Goal: Task Accomplishment & Management: Manage account settings

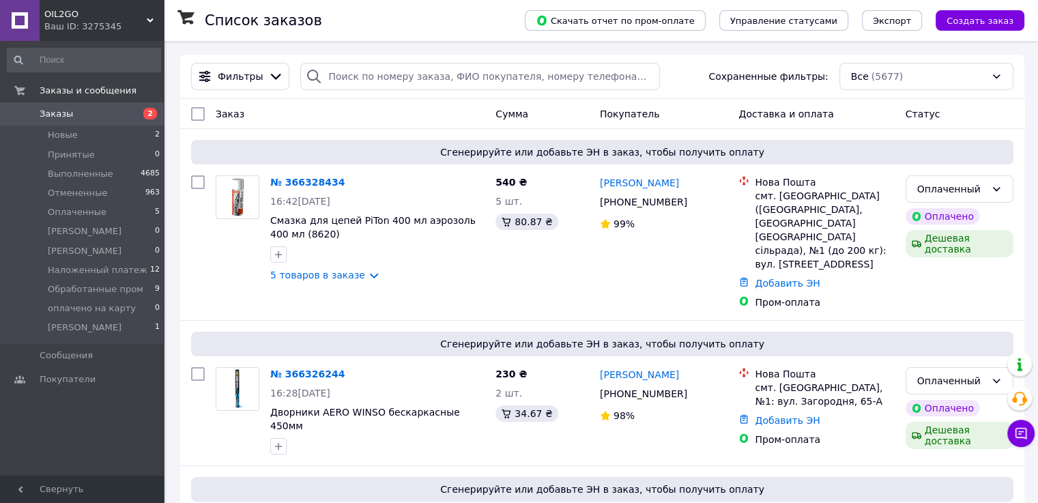
click at [142, 18] on span "OIL2GO" at bounding box center [95, 14] width 102 height 12
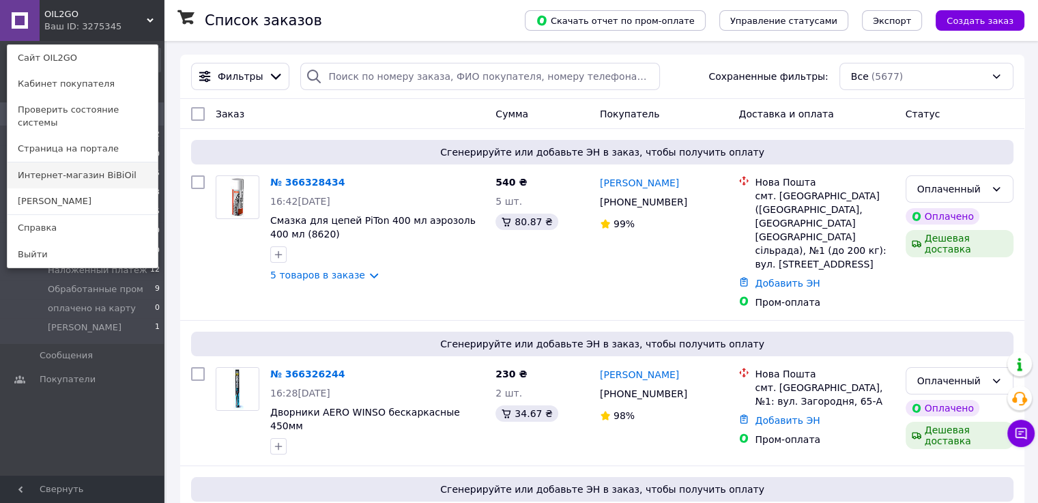
click at [110, 167] on link "Интернет-магазин BiBiOil" at bounding box center [83, 175] width 150 height 26
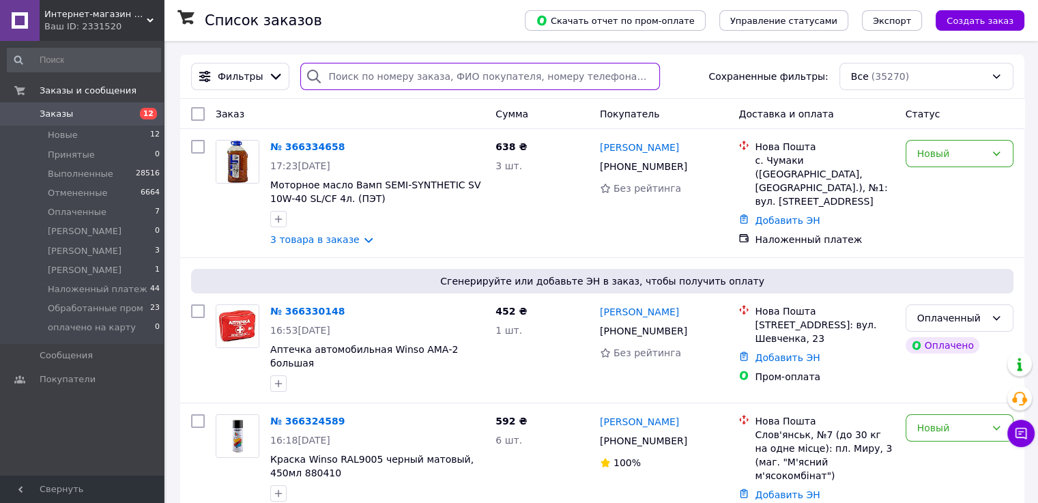
click at [347, 77] on input "search" at bounding box center [480, 76] width 360 height 27
paste input "+380 95 053 2447"
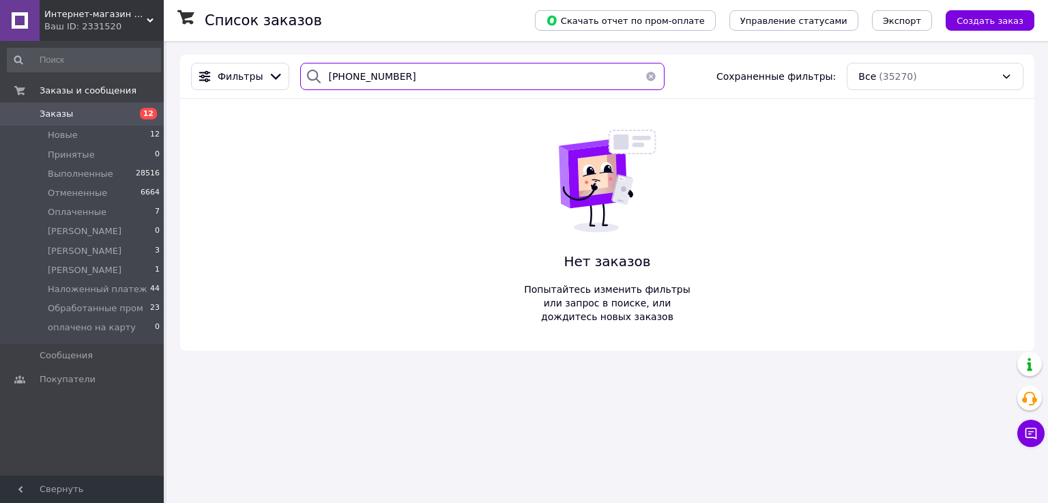
click at [350, 78] on input "+380 950532447" at bounding box center [482, 76] width 364 height 27
click at [412, 71] on input "+380950532447" at bounding box center [482, 76] width 364 height 27
type input "+380950532447"
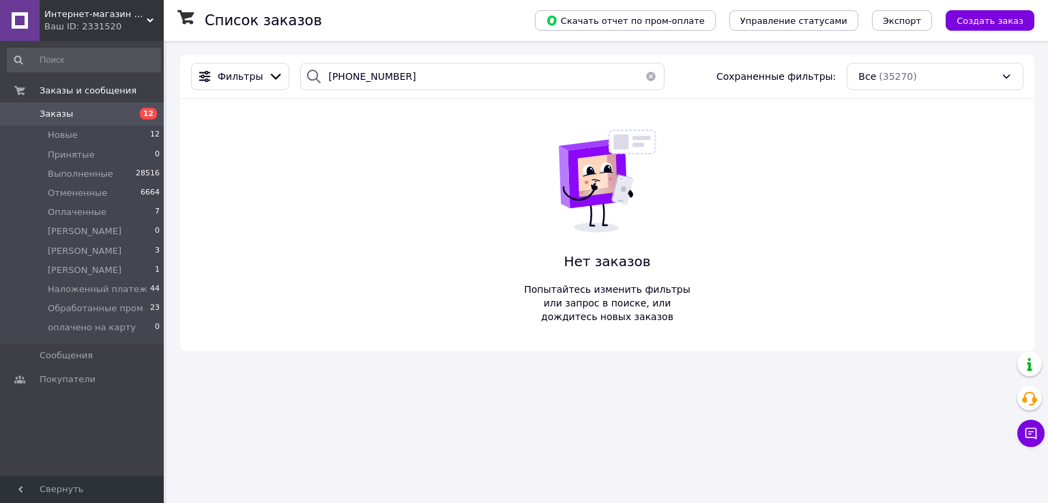
click at [72, 117] on span "Заказы" at bounding box center [83, 114] width 87 height 12
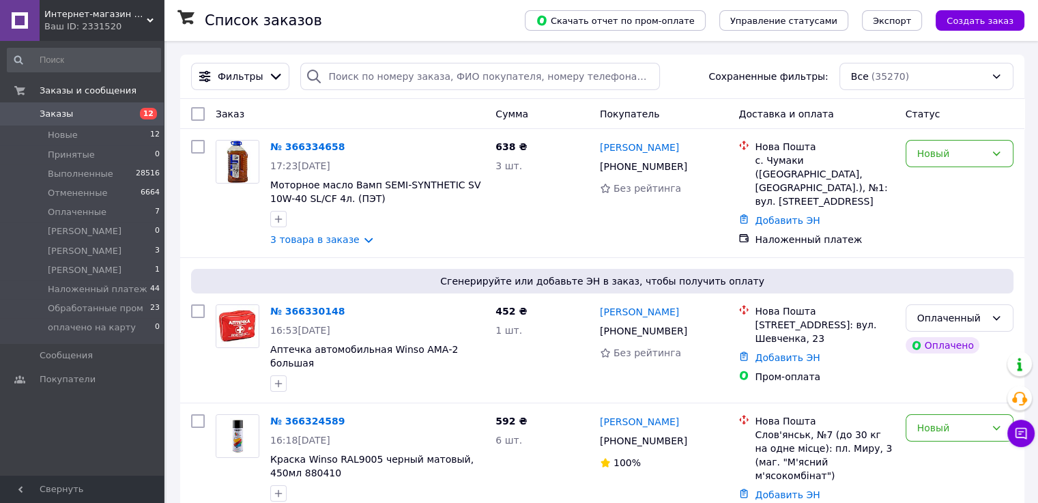
click at [126, 22] on div "Ваш ID: 2331520" at bounding box center [103, 26] width 119 height 12
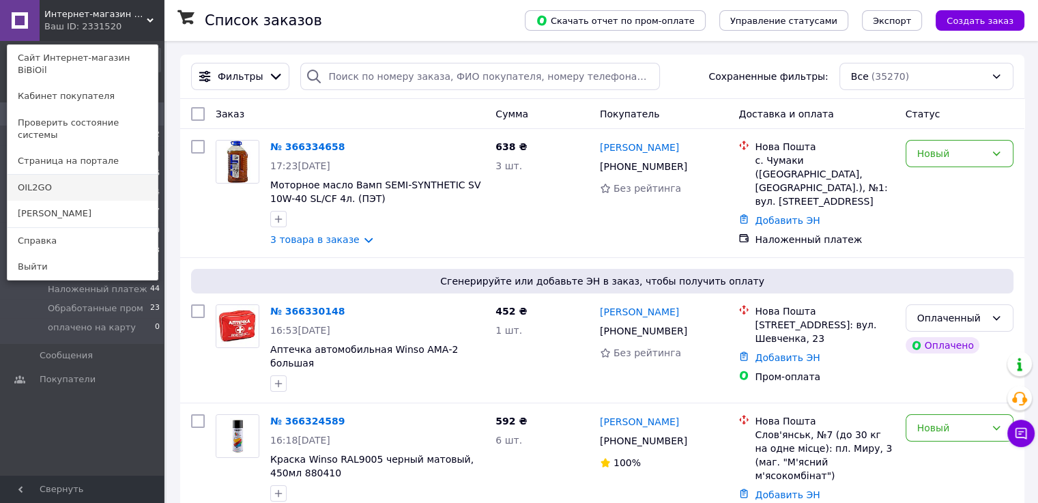
click at [62, 175] on link "OIL2GO" at bounding box center [83, 188] width 150 height 26
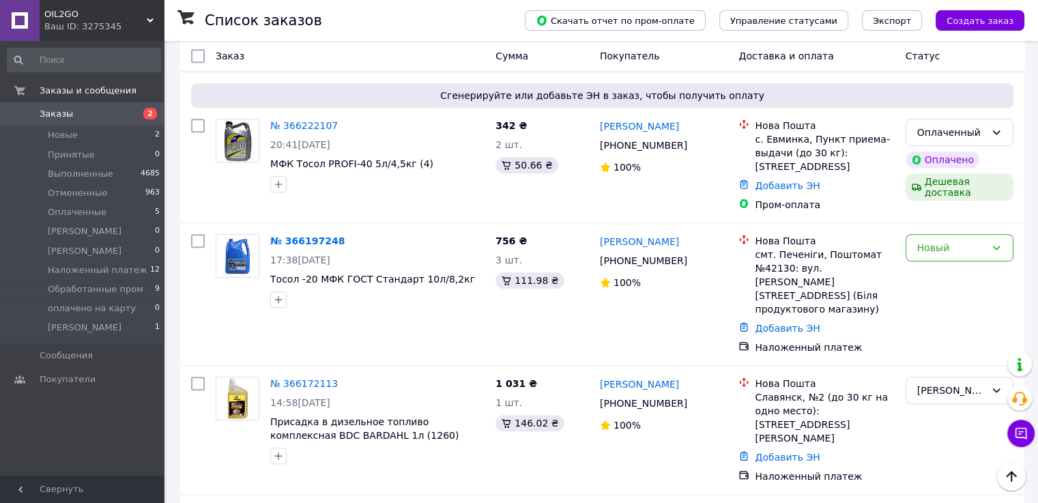
scroll to position [1024, 0]
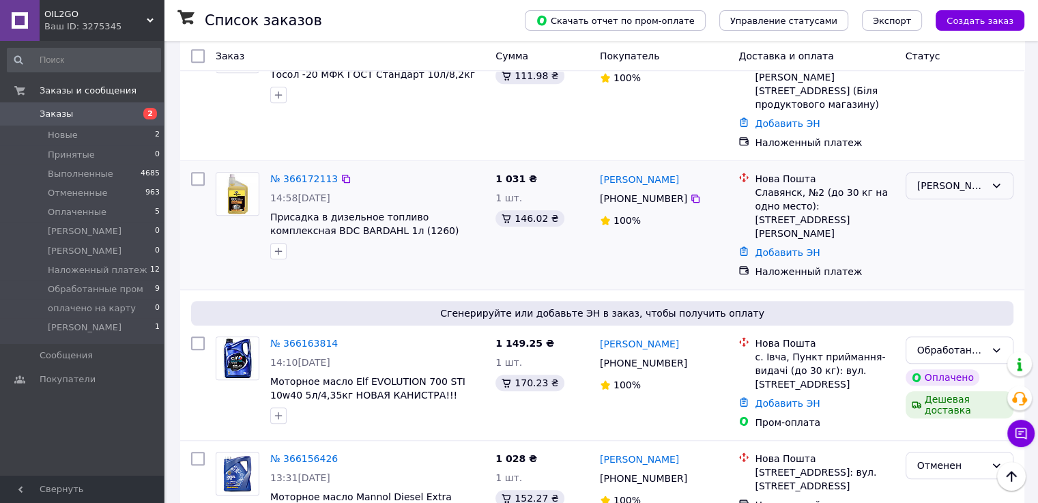
click at [975, 178] on div "[PERSON_NAME]" at bounding box center [951, 185] width 68 height 15
click at [926, 188] on li "Наложенный платеж" at bounding box center [959, 170] width 106 height 38
click at [113, 16] on span "OIL2GO" at bounding box center [95, 14] width 102 height 12
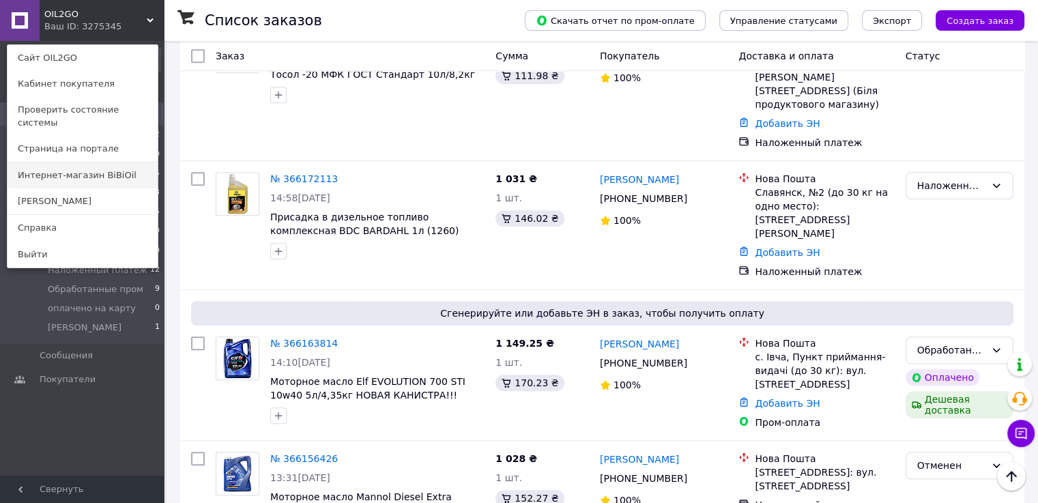
click at [102, 167] on link "Интернет-магазин BiBiOil" at bounding box center [83, 175] width 150 height 26
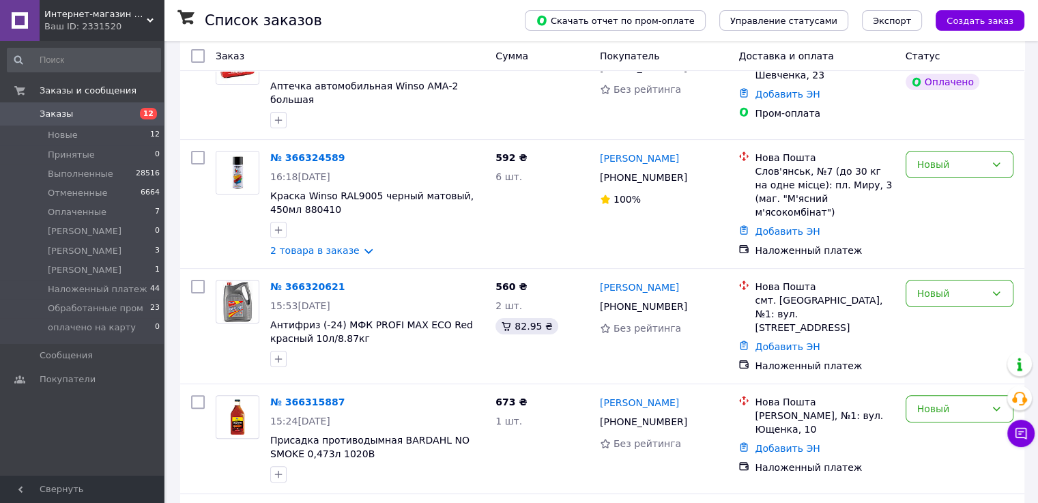
scroll to position [410, 0]
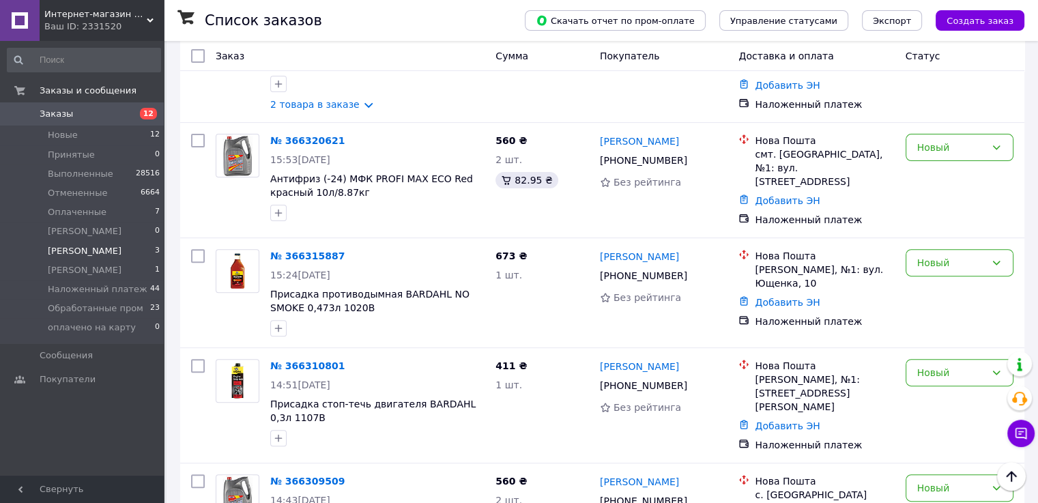
click at [87, 254] on span "Марина Скачкова" at bounding box center [85, 251] width 74 height 12
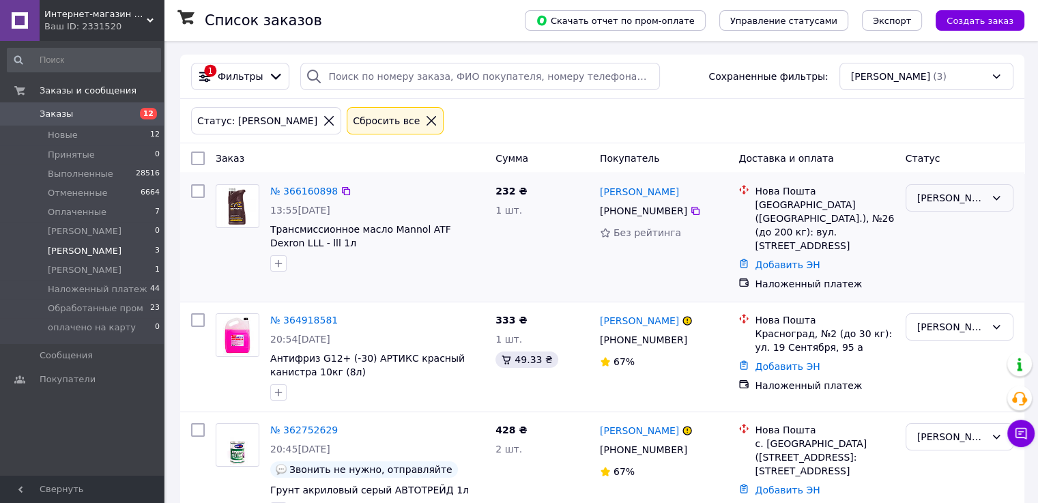
click at [939, 200] on div "Марина Скачкова" at bounding box center [951, 197] width 68 height 15
click at [933, 264] on li "Наложенный платеж" at bounding box center [959, 245] width 106 height 38
click at [290, 194] on link "№ 366160898" at bounding box center [304, 191] width 68 height 11
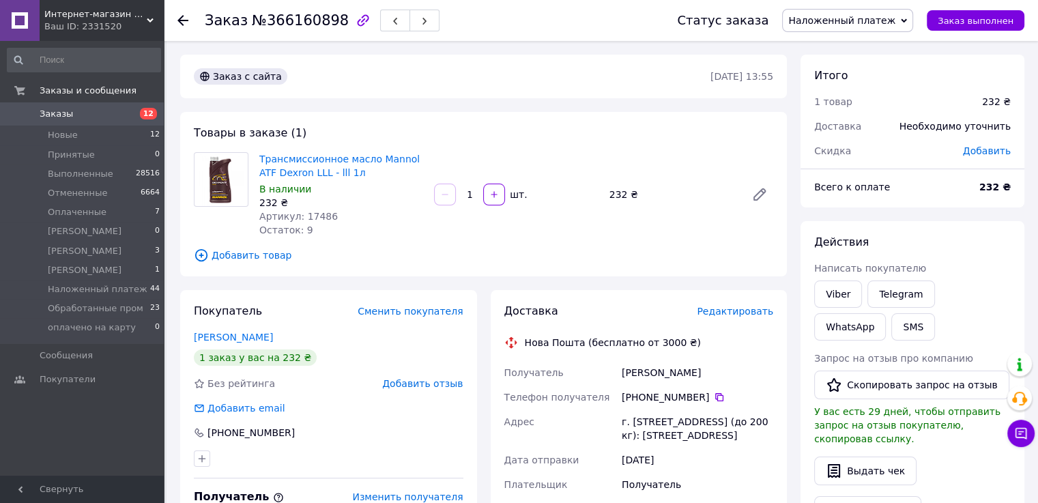
scroll to position [68, 0]
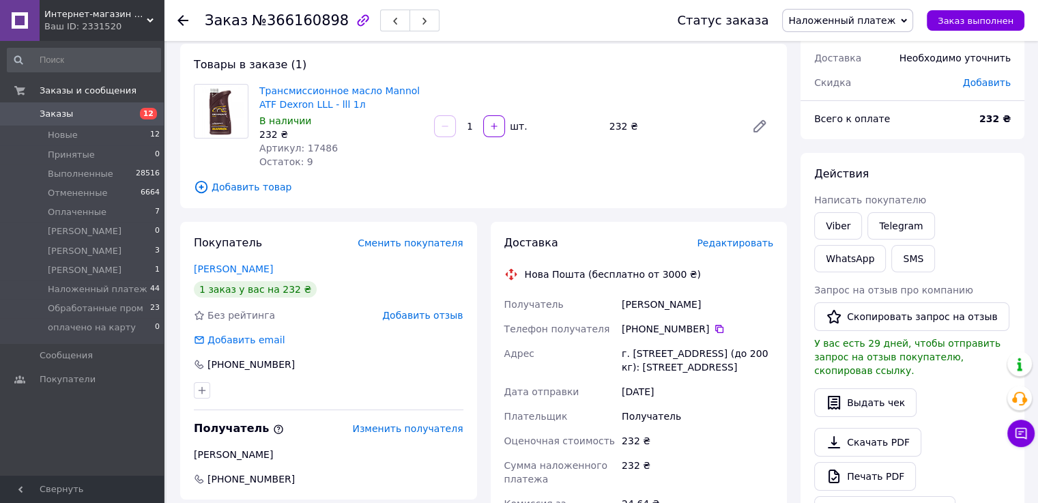
drag, startPoint x: 621, startPoint y: 302, endPoint x: 714, endPoint y: 307, distance: 93.0
click at [714, 307] on div "Гергележиу Наталія" at bounding box center [697, 304] width 157 height 25
copy div "Гергележиу Наталія"
drag, startPoint x: 713, startPoint y: 332, endPoint x: 750, endPoint y: 326, distance: 38.0
click at [715, 332] on icon at bounding box center [719, 329] width 8 height 8
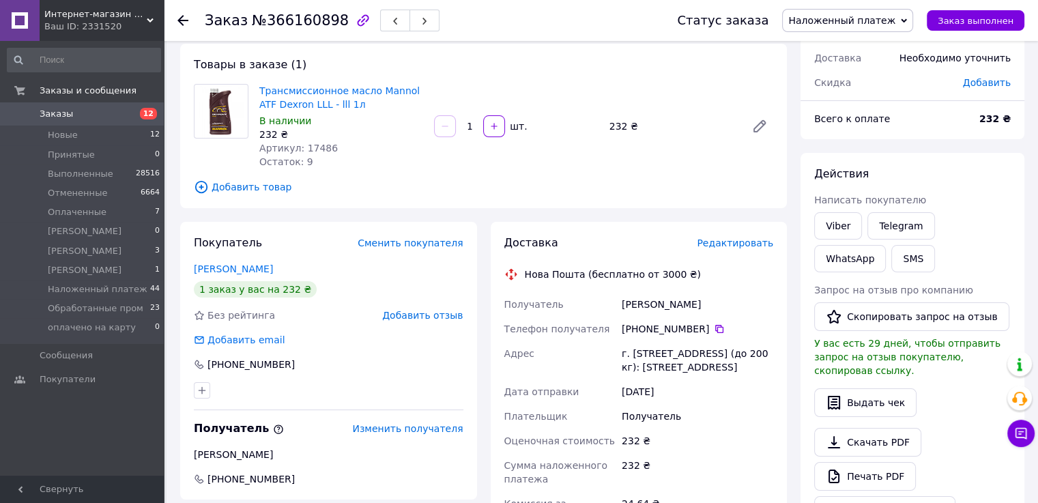
click at [181, 16] on icon at bounding box center [182, 20] width 11 height 11
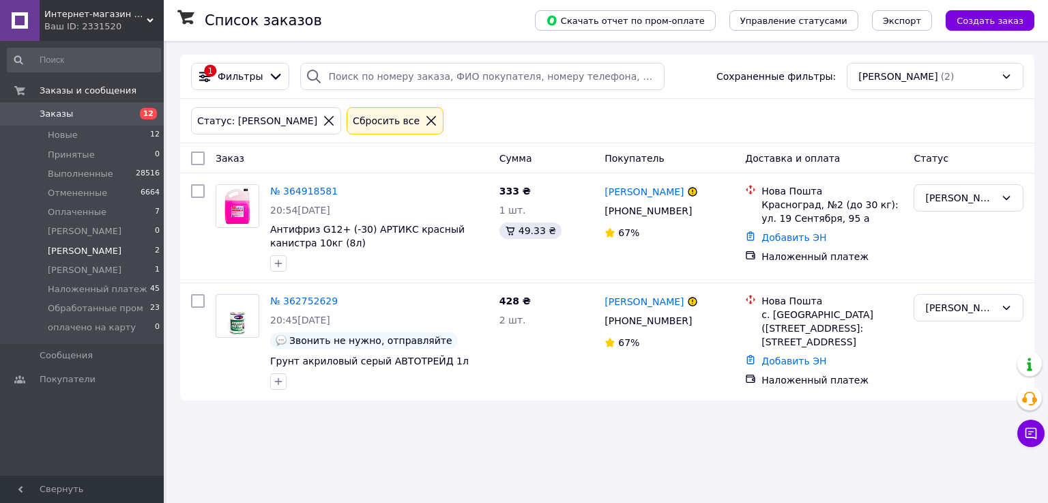
click at [97, 115] on span "Заказы" at bounding box center [83, 114] width 87 height 12
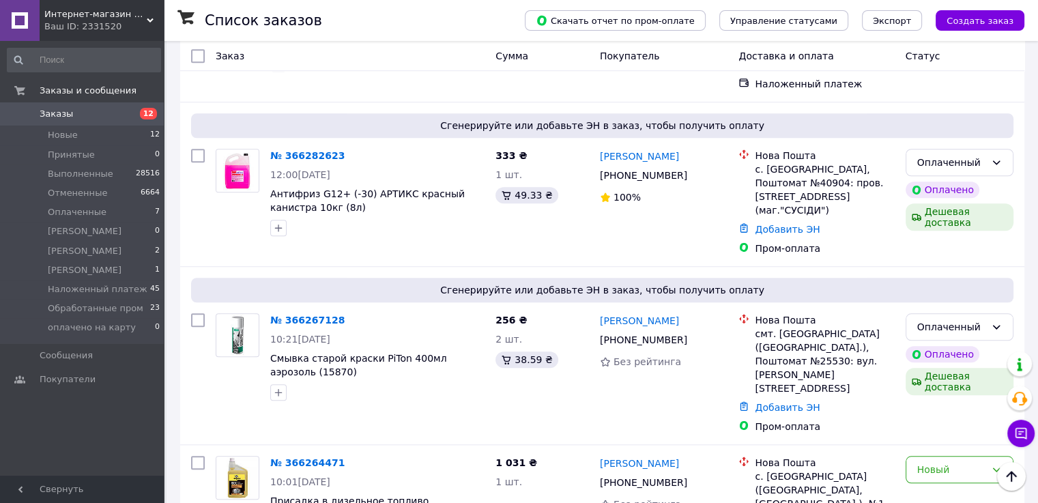
scroll to position [956, 0]
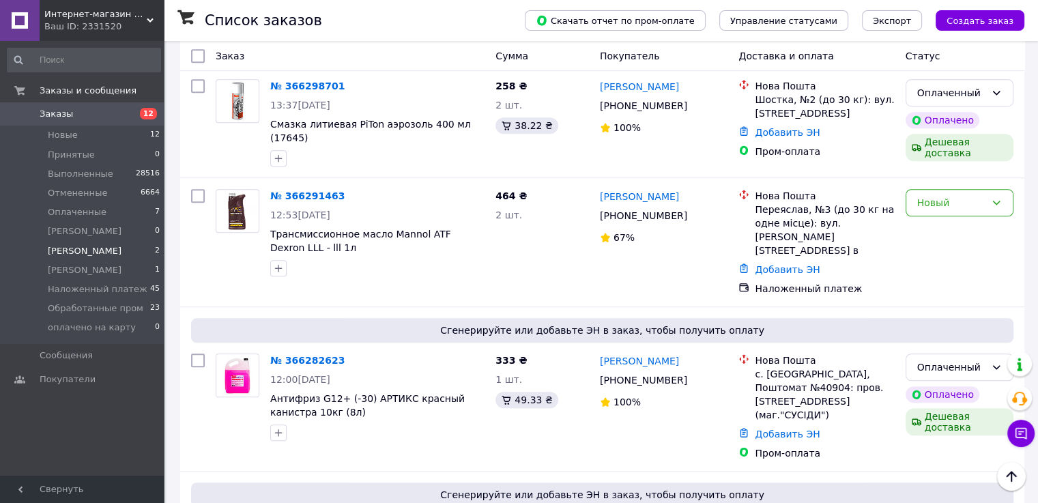
click at [117, 251] on span "[PERSON_NAME]" at bounding box center [85, 251] width 74 height 12
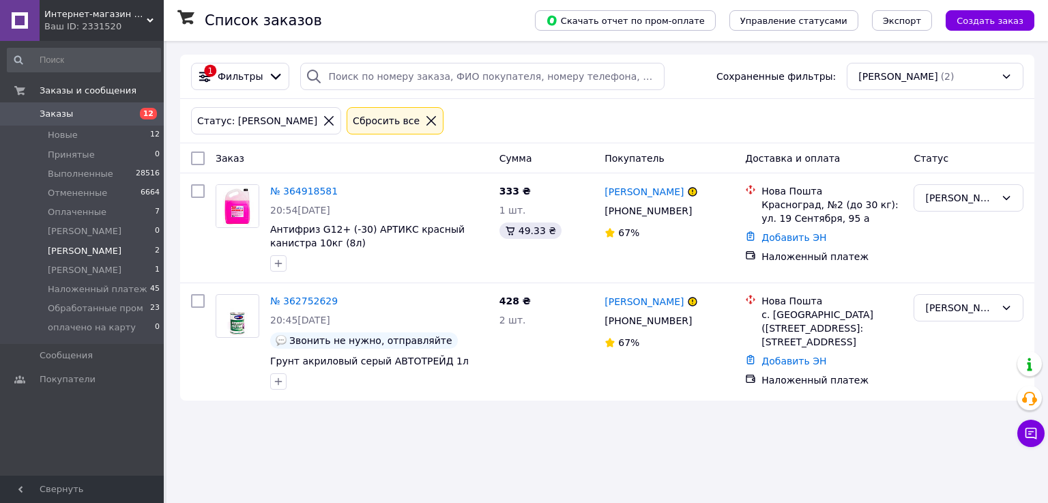
click at [74, 113] on span "Заказы" at bounding box center [83, 114] width 87 height 12
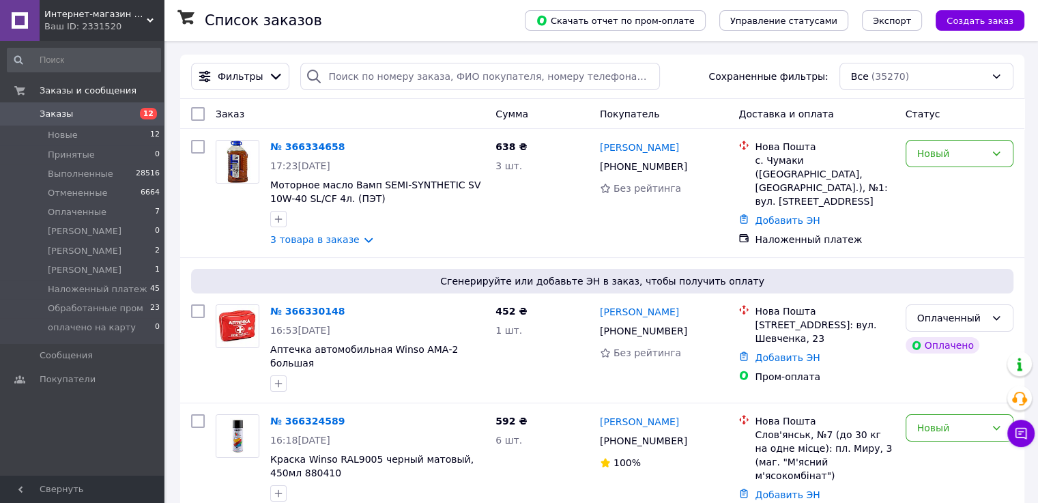
click at [106, 18] on span "Интернет-магазин BiBiOil" at bounding box center [95, 14] width 102 height 12
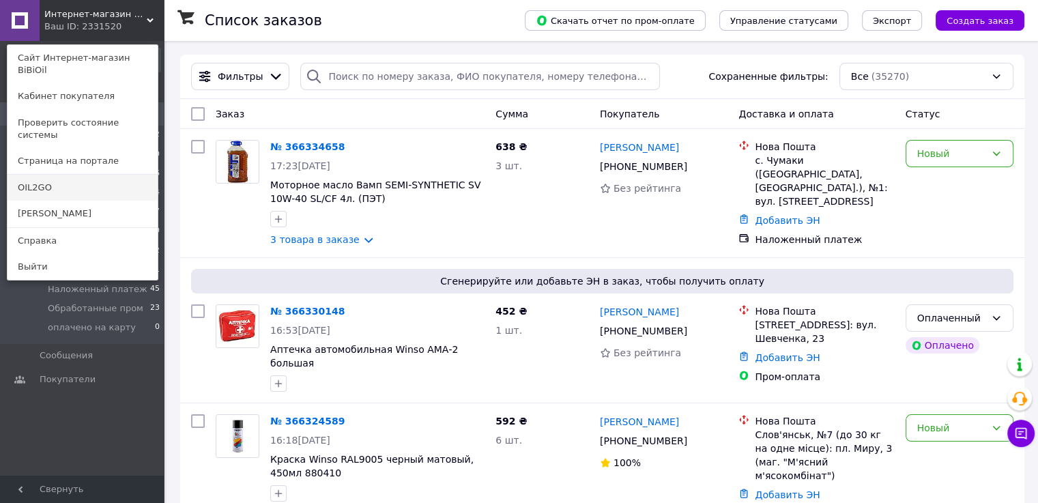
click at [75, 175] on link "OIL2GO" at bounding box center [83, 188] width 150 height 26
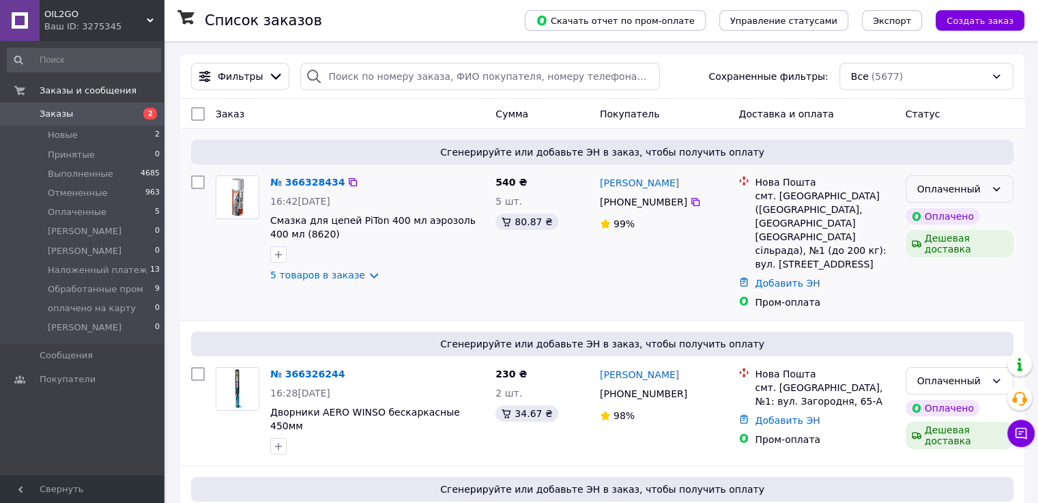
click at [999, 188] on icon at bounding box center [997, 189] width 8 height 4
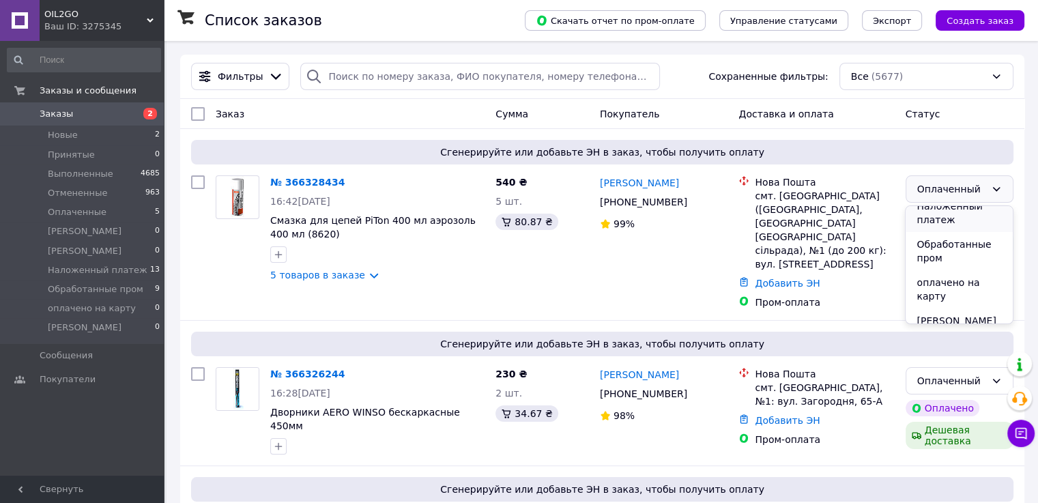
scroll to position [137, 0]
click at [956, 258] on li "Обработанные пром" at bounding box center [959, 250] width 106 height 38
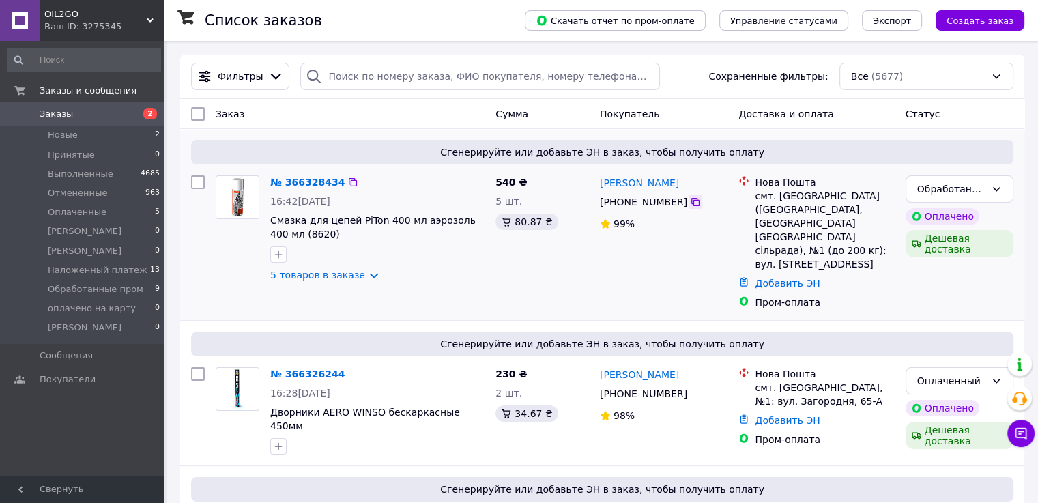
click at [691, 199] on icon at bounding box center [695, 202] width 8 height 8
click at [323, 283] on div "№ 366328434 16:42, 12.10.2025 Смазка для цепей PiTon 400 мл аэрозоль 400 мл (86…" at bounding box center [377, 228] width 225 height 117
click at [322, 281] on link "5 товаров в заказе" at bounding box center [317, 275] width 95 height 11
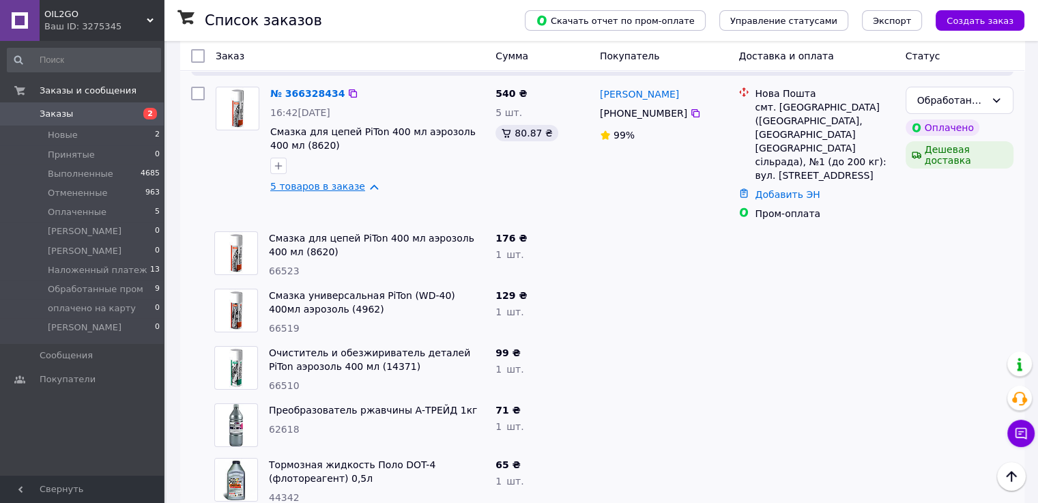
scroll to position [68, 0]
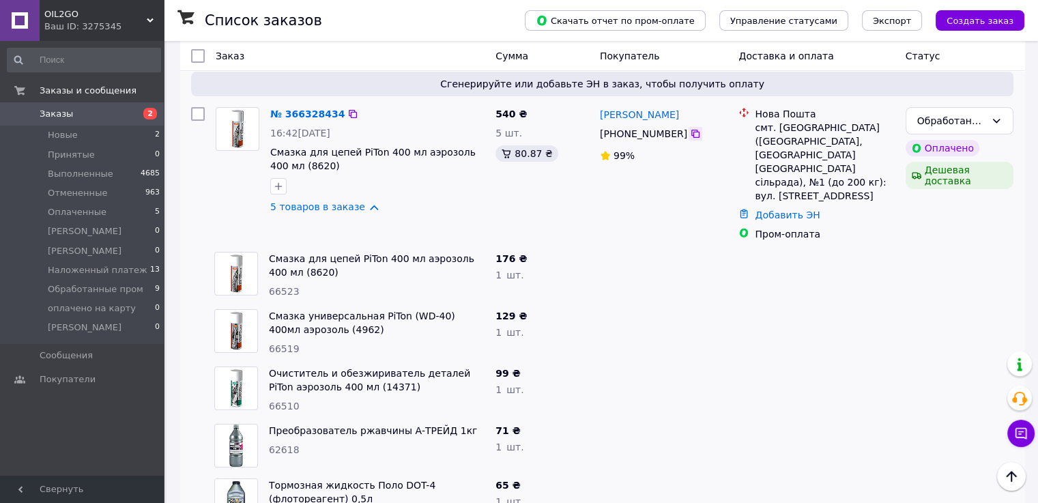
click at [690, 133] on icon at bounding box center [695, 133] width 11 height 11
click at [352, 210] on link "5 товаров в заказе" at bounding box center [317, 206] width 95 height 11
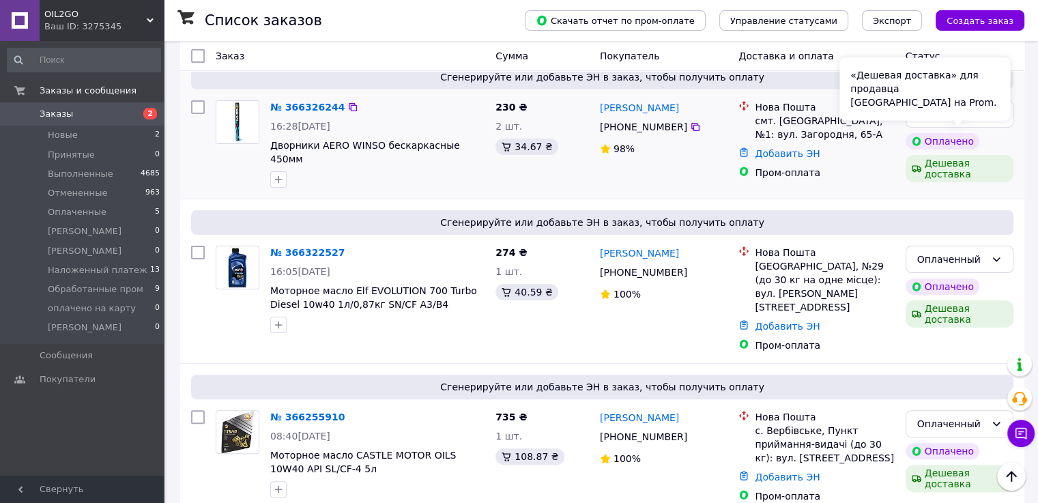
scroll to position [205, 0]
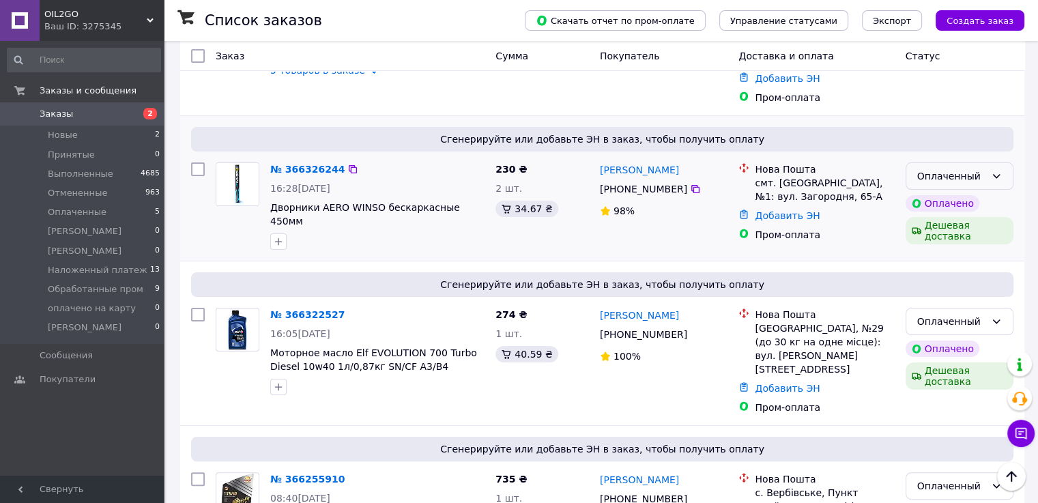
click at [999, 162] on div "Оплаченный" at bounding box center [960, 175] width 108 height 27
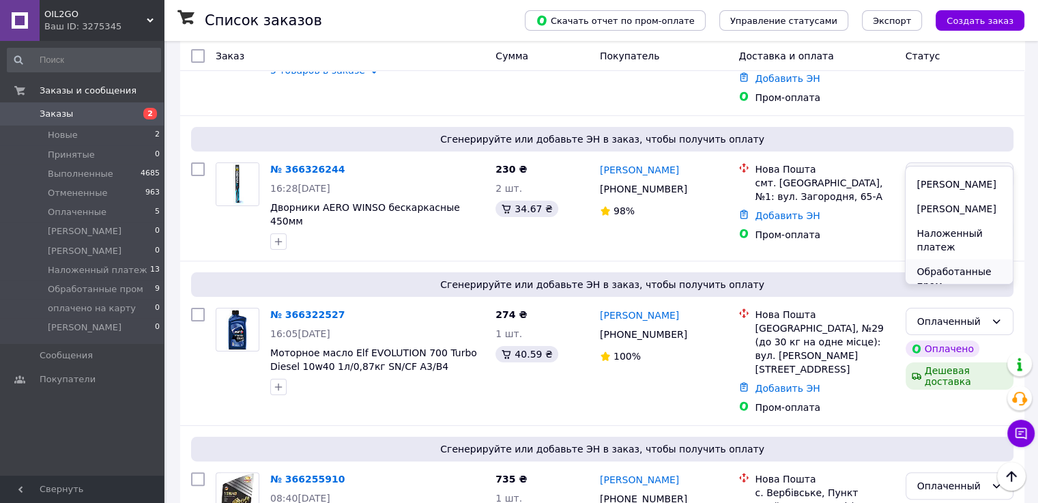
scroll to position [137, 0]
click at [937, 229] on li "Обработанные пром" at bounding box center [959, 210] width 106 height 38
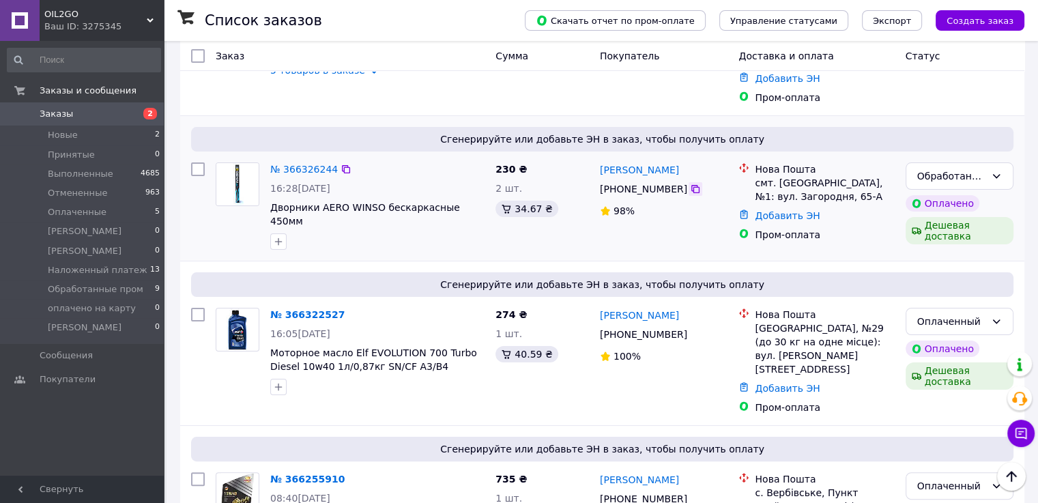
click at [691, 184] on icon at bounding box center [695, 189] width 11 height 11
click at [690, 184] on icon at bounding box center [695, 189] width 11 height 11
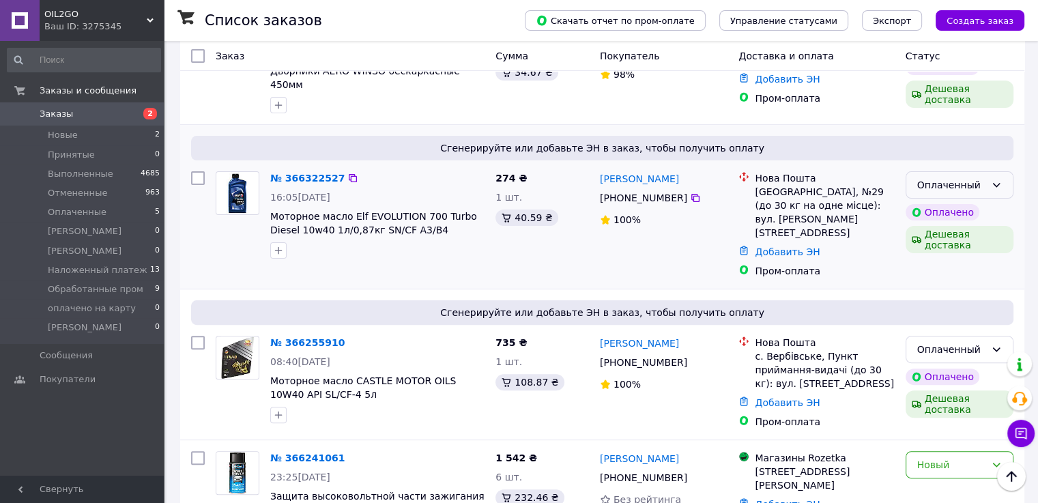
click at [925, 177] on div "Оплаченный" at bounding box center [951, 184] width 68 height 15
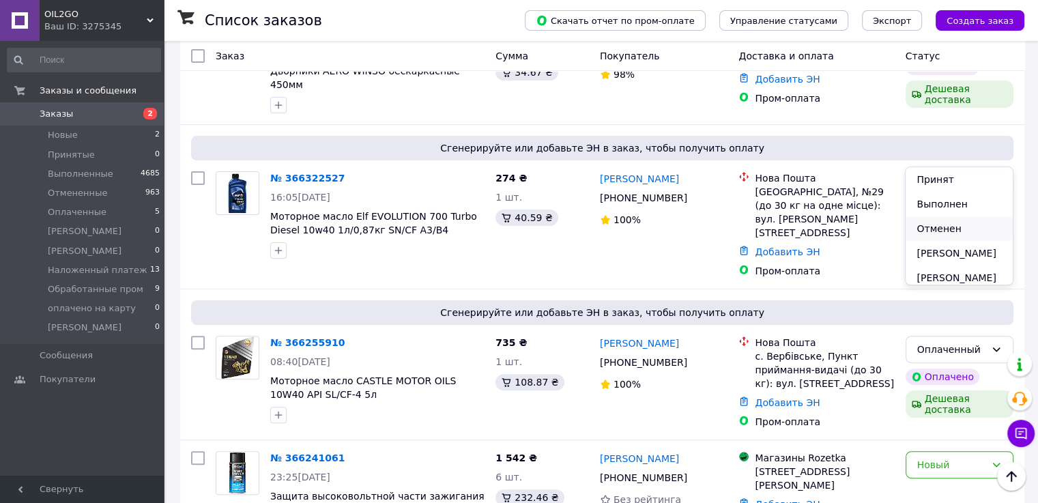
scroll to position [137, 0]
click at [949, 221] on li "Обработанные пром" at bounding box center [959, 211] width 106 height 38
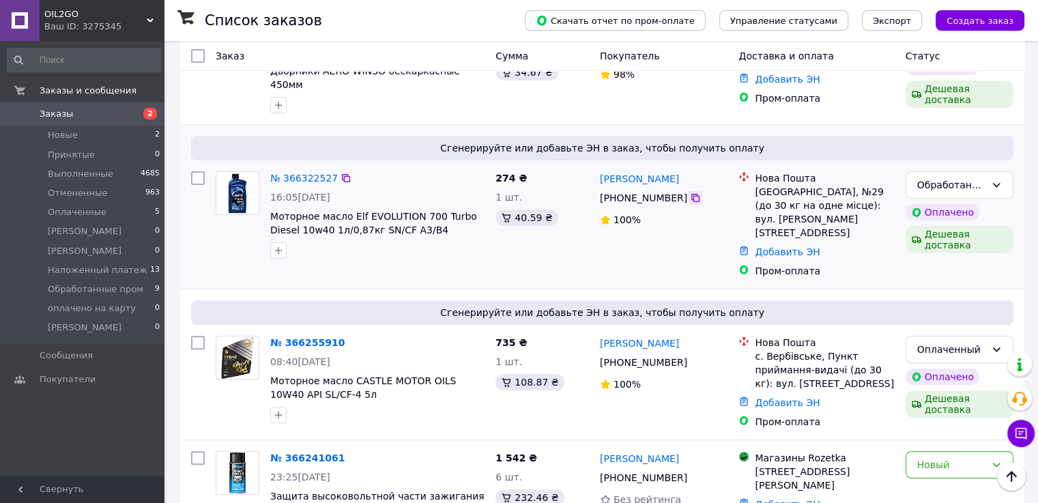
click at [690, 192] on icon at bounding box center [695, 197] width 11 height 11
click at [964, 342] on div "Оплаченный" at bounding box center [951, 349] width 68 height 15
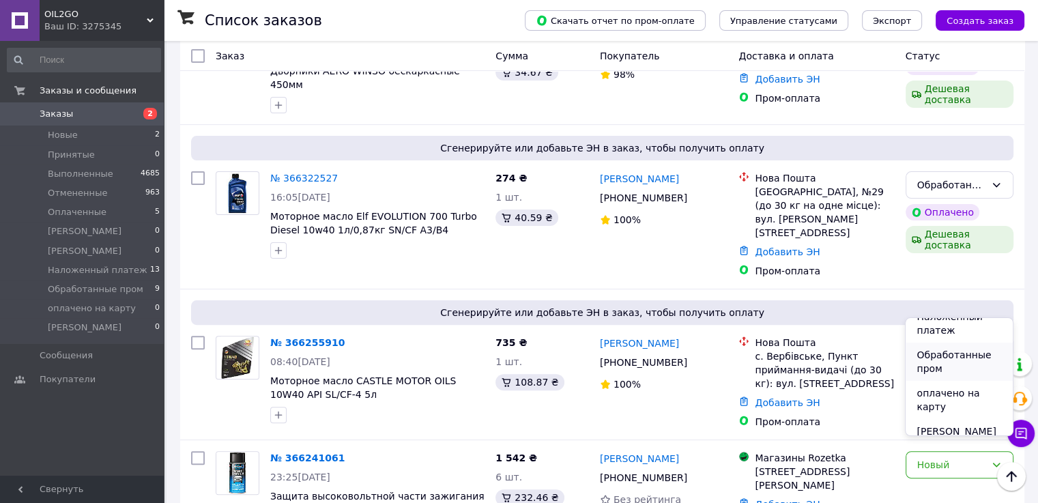
click at [936, 371] on li "Обработанные пром" at bounding box center [959, 362] width 106 height 38
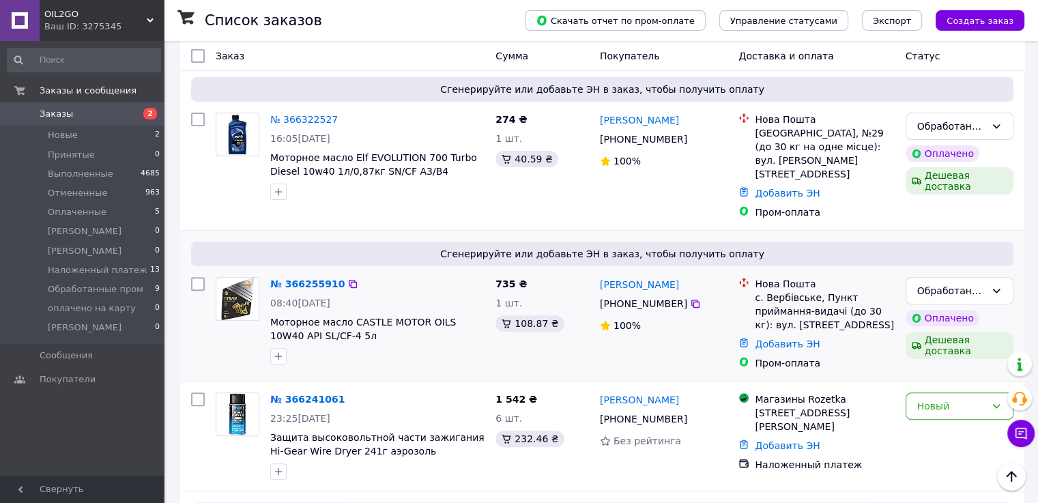
scroll to position [410, 0]
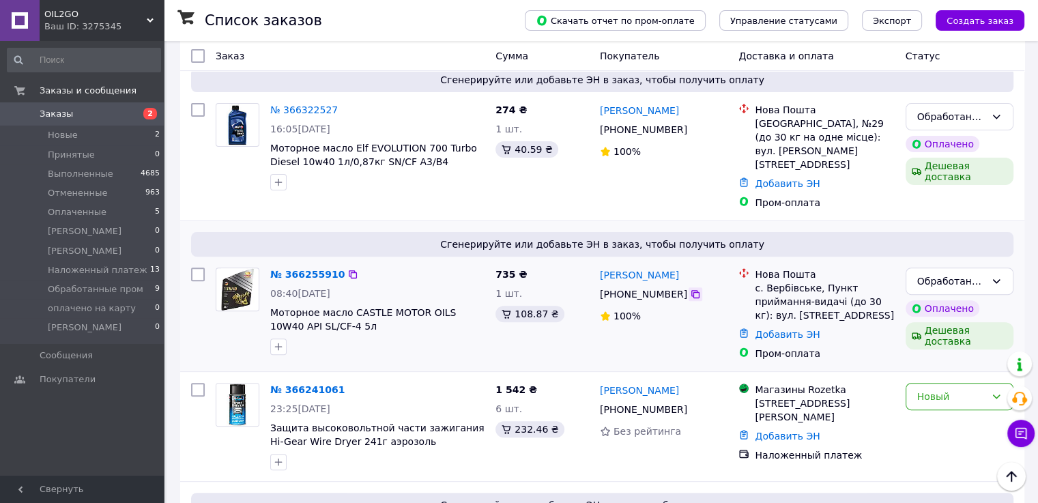
click at [691, 290] on icon at bounding box center [695, 294] width 8 height 8
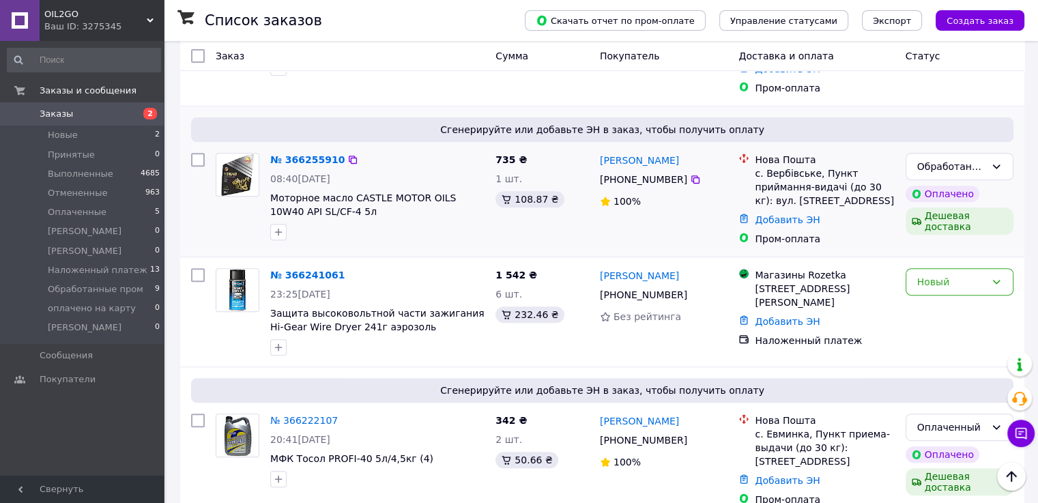
scroll to position [614, 0]
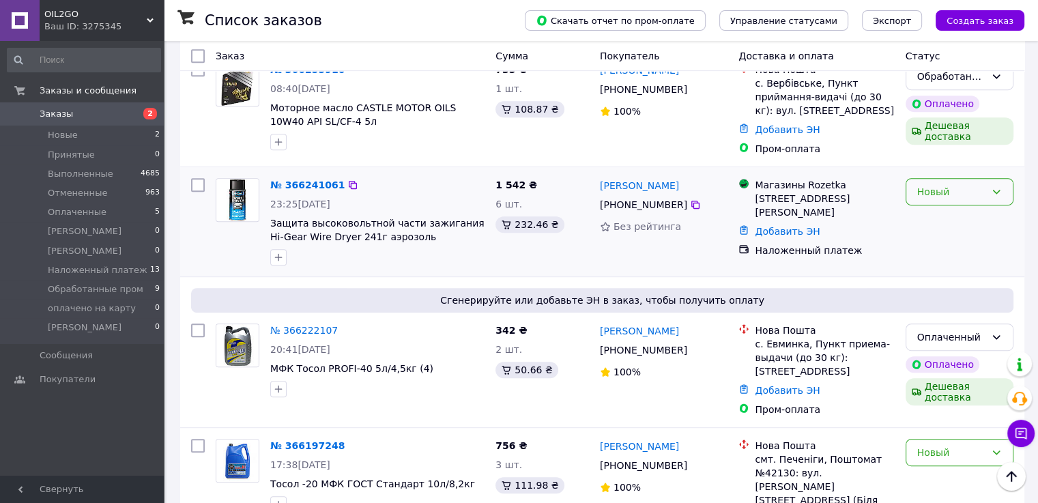
click at [972, 178] on div "Новый" at bounding box center [960, 191] width 108 height 27
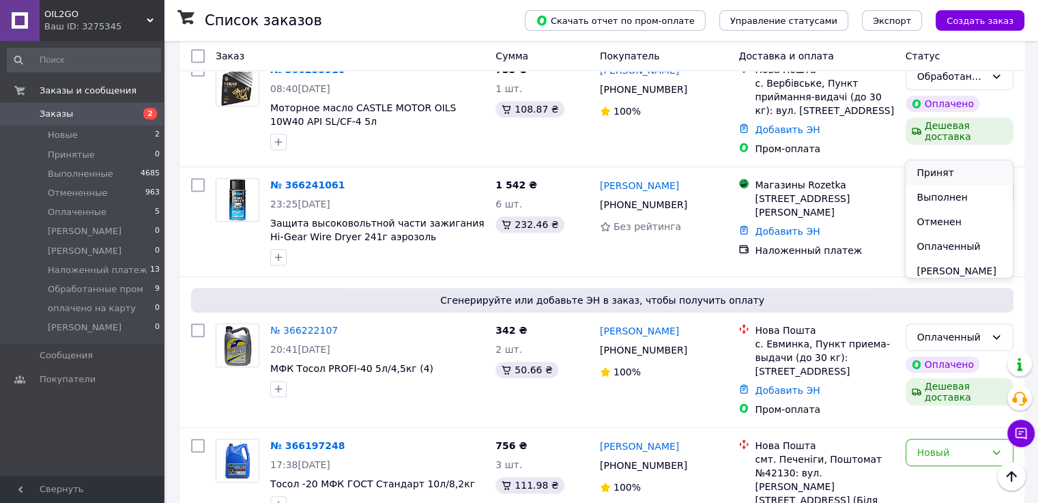
click at [965, 181] on li "Принят" at bounding box center [959, 172] width 106 height 25
click at [958, 178] on div "Принят" at bounding box center [960, 191] width 108 height 27
click at [930, 184] on li "Наложенный платеж" at bounding box center [959, 166] width 106 height 38
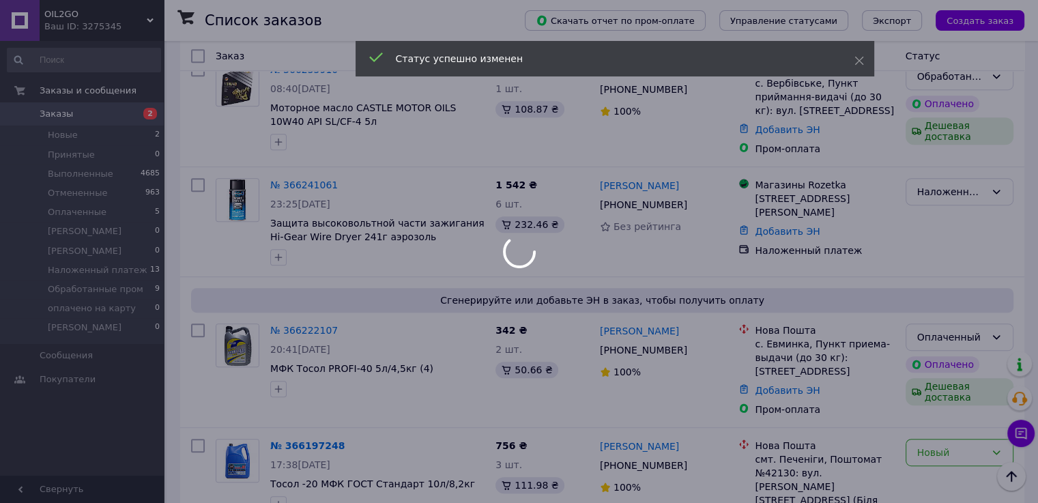
click at [685, 158] on div at bounding box center [519, 251] width 1038 height 503
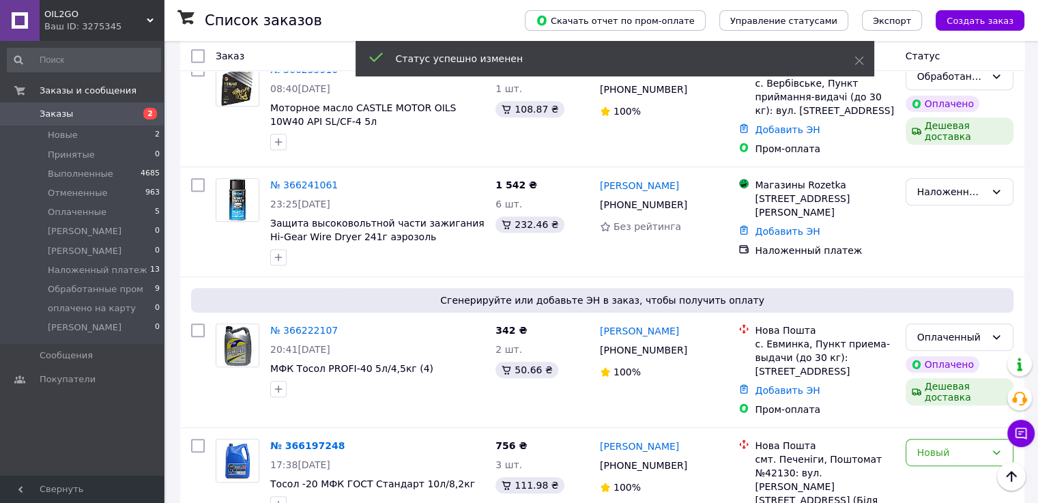
click at [691, 201] on icon at bounding box center [695, 205] width 8 height 8
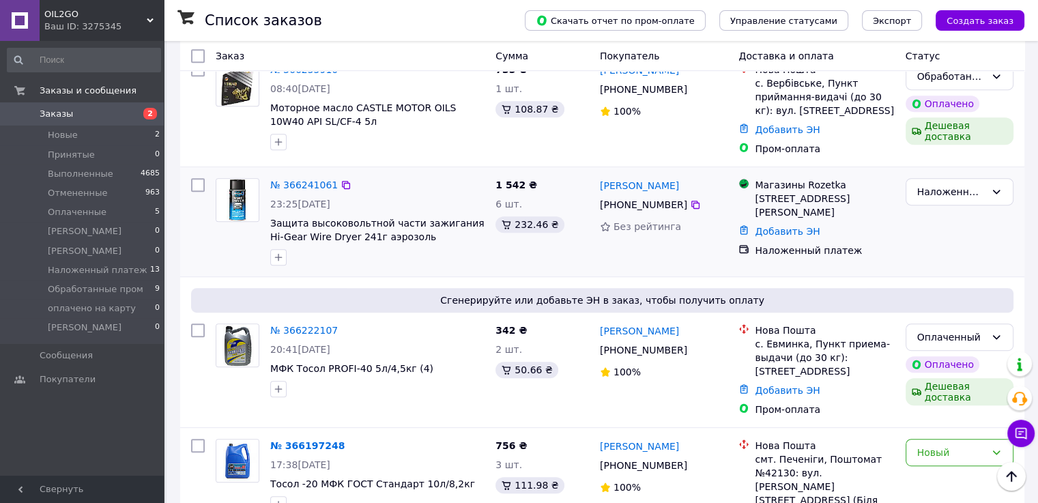
click at [180, 200] on div "№ 366241061 23:25, 11.10.2025 Защита высоковольтной части зажигания Hi-Gear Wir…" at bounding box center [602, 221] width 844 height 109
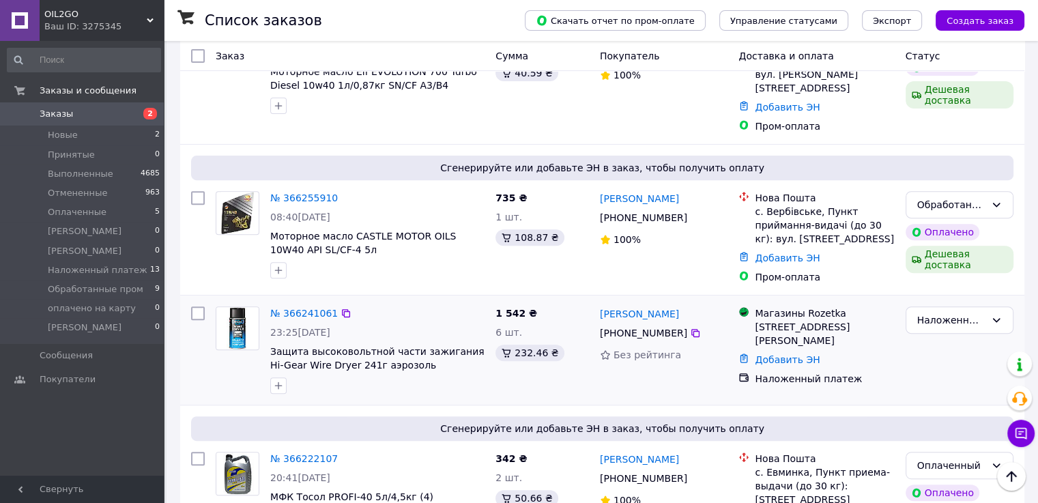
scroll to position [478, 0]
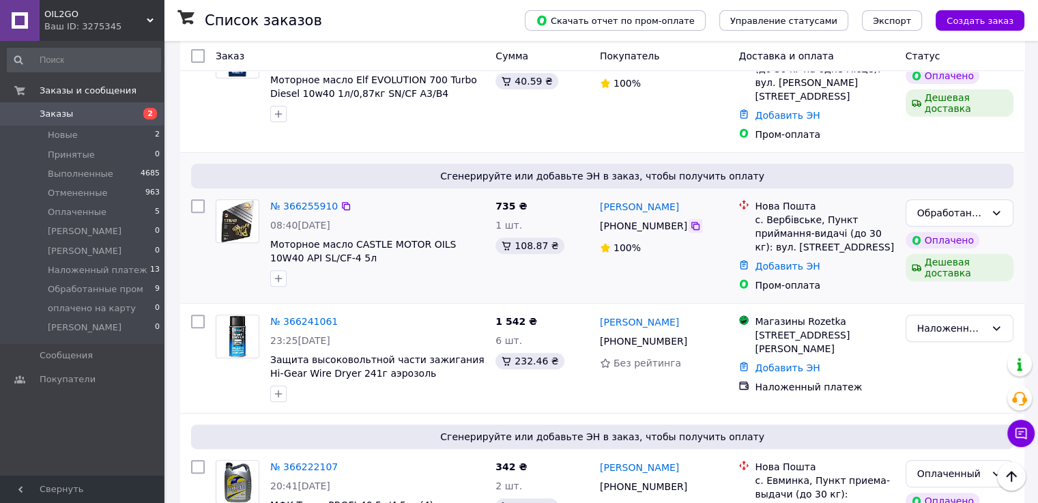
click at [691, 222] on icon at bounding box center [695, 226] width 8 height 8
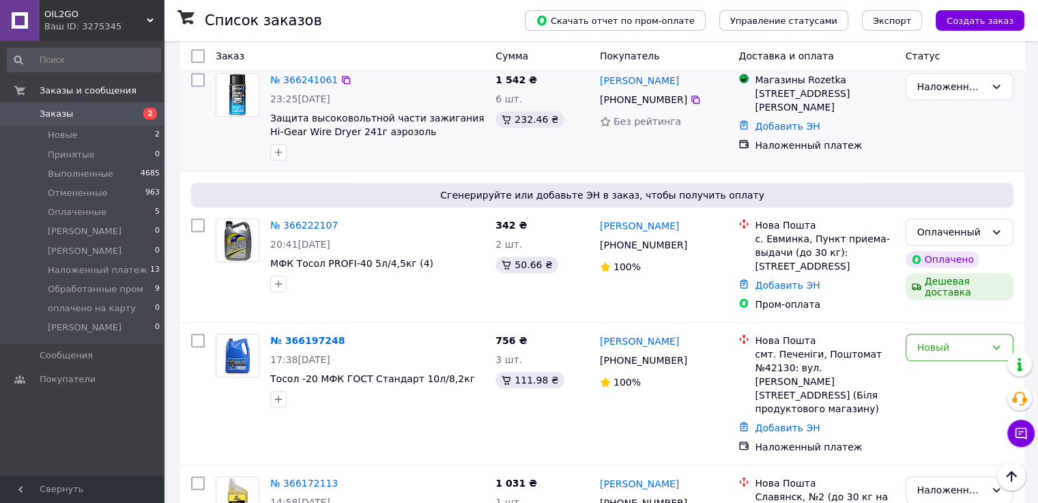
scroll to position [751, 0]
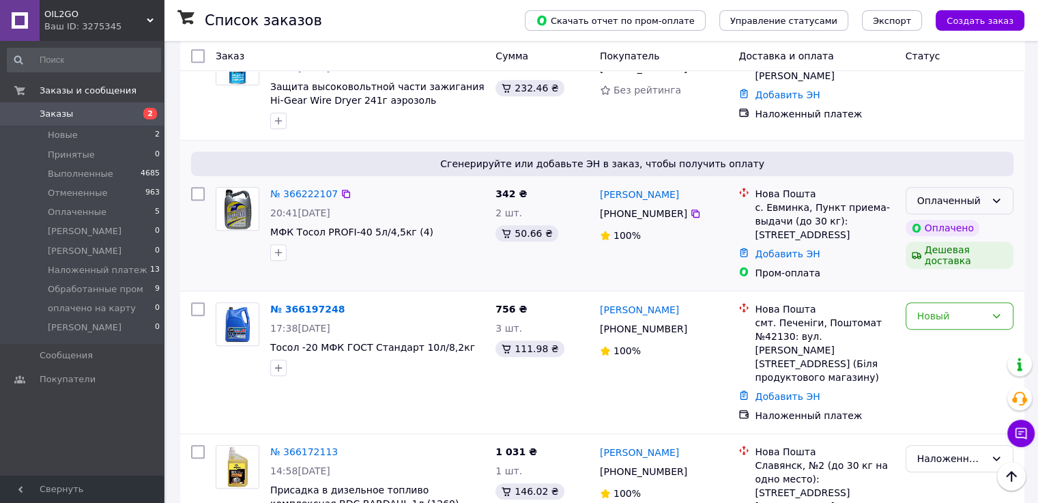
click at [999, 195] on icon at bounding box center [996, 200] width 11 height 11
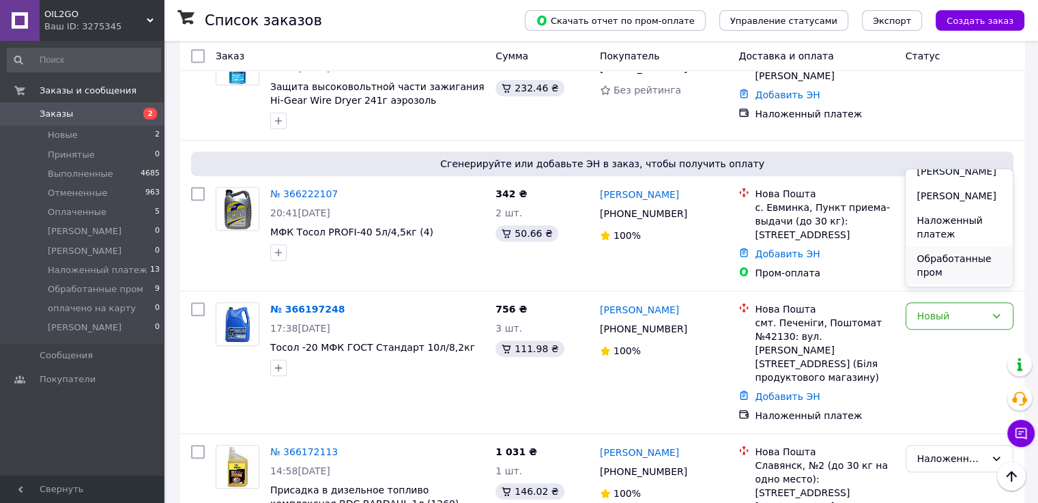
scroll to position [158, 0]
click at [941, 214] on li "Обработанные пром" at bounding box center [959, 205] width 106 height 38
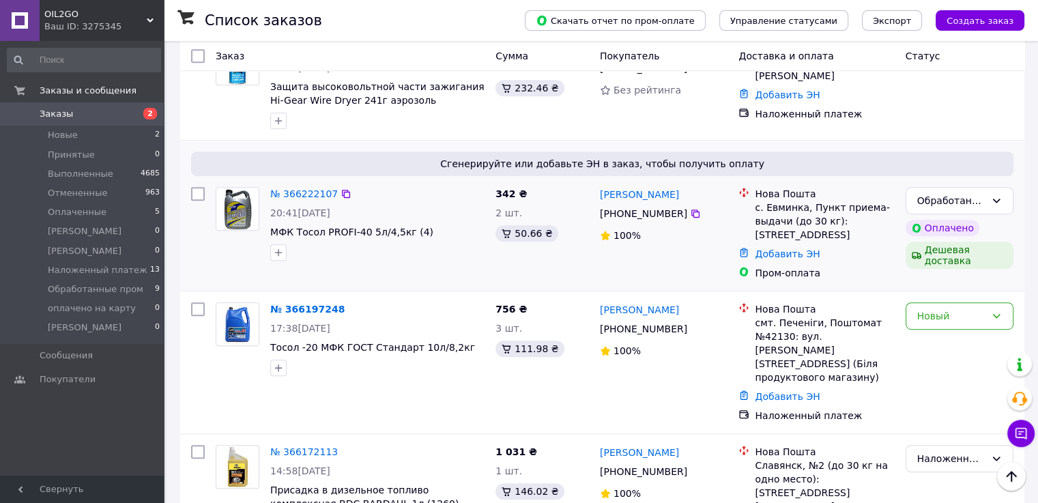
drag, startPoint x: 683, startPoint y: 167, endPoint x: 712, endPoint y: 167, distance: 29.4
click at [691, 210] on icon at bounding box center [695, 214] width 8 height 8
click at [912, 302] on div "Новый" at bounding box center [960, 315] width 108 height 27
click at [934, 294] on li "Принят" at bounding box center [959, 296] width 106 height 25
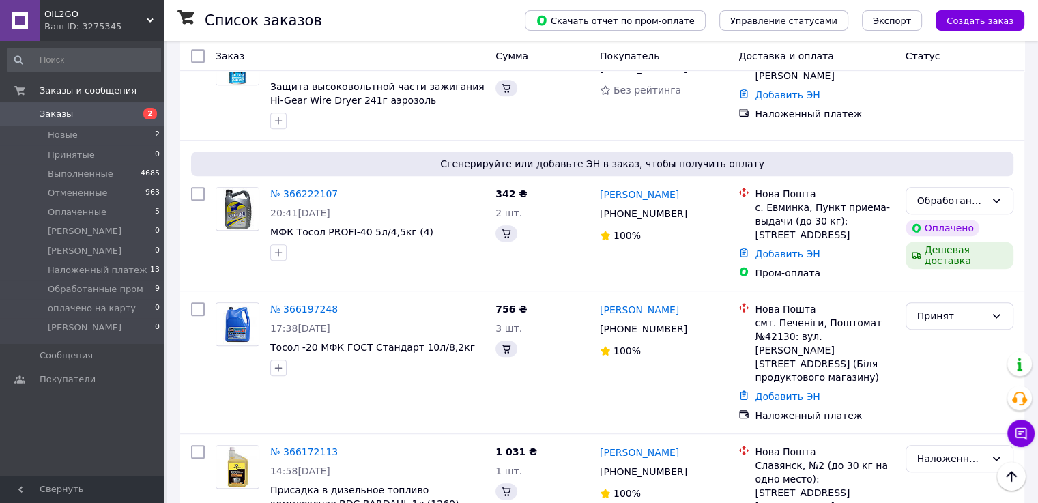
click at [943, 309] on div "Принят" at bounding box center [951, 316] width 68 height 15
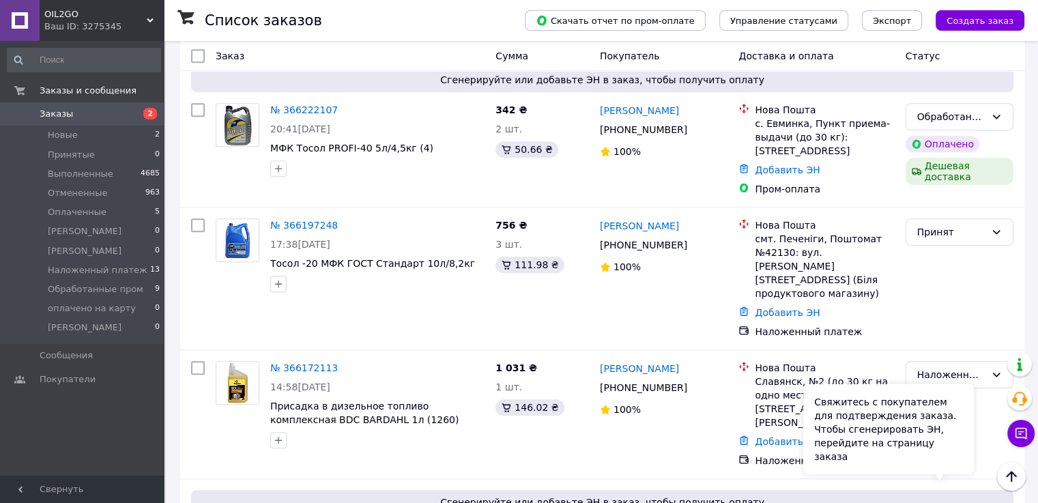
scroll to position [819, 0]
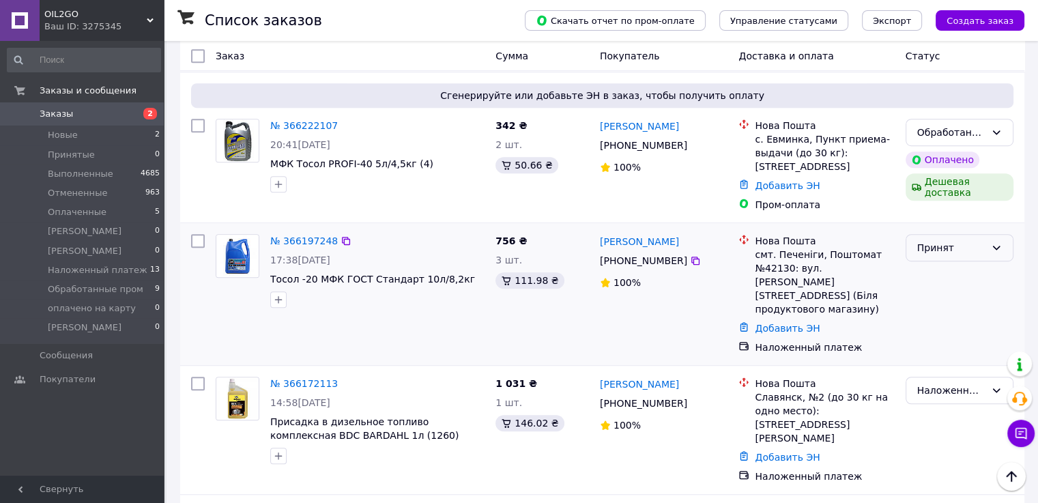
click at [939, 240] on div "Принят" at bounding box center [951, 247] width 68 height 15
click at [945, 240] on div "Принят" at bounding box center [951, 247] width 68 height 15
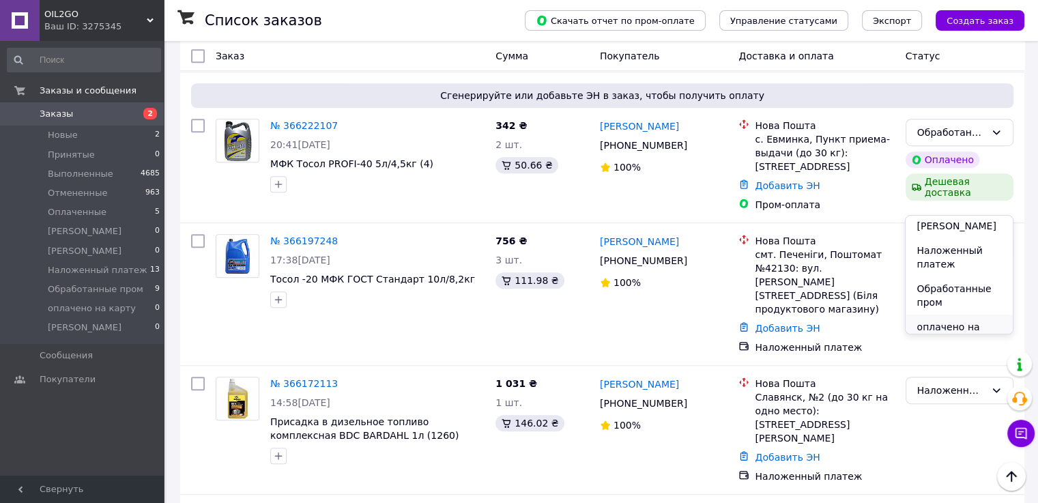
scroll to position [90, 0]
click at [934, 287] on li "Наложенный платеж" at bounding box center [959, 267] width 106 height 38
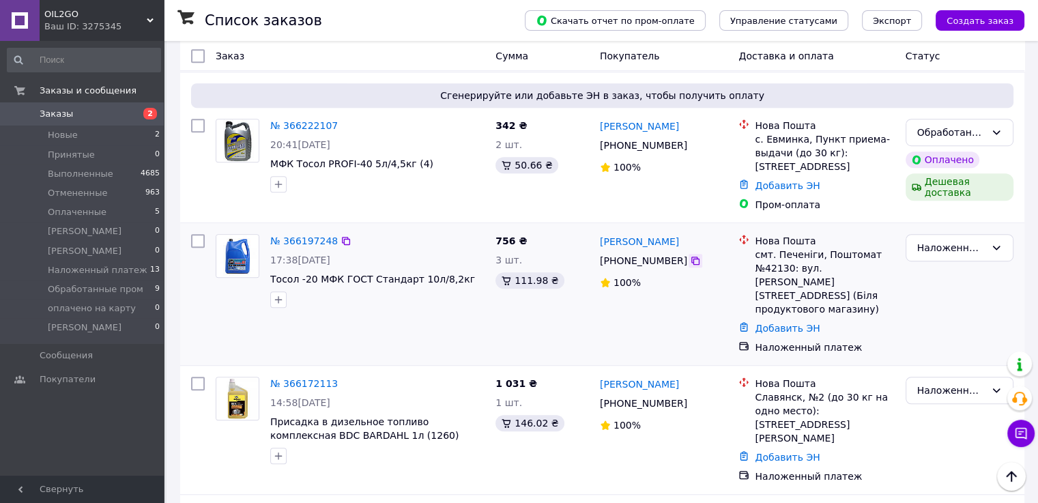
click at [690, 255] on icon at bounding box center [695, 260] width 11 height 11
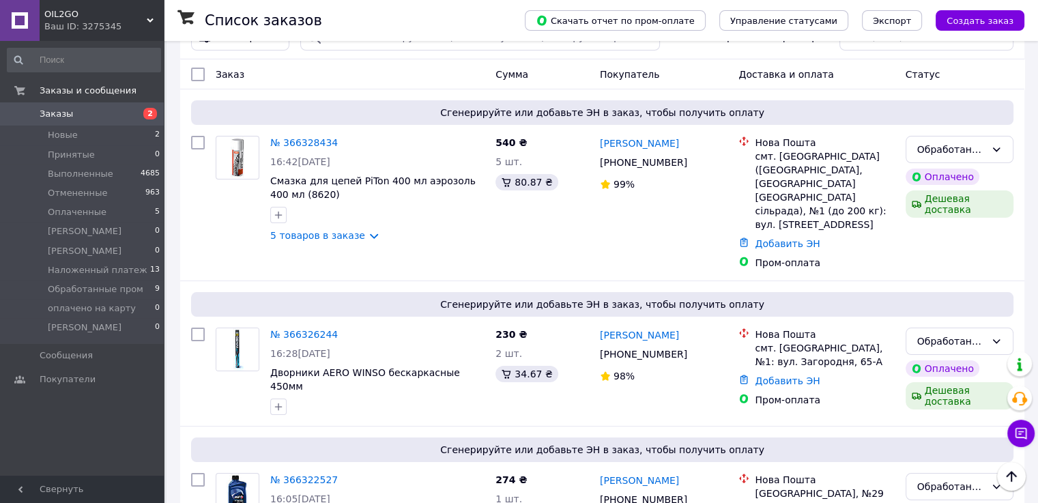
scroll to position [0, 0]
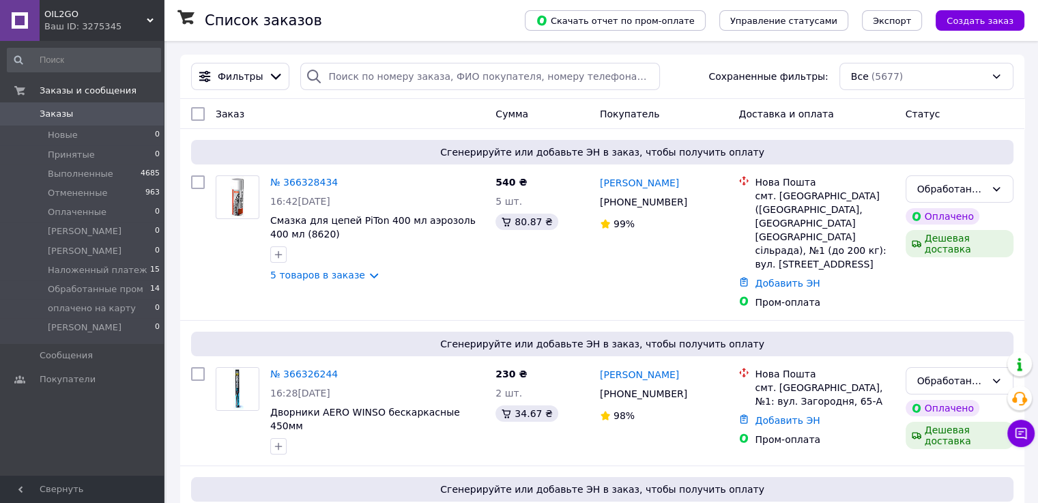
click at [126, 14] on span "OIL2GO" at bounding box center [95, 14] width 102 height 12
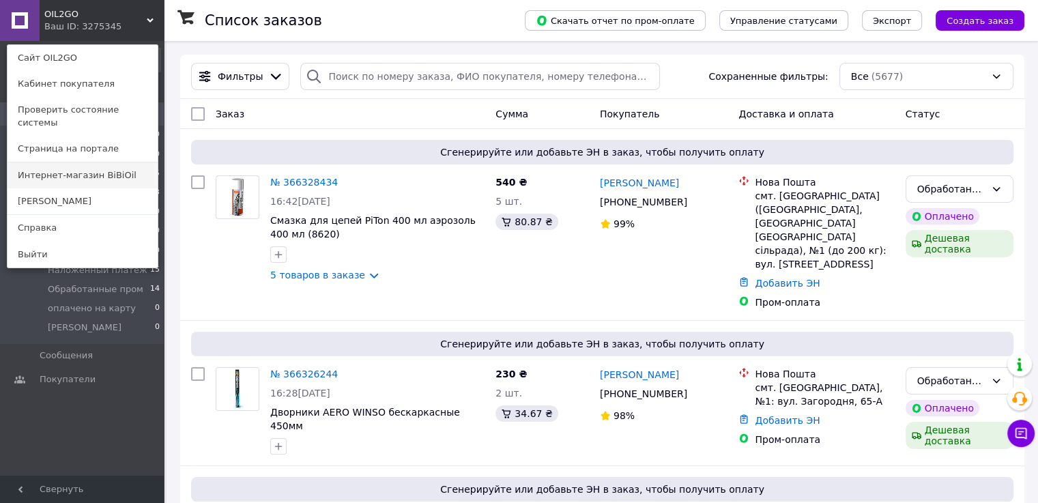
click at [98, 166] on link "Интернет-магазин BiBiOil" at bounding box center [83, 175] width 150 height 26
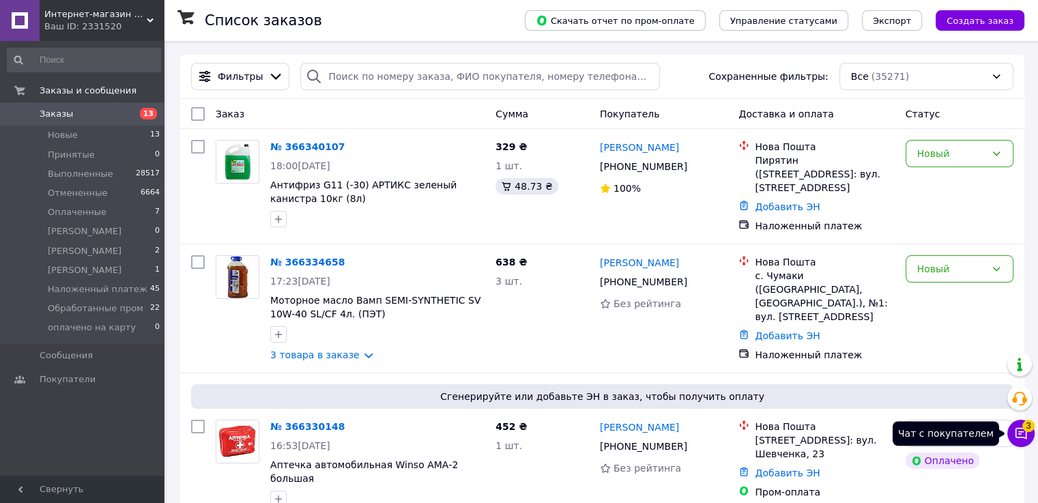
click at [1023, 430] on icon at bounding box center [1021, 434] width 14 height 14
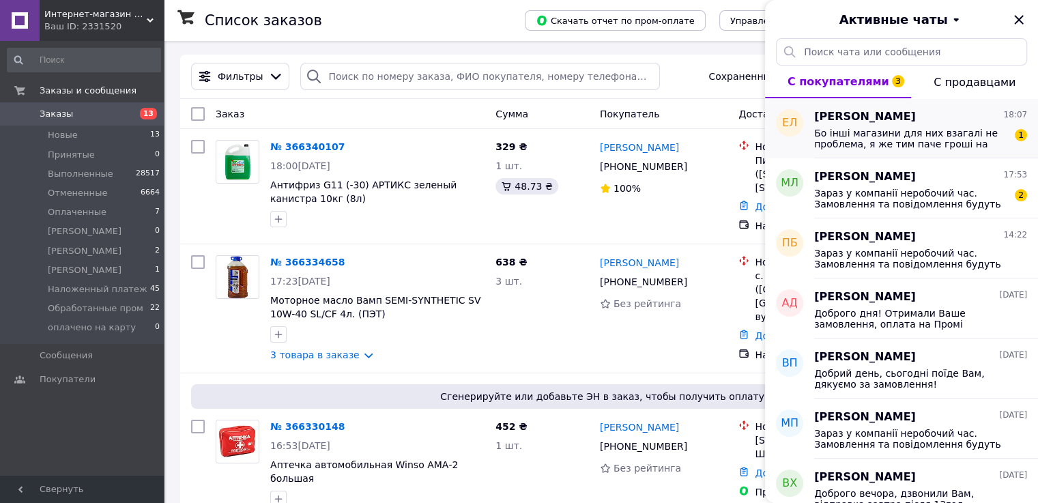
click at [901, 143] on span "Бо інші магазини для них взагалі не проблема, я же тим паче гроші на карту вам …" at bounding box center [911, 139] width 194 height 22
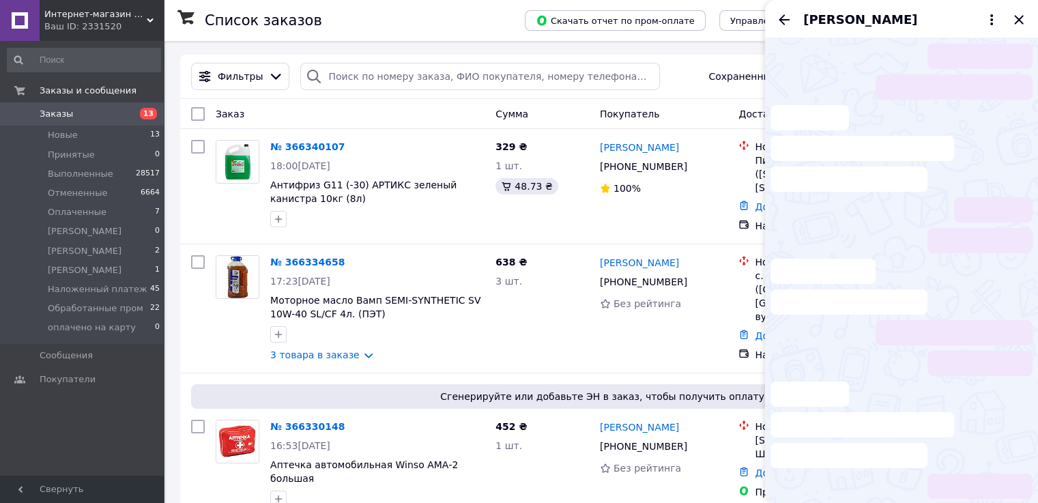
scroll to position [192, 0]
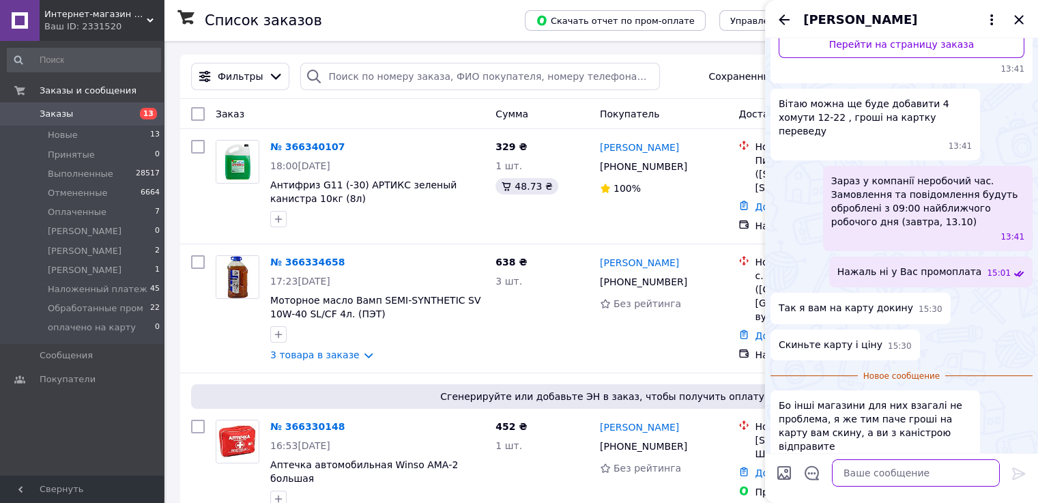
click at [909, 476] on textarea at bounding box center [916, 472] width 168 height 27
type textarea "о"
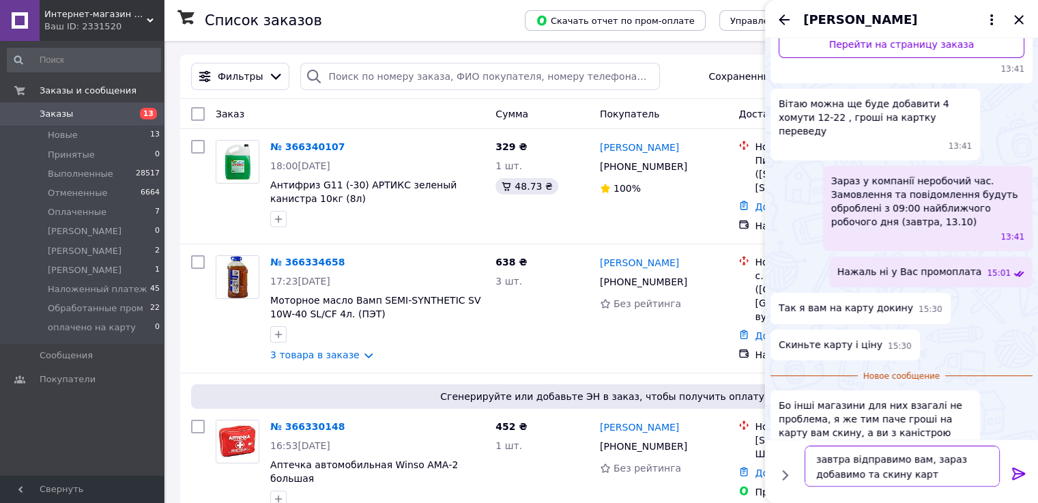
type textarea "завтра відправимо вам, зараз добавимо та скину карту"
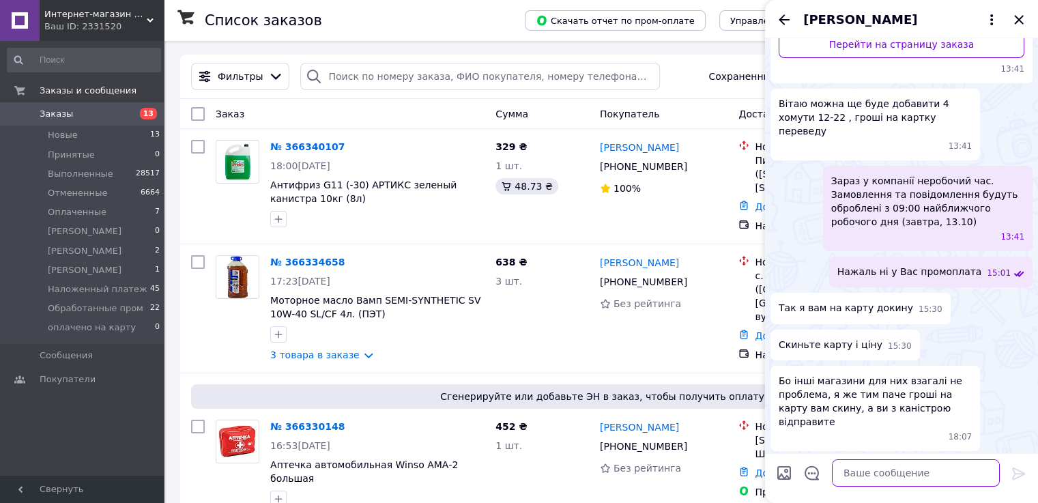
scroll to position [231, 0]
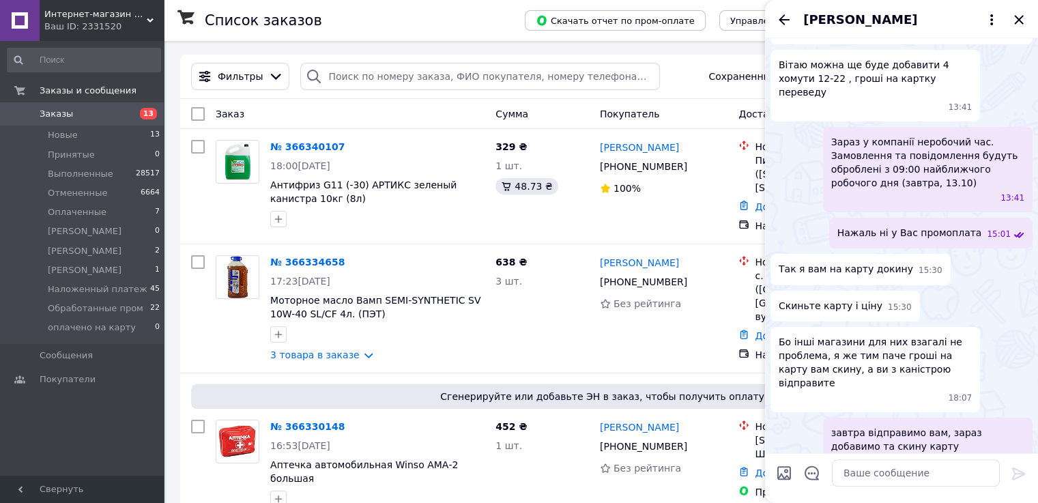
click at [782, 29] on div "Евгений Логинов" at bounding box center [901, 19] width 273 height 38
click at [782, 22] on icon "Назад" at bounding box center [784, 19] width 11 height 10
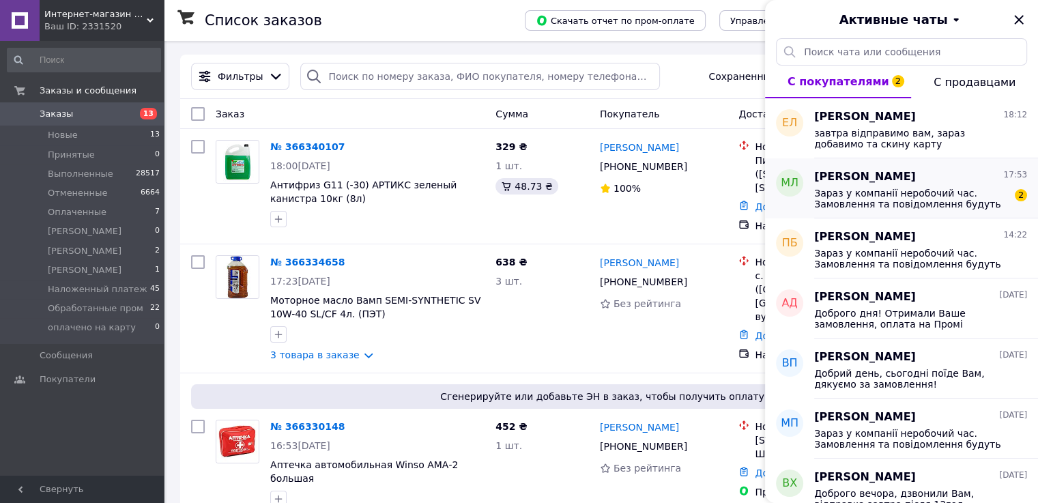
click at [869, 176] on span "Михаил Лянник" at bounding box center [865, 177] width 102 height 16
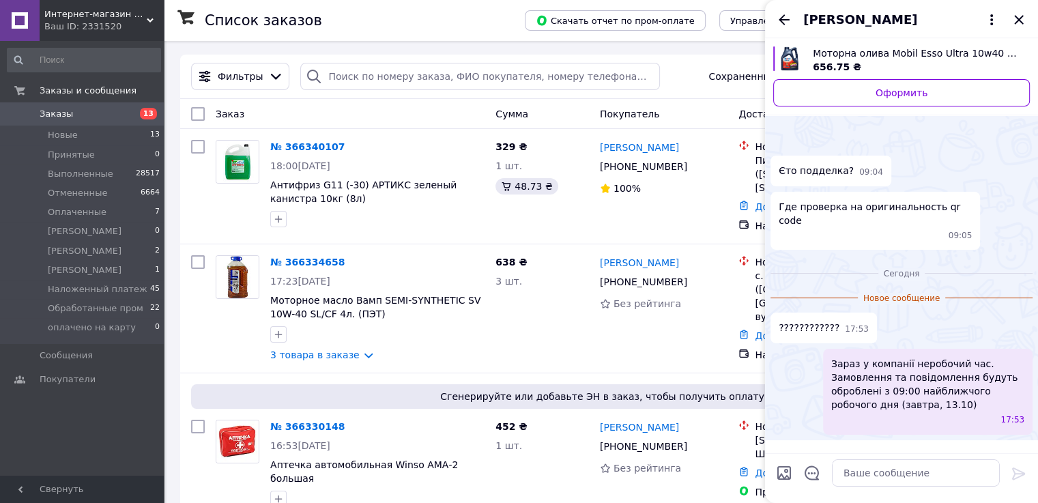
scroll to position [23, 0]
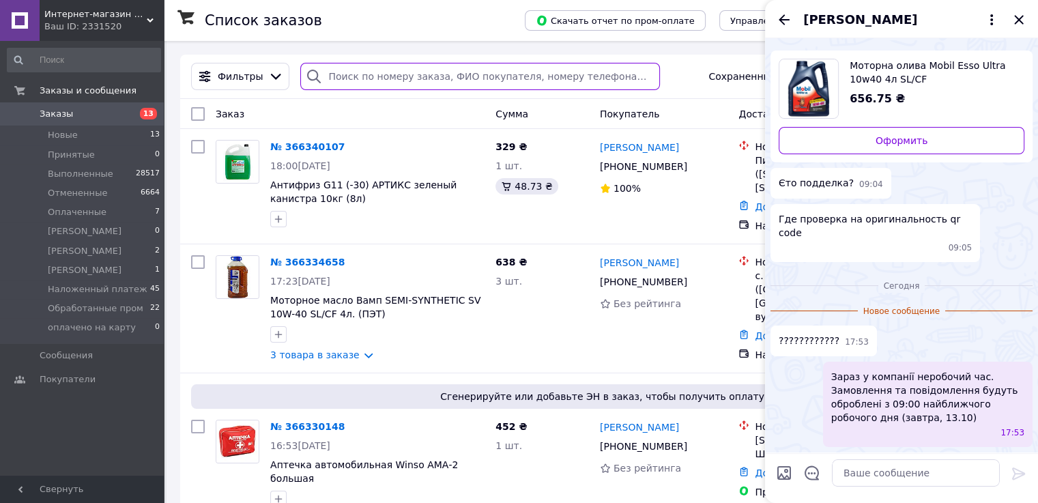
click at [346, 80] on input "search" at bounding box center [480, 76] width 360 height 27
type input "лянник"
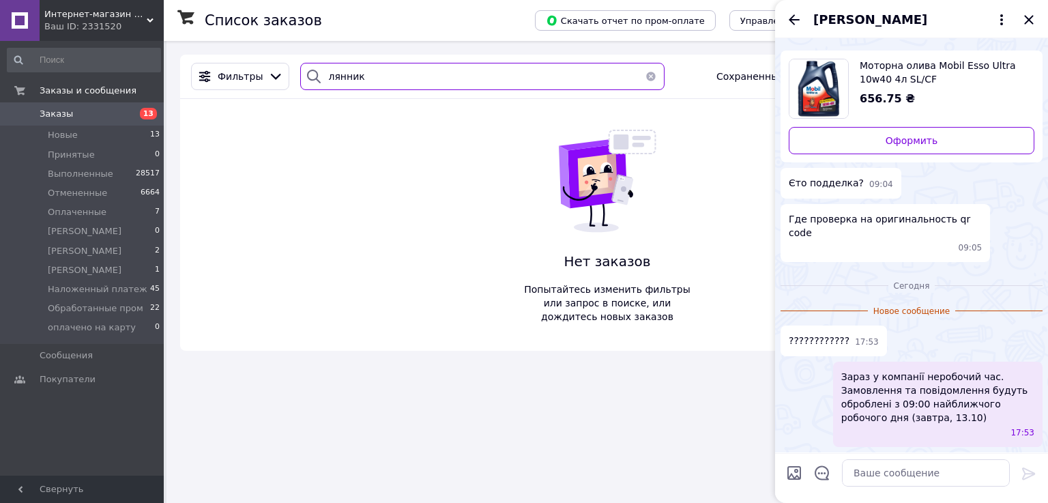
drag, startPoint x: 362, startPoint y: 79, endPoint x: 284, endPoint y: 78, distance: 77.8
click at [284, 78] on div "Фильтры лянник Сохраненные фильтры: Все (35271)" at bounding box center [608, 76] width 844 height 27
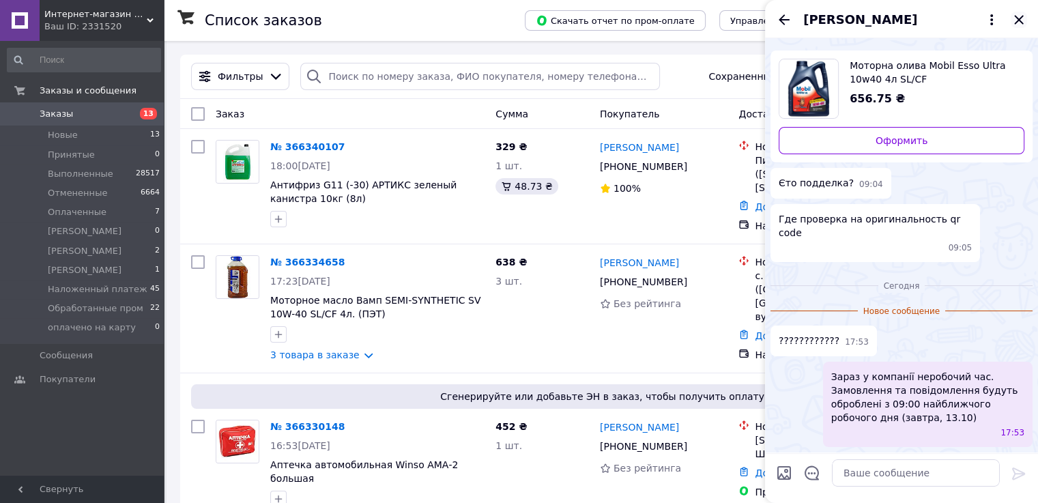
click at [1013, 20] on icon "Закрыть" at bounding box center [1019, 20] width 16 height 16
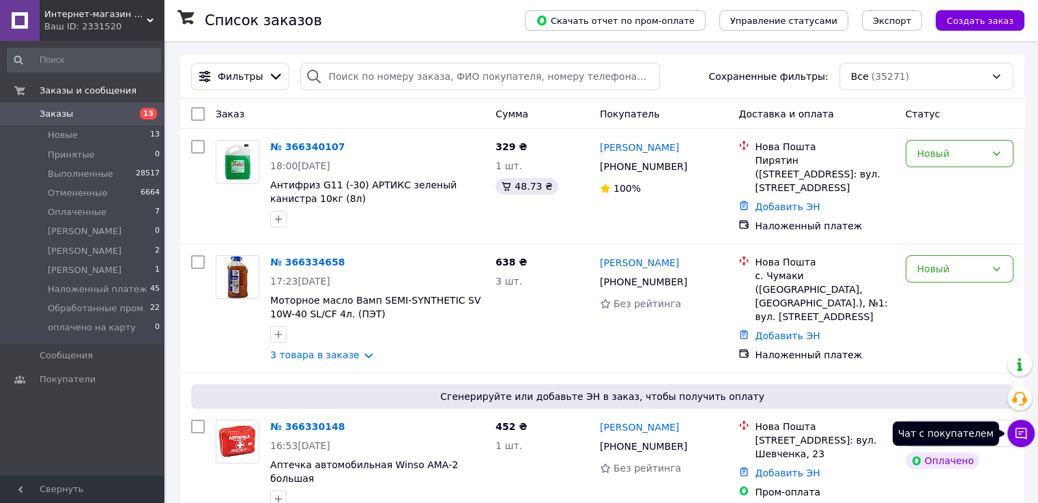
click at [1025, 437] on icon at bounding box center [1021, 434] width 14 height 14
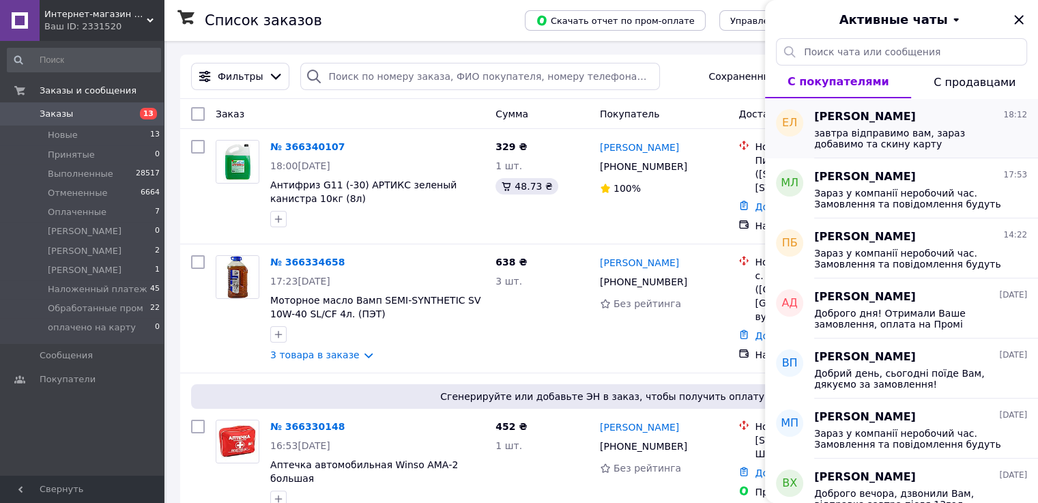
click at [893, 143] on span "завтра відправимо вам, зараз добавимо та скину карту" at bounding box center [911, 139] width 194 height 22
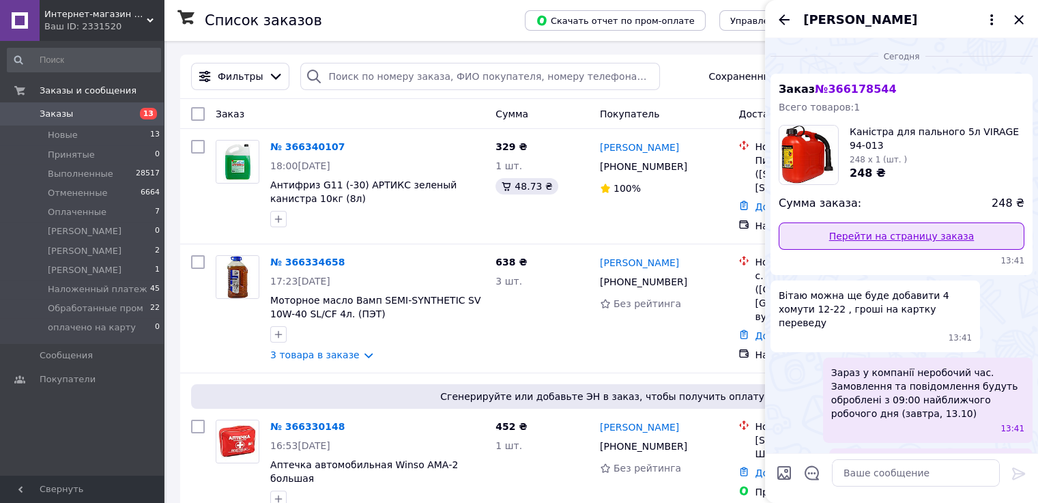
click at [900, 238] on link "Перейти на страницу заказа" at bounding box center [902, 236] width 246 height 27
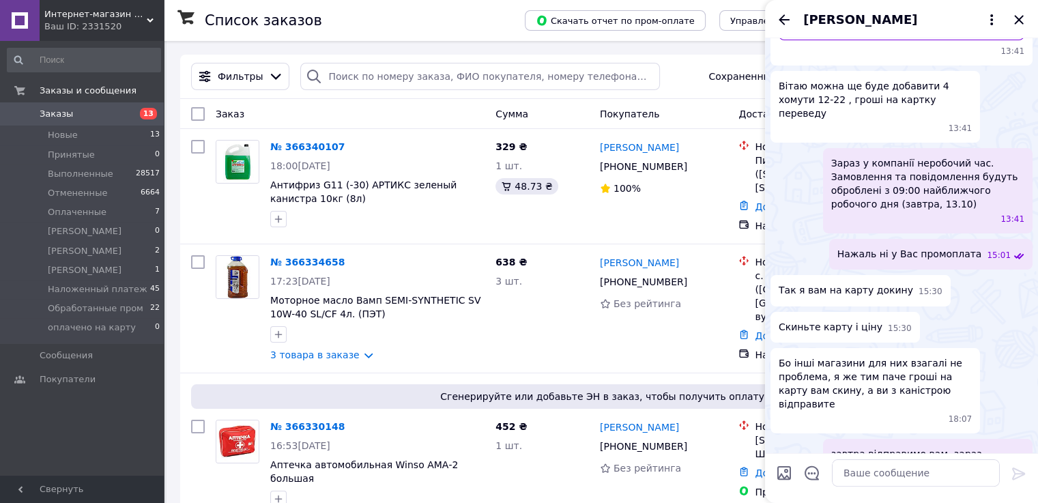
scroll to position [231, 0]
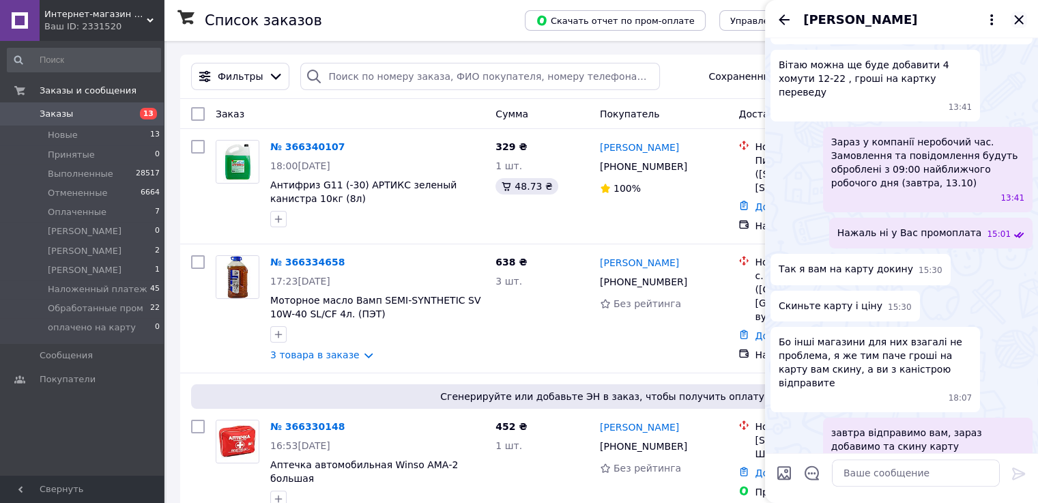
click at [1018, 18] on icon "Закрыть" at bounding box center [1019, 20] width 16 height 16
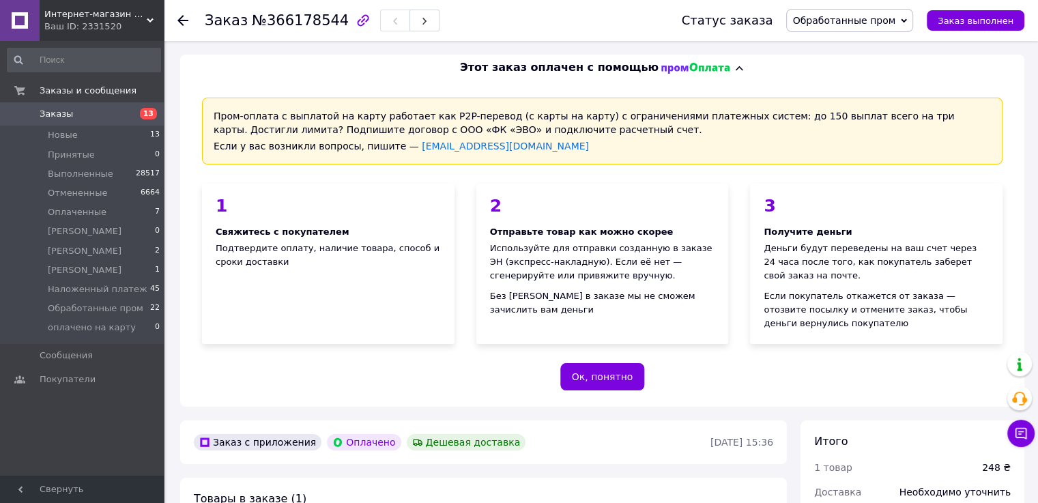
click at [98, 116] on span "Заказы" at bounding box center [83, 114] width 87 height 12
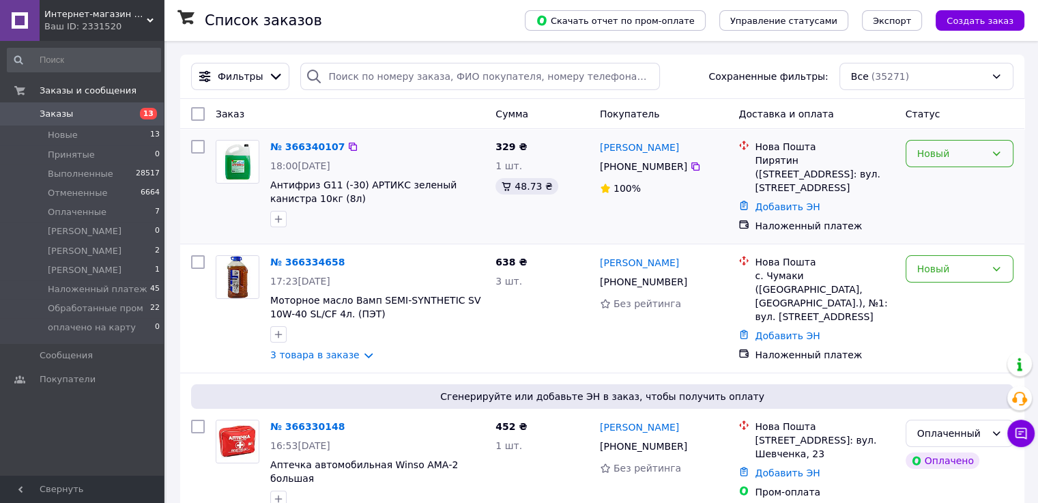
click at [971, 158] on div "Новый" at bounding box center [951, 153] width 68 height 15
click at [963, 178] on li "Принят" at bounding box center [959, 183] width 106 height 25
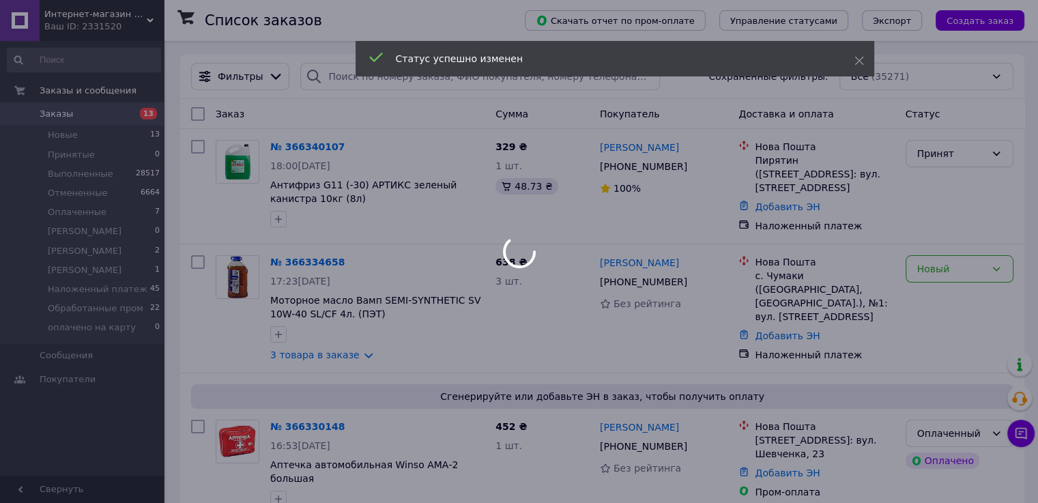
click at [954, 164] on div at bounding box center [519, 251] width 1038 height 503
click at [941, 157] on div at bounding box center [519, 251] width 1038 height 503
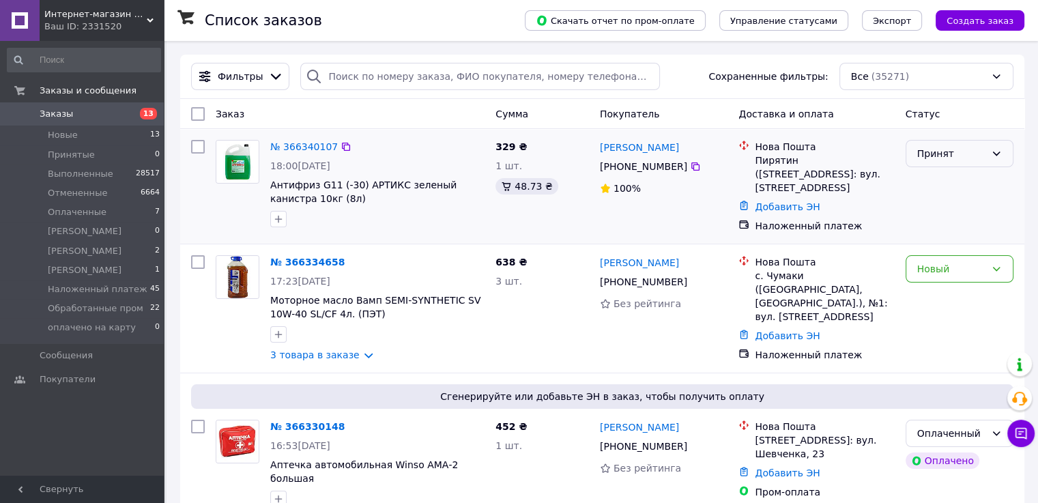
click at [941, 157] on div "Принят" at bounding box center [951, 153] width 68 height 15
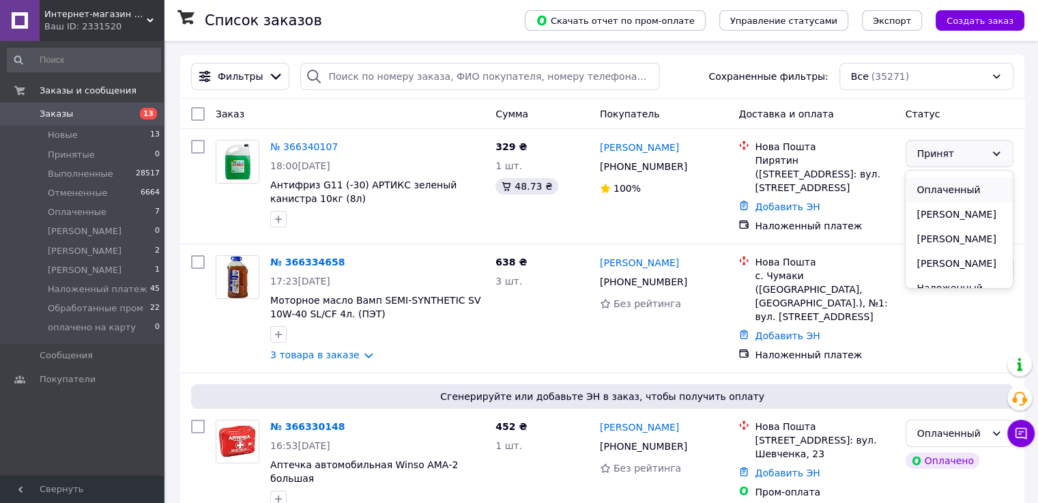
scroll to position [158, 0]
click at [931, 192] on li "Наложенный платеж" at bounding box center [959, 192] width 106 height 38
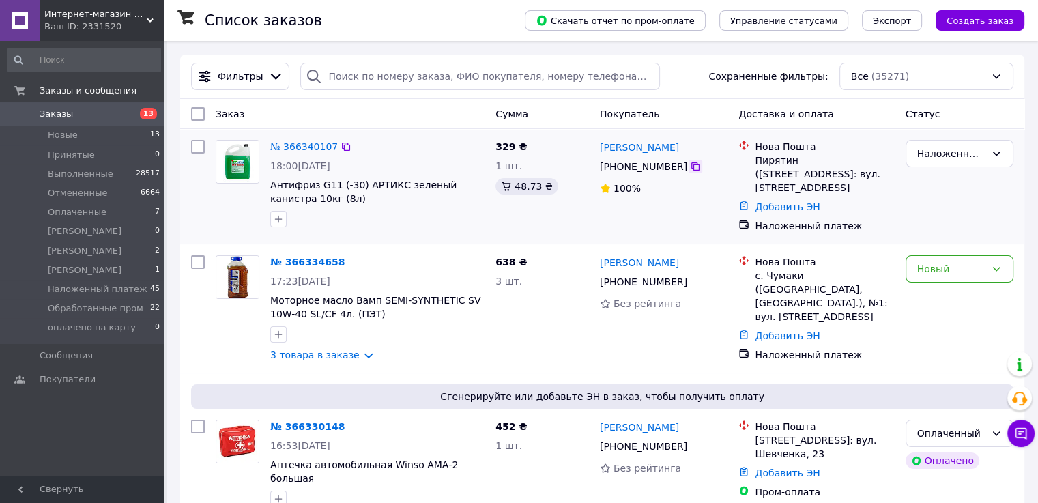
click at [690, 170] on icon at bounding box center [695, 166] width 11 height 11
drag, startPoint x: 689, startPoint y: 166, endPoint x: 651, endPoint y: 192, distance: 45.6
click at [690, 166] on icon at bounding box center [695, 166] width 11 height 11
click at [690, 165] on icon at bounding box center [695, 166] width 11 height 11
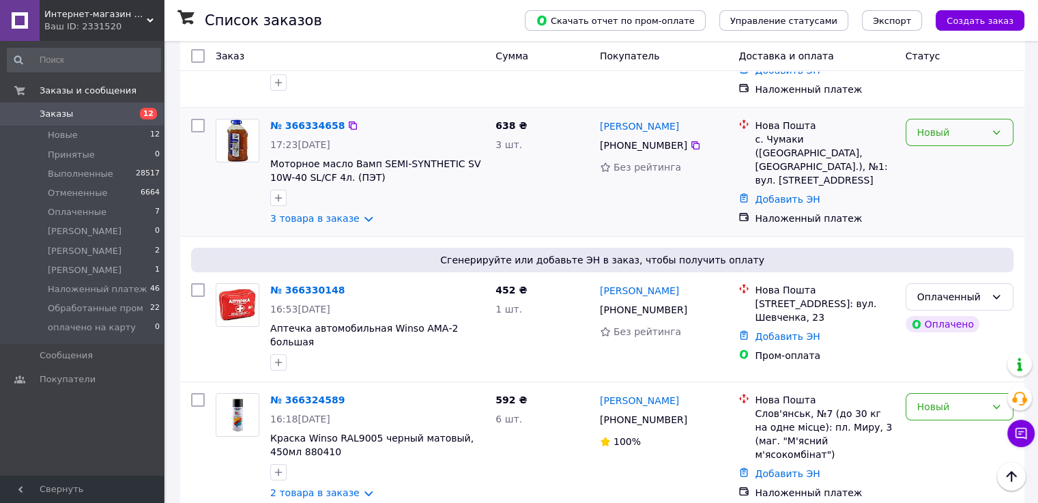
click at [933, 130] on div "Новый" at bounding box center [951, 132] width 68 height 15
click at [921, 155] on li "Принят" at bounding box center [959, 156] width 106 height 25
click at [340, 215] on link "3 товара в заказе" at bounding box center [314, 218] width 89 height 11
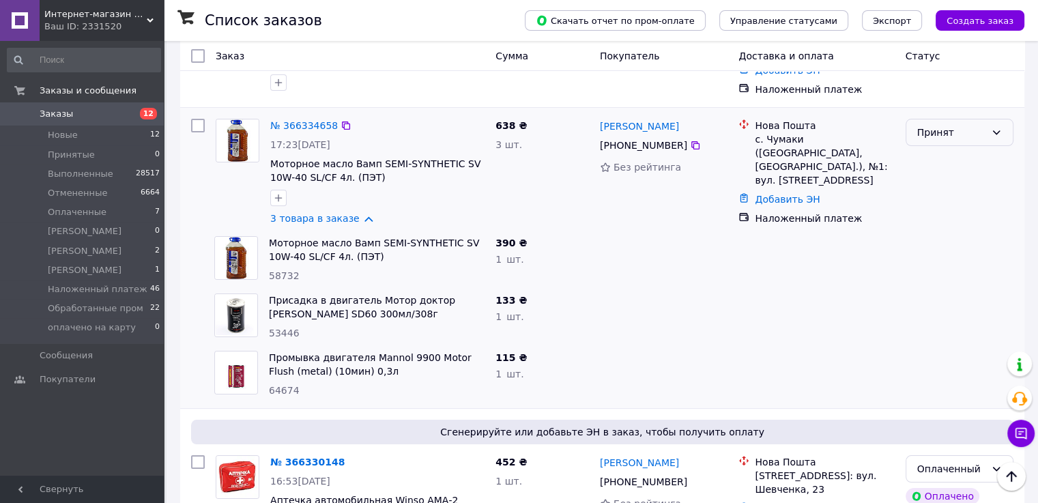
click at [973, 132] on div "Принят" at bounding box center [951, 132] width 68 height 15
click at [943, 193] on li "Наложенный платеж" at bounding box center [959, 174] width 106 height 38
click at [691, 143] on icon at bounding box center [695, 145] width 8 height 8
click at [349, 213] on link "3 товара в заказе" at bounding box center [314, 218] width 89 height 11
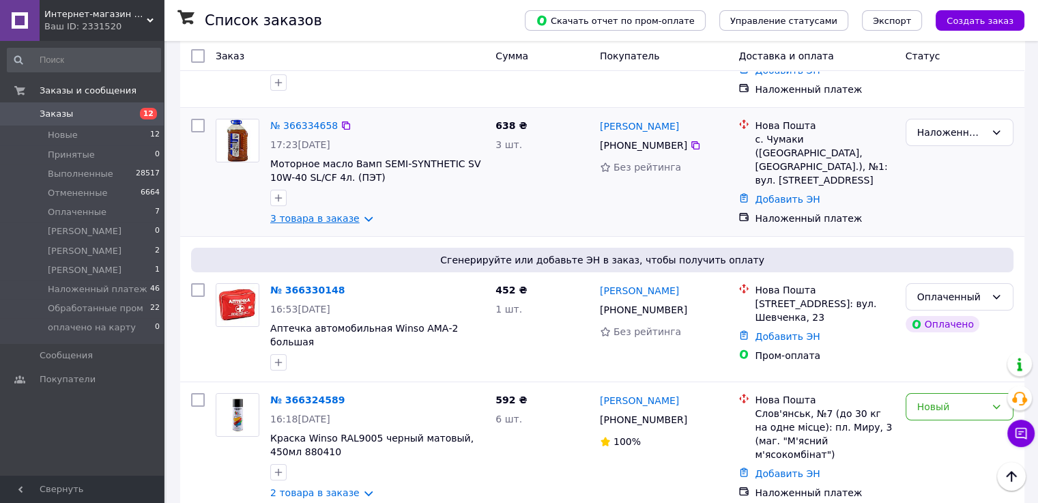
click at [343, 213] on link "3 товара в заказе" at bounding box center [314, 218] width 89 height 11
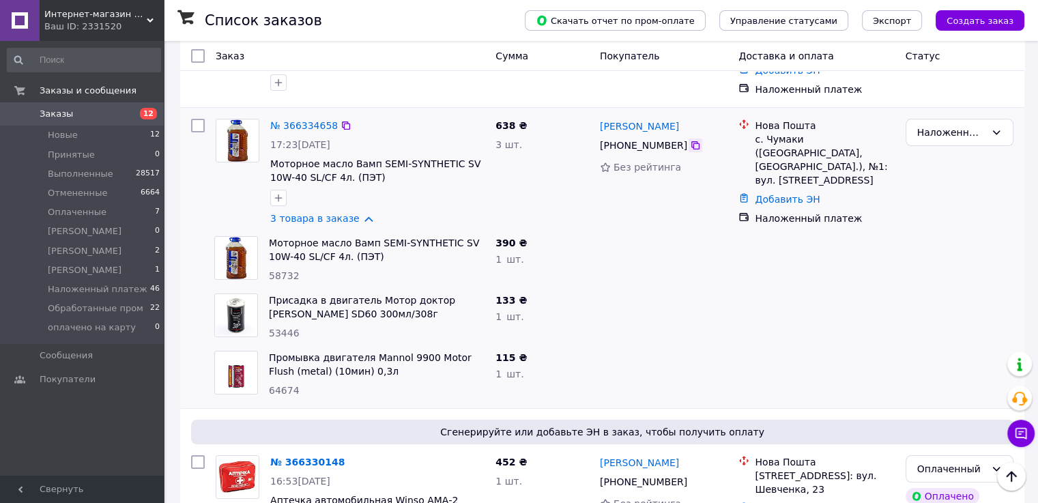
click at [691, 142] on icon at bounding box center [695, 145] width 11 height 11
click at [349, 215] on link "3 товара в заказе" at bounding box center [314, 218] width 89 height 11
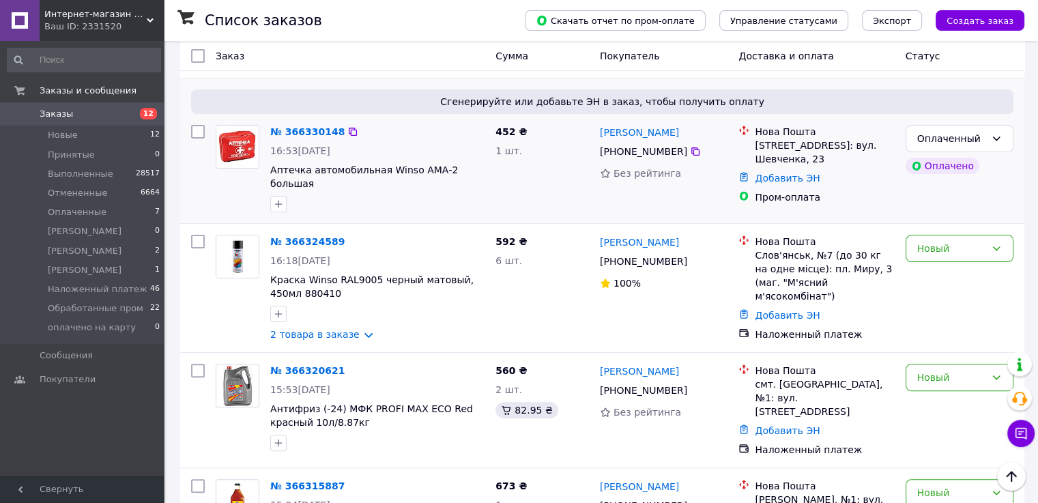
scroll to position [341, 0]
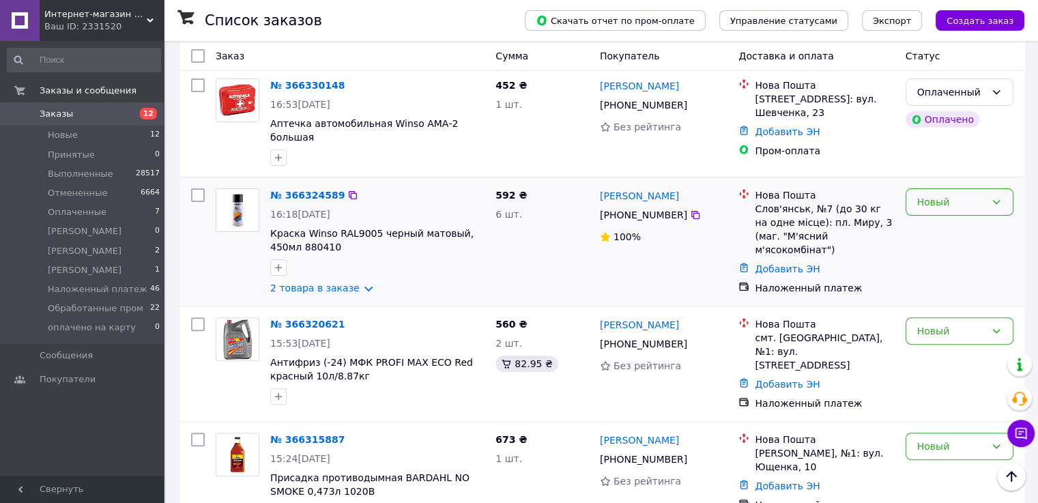
click at [941, 195] on div "Новый" at bounding box center [951, 202] width 68 height 15
click at [934, 223] on li "Принят" at bounding box center [959, 218] width 106 height 25
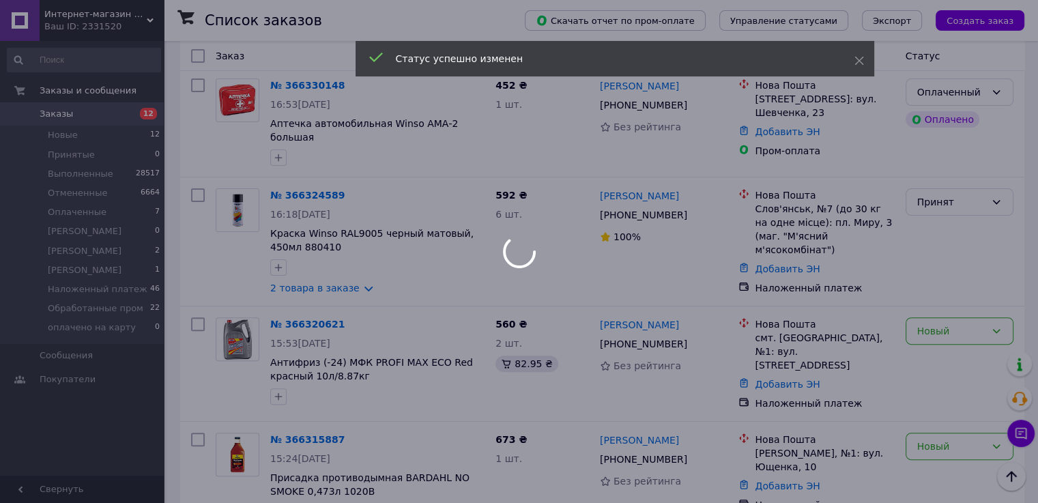
click at [334, 278] on div at bounding box center [519, 251] width 1038 height 503
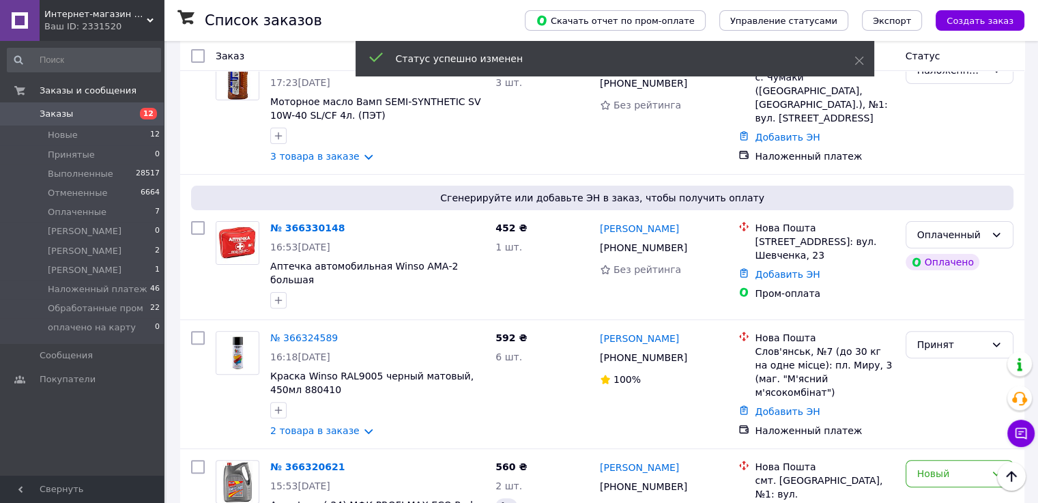
scroll to position [456, 0]
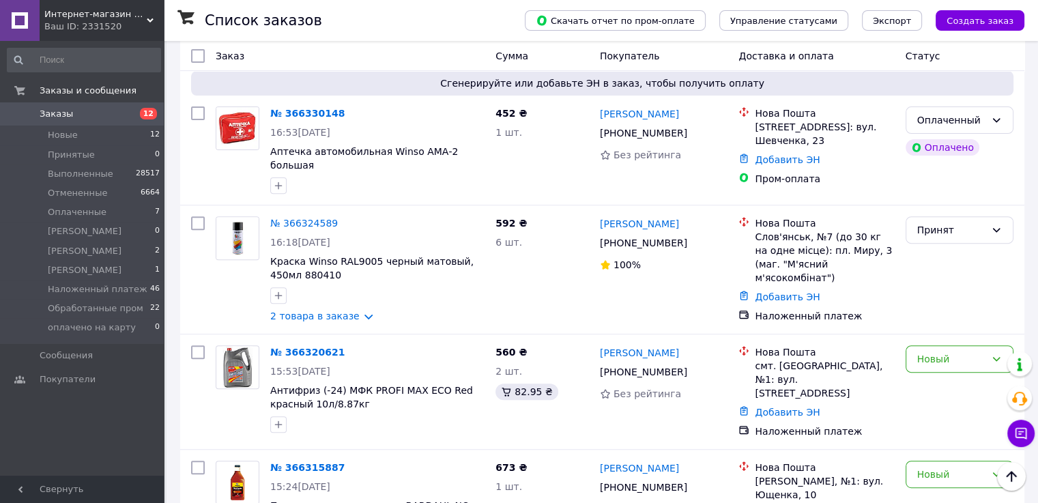
click at [334, 311] on link "2 товара в заказе" at bounding box center [314, 316] width 89 height 11
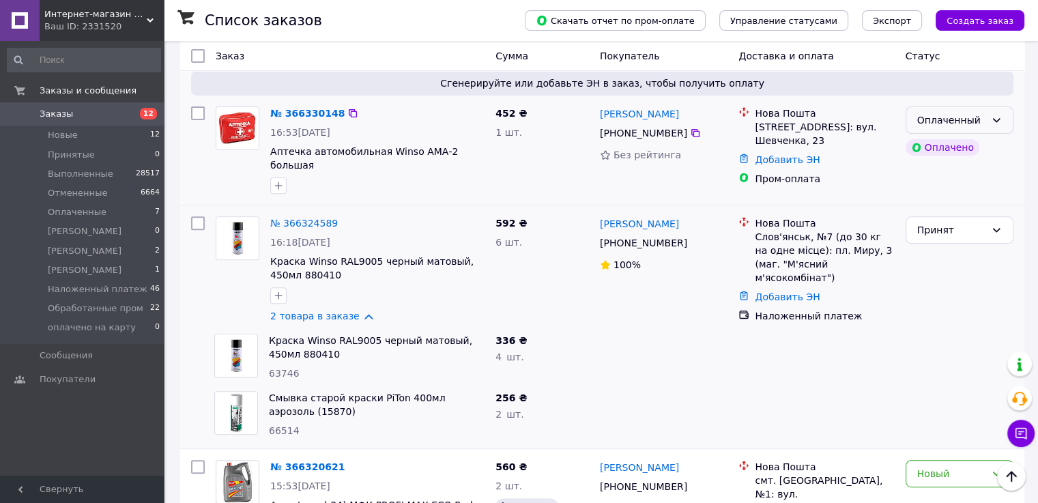
click at [972, 113] on div "Оплаченный" at bounding box center [951, 120] width 68 height 15
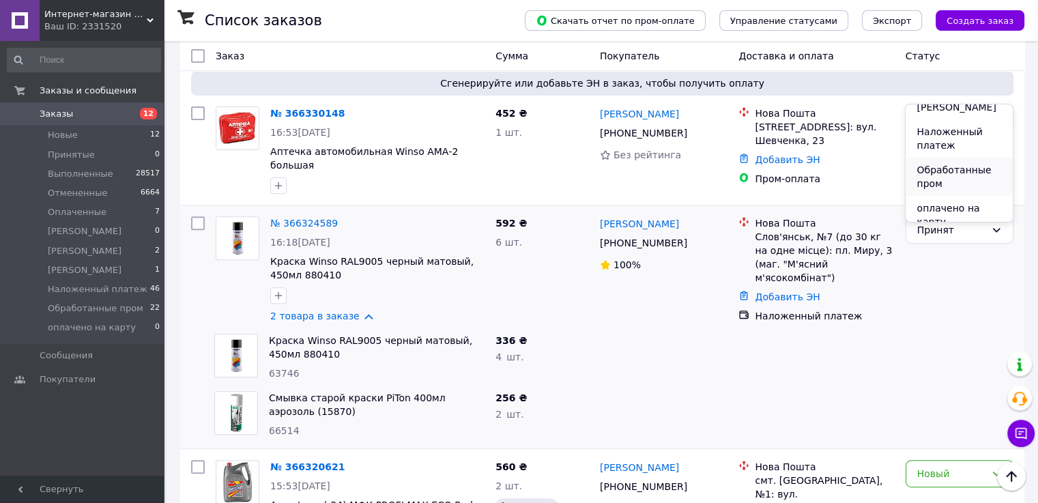
scroll to position [158, 0]
click at [950, 163] on li "Обработанные пром" at bounding box center [959, 164] width 106 height 38
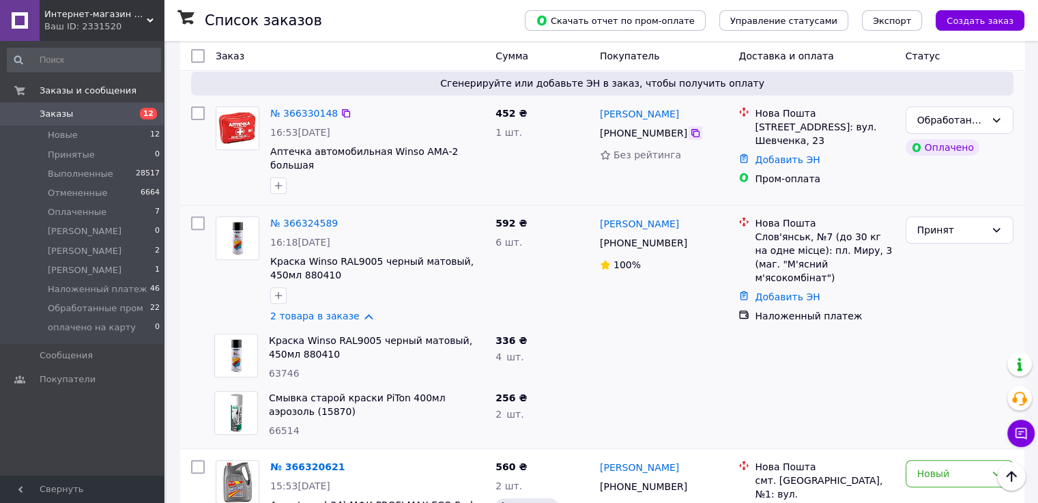
click at [692, 128] on icon at bounding box center [695, 133] width 11 height 11
click at [691, 129] on icon at bounding box center [695, 133] width 8 height 8
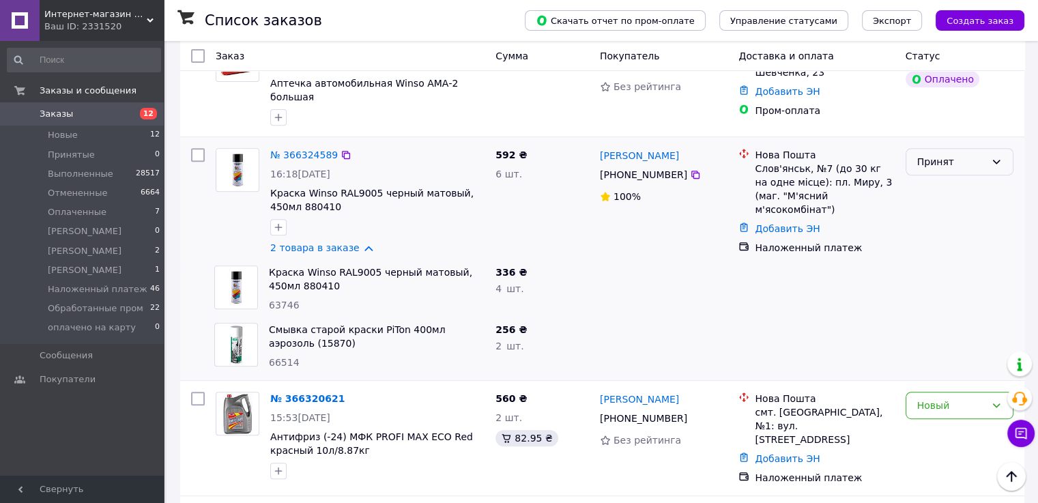
click at [930, 154] on div "Принят" at bounding box center [951, 161] width 68 height 15
click at [937, 167] on li "Наложенный платеж" at bounding box center [959, 160] width 106 height 38
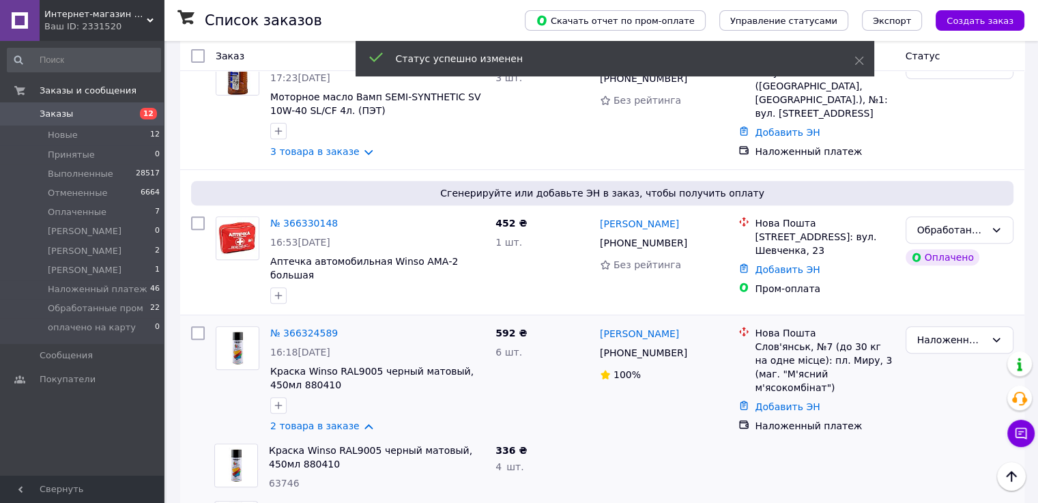
scroll to position [689, 0]
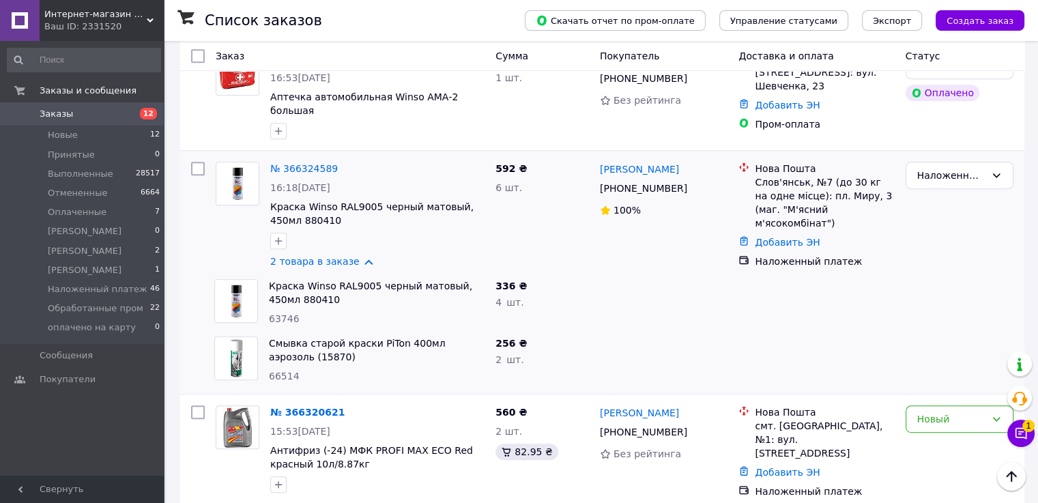
click at [1026, 436] on icon at bounding box center [1022, 434] width 12 height 12
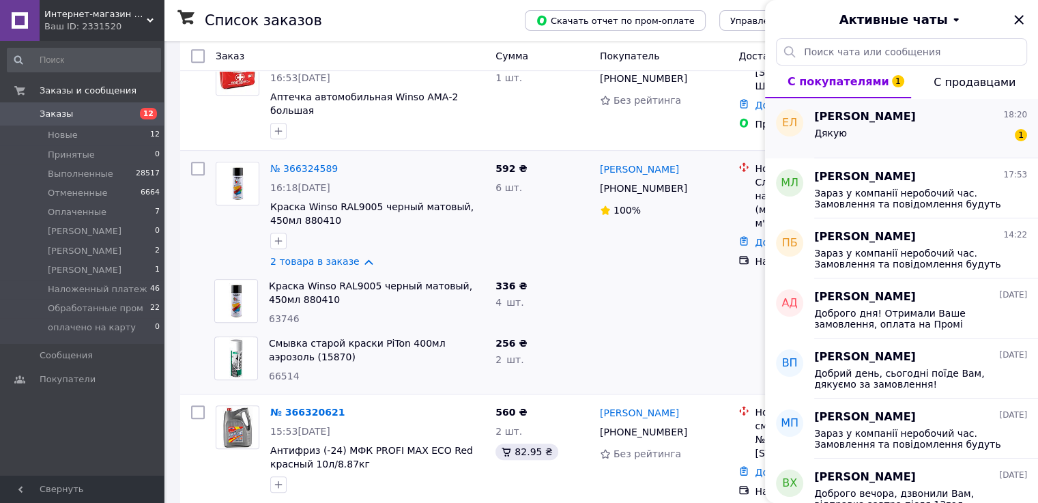
click at [883, 135] on div "Дякую 1" at bounding box center [920, 136] width 213 height 22
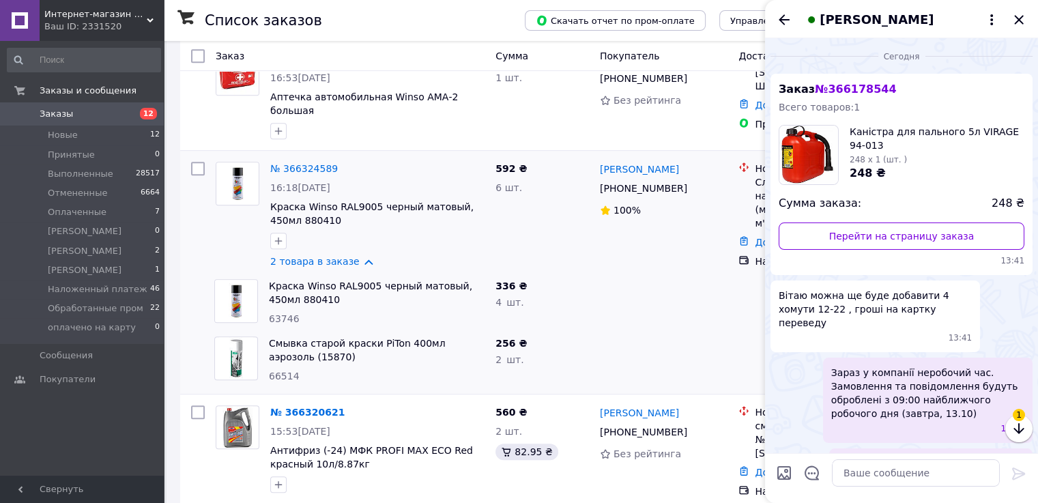
scroll to position [291, 0]
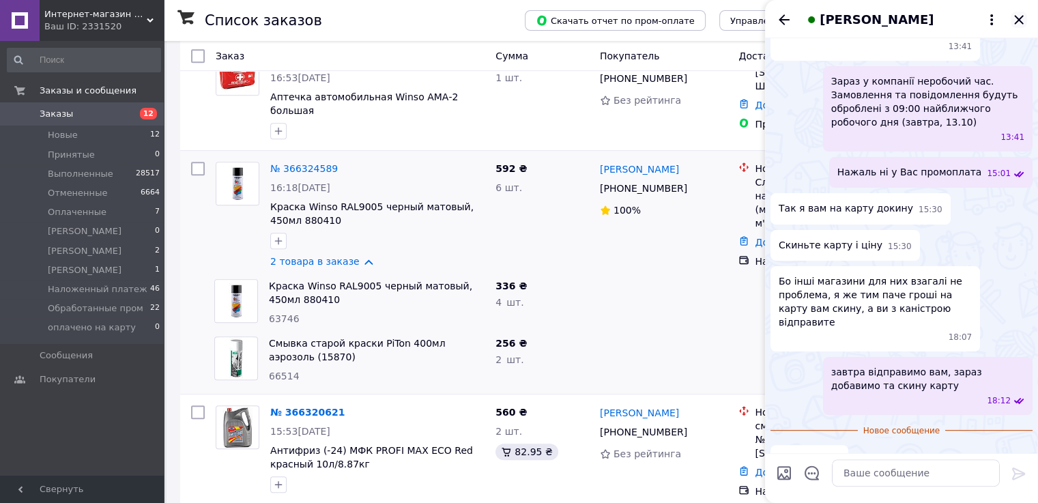
click at [1022, 22] on icon "Закрыть" at bounding box center [1019, 20] width 16 height 16
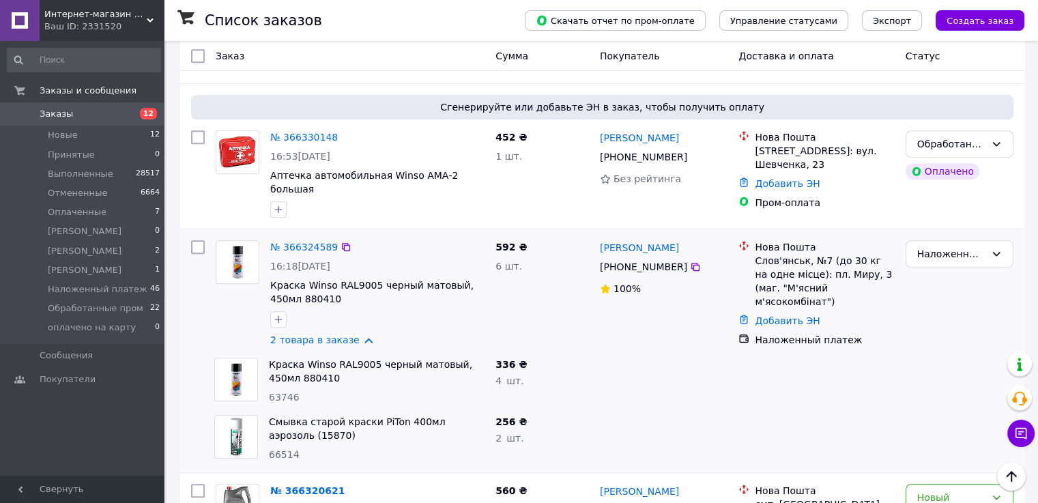
scroll to position [620, 0]
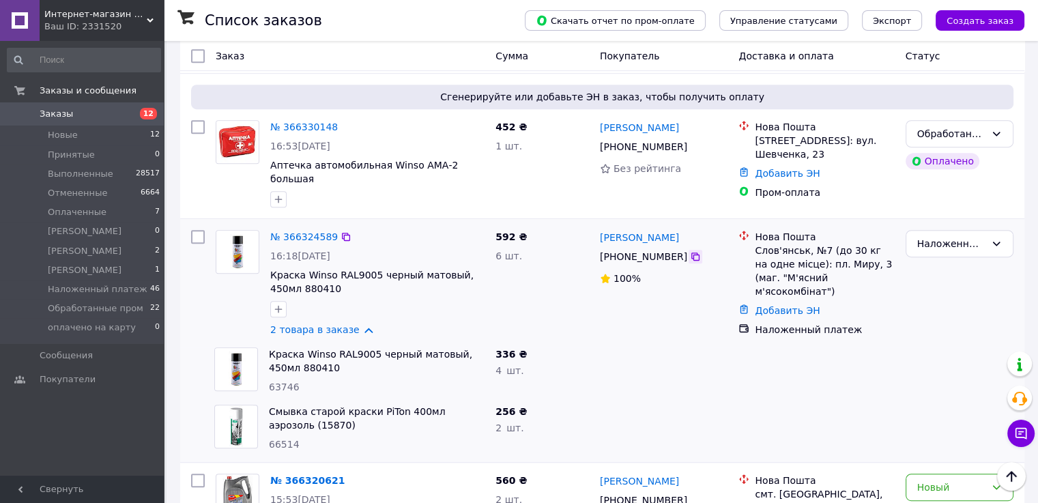
click at [690, 251] on icon at bounding box center [695, 256] width 11 height 11
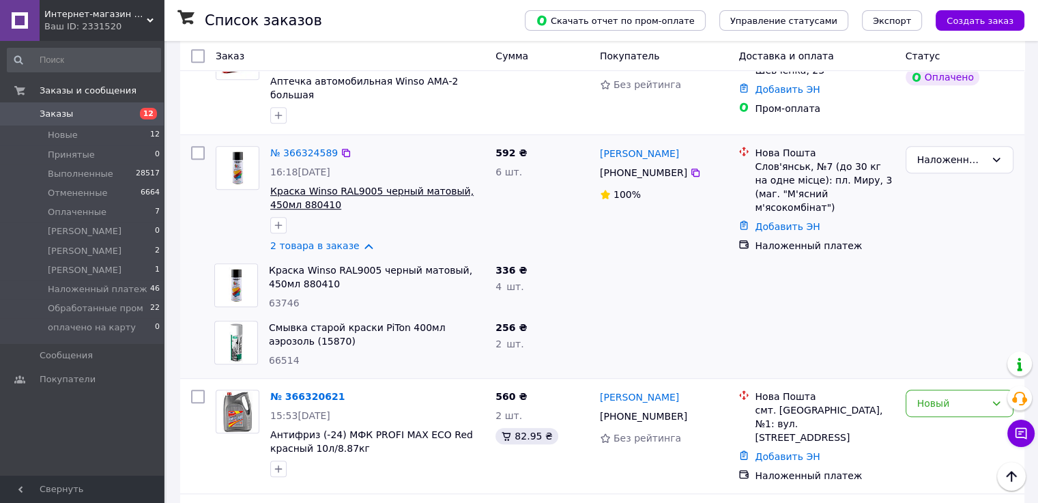
scroll to position [689, 0]
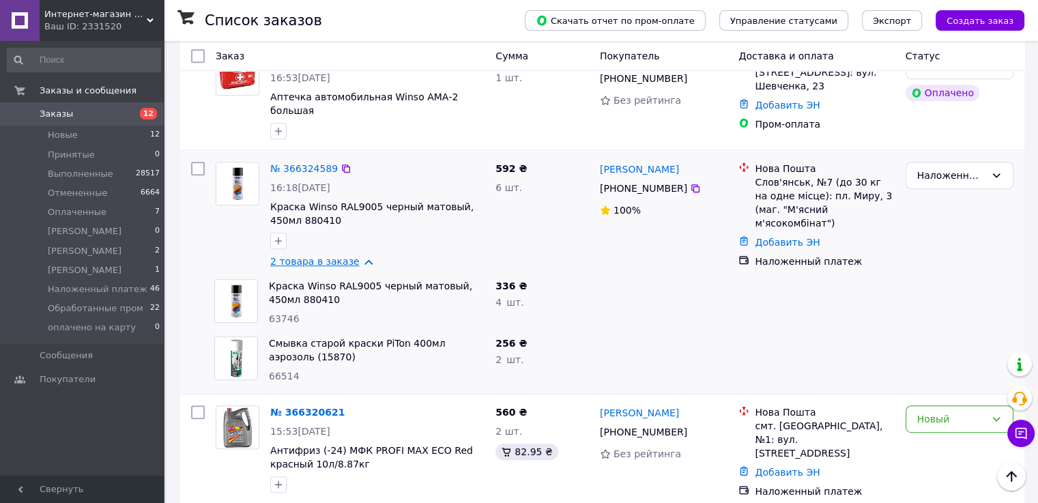
click at [345, 256] on link "2 товара в заказе" at bounding box center [314, 261] width 89 height 11
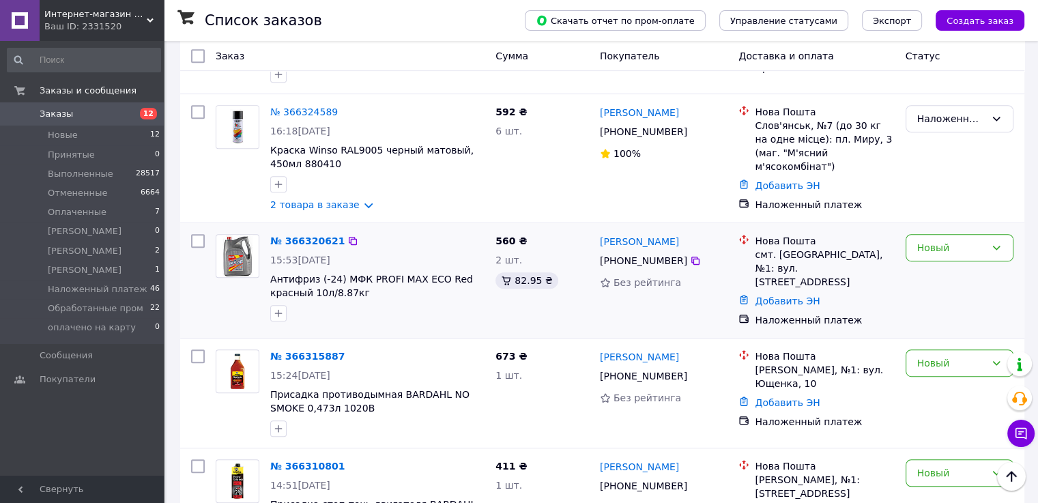
scroll to position [757, 0]
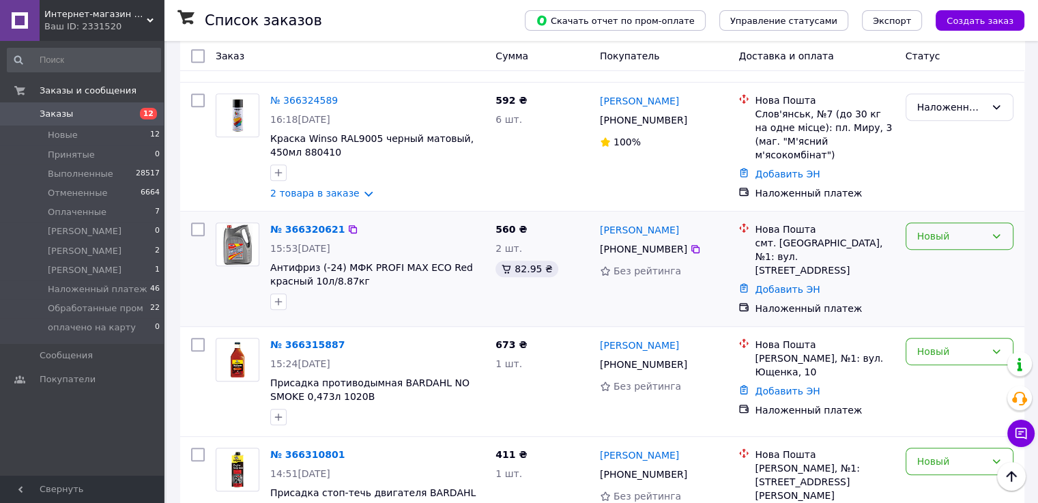
click at [939, 229] on div "Новый" at bounding box center [951, 236] width 68 height 15
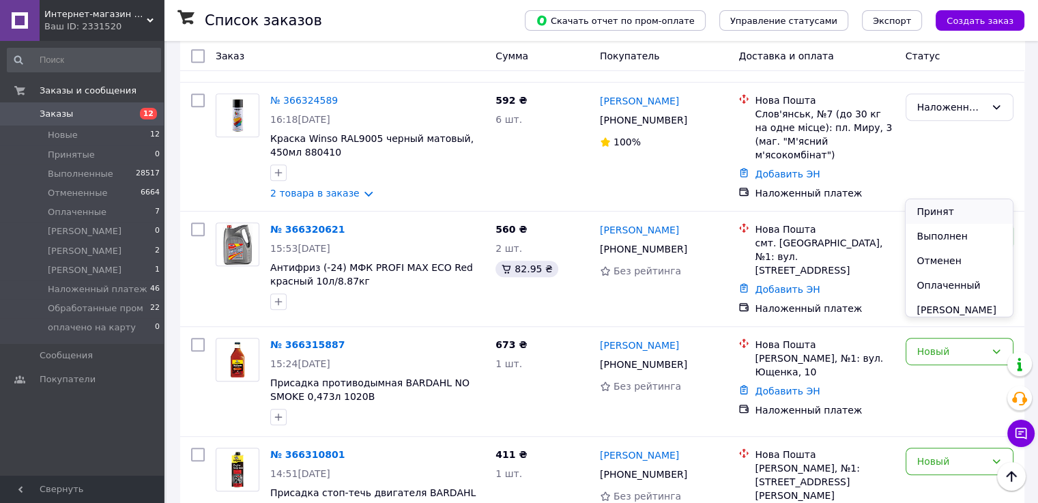
click at [939, 218] on li "Принят" at bounding box center [959, 211] width 106 height 25
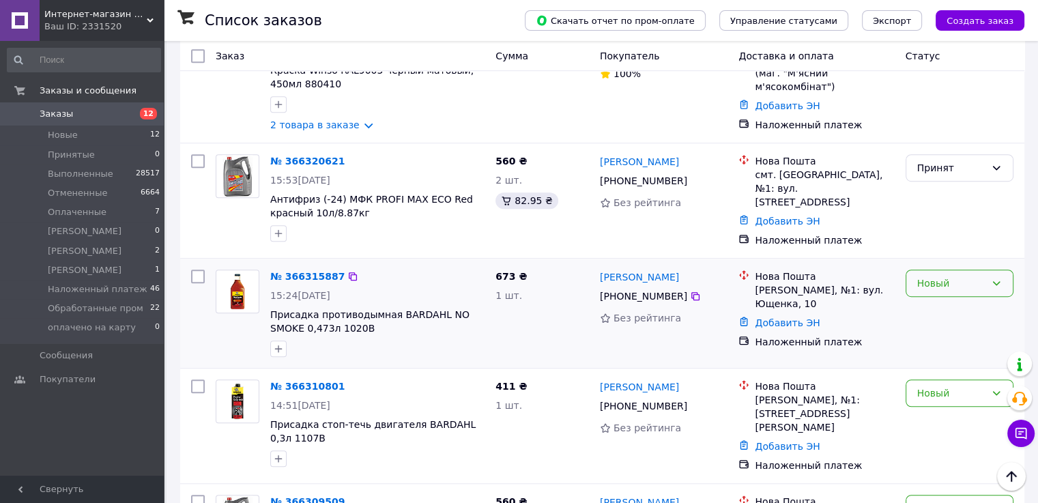
click at [930, 276] on div "Новый" at bounding box center [951, 283] width 68 height 15
click at [934, 247] on li "Принят" at bounding box center [959, 253] width 106 height 25
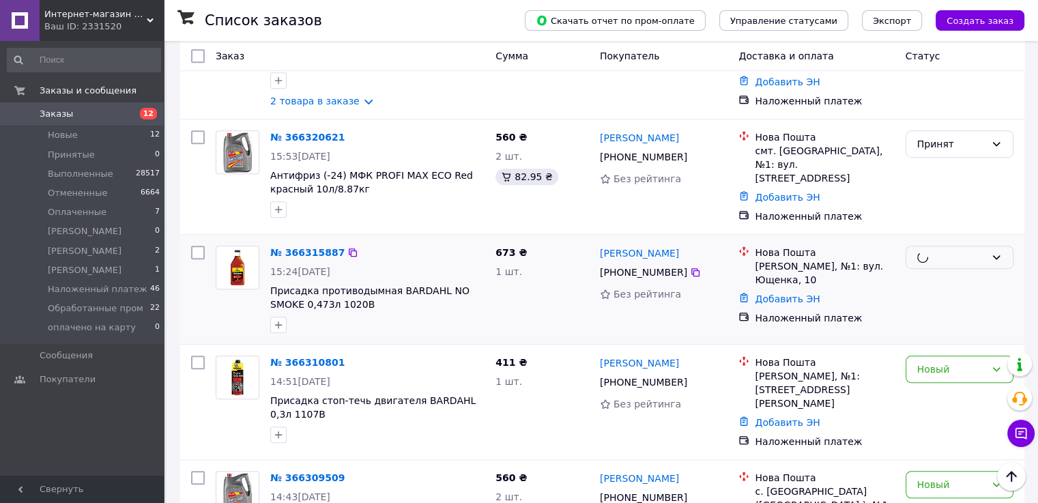
scroll to position [962, 0]
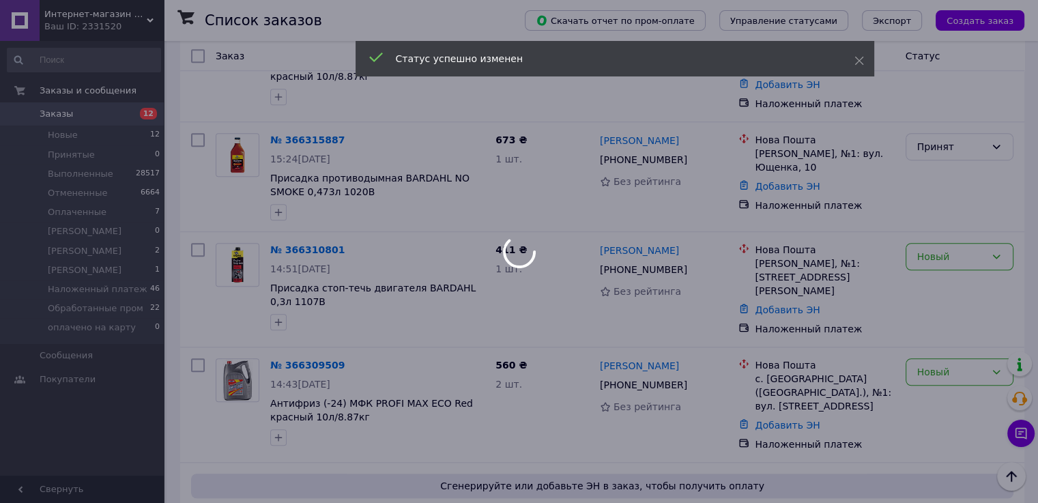
click at [934, 205] on div at bounding box center [519, 251] width 1038 height 503
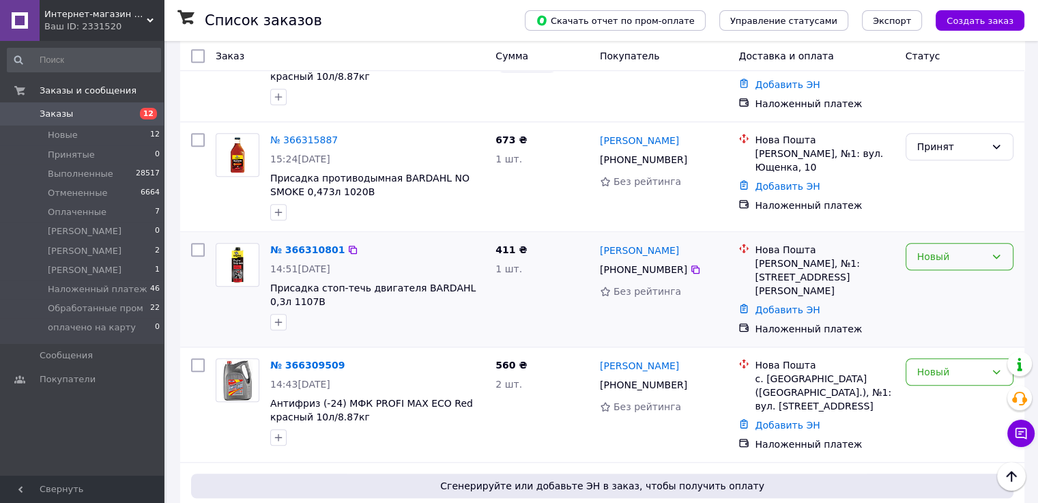
click at [939, 249] on div "Новый" at bounding box center [951, 256] width 68 height 15
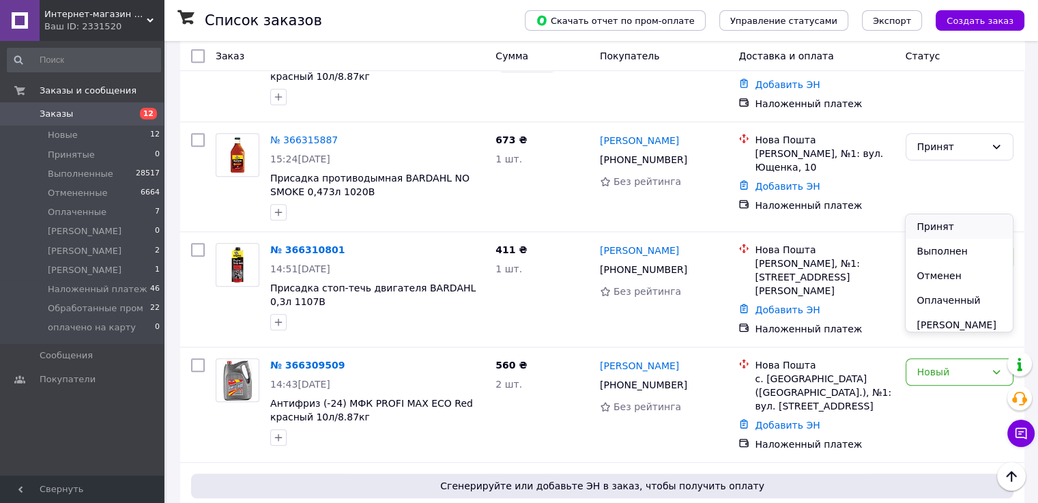
click at [938, 229] on li "Принят" at bounding box center [959, 226] width 106 height 25
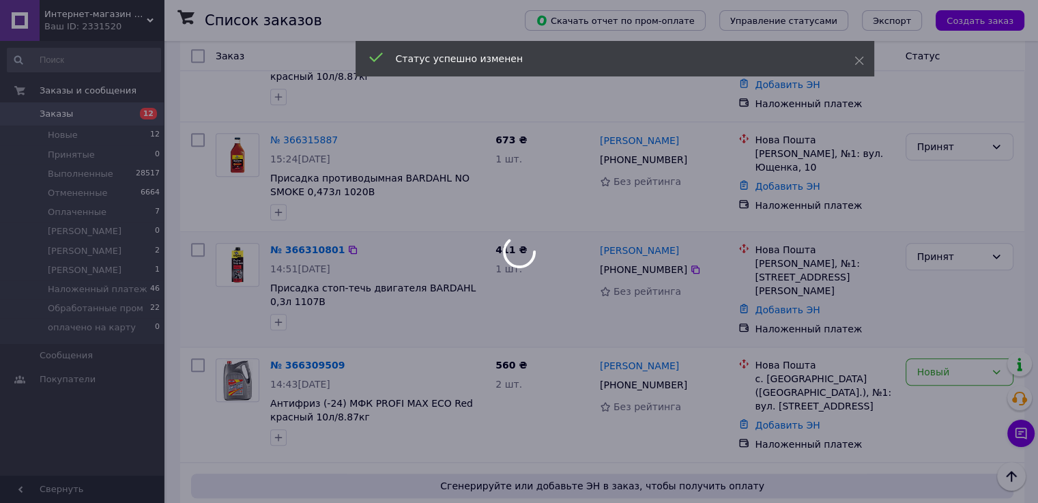
scroll to position [1030, 0]
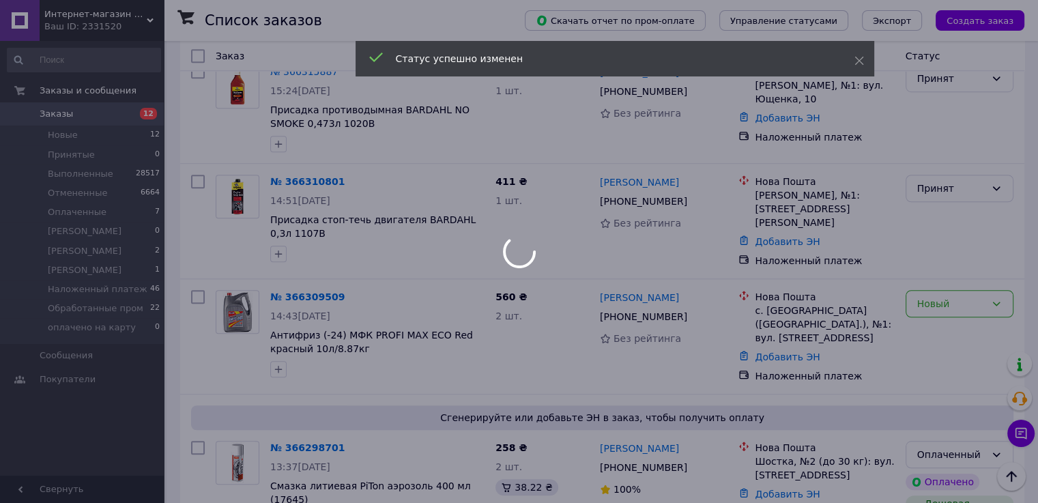
click at [934, 238] on div at bounding box center [519, 251] width 1038 height 503
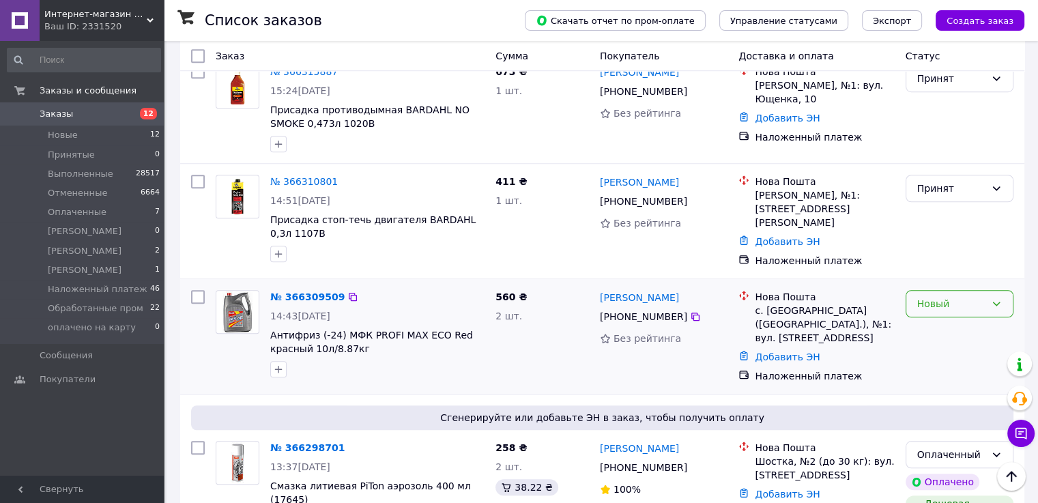
click at [934, 296] on div "Новый" at bounding box center [951, 303] width 68 height 15
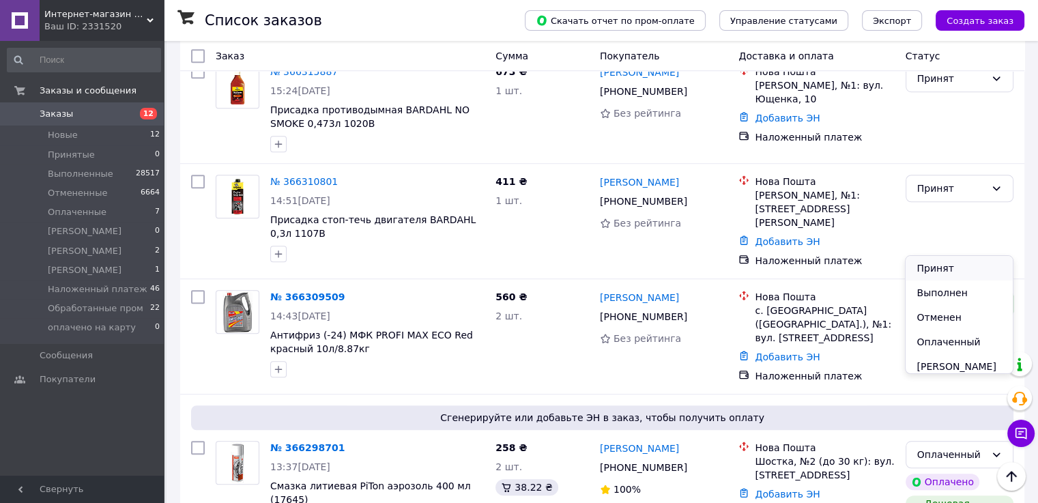
click at [938, 265] on li "Принят" at bounding box center [959, 268] width 106 height 25
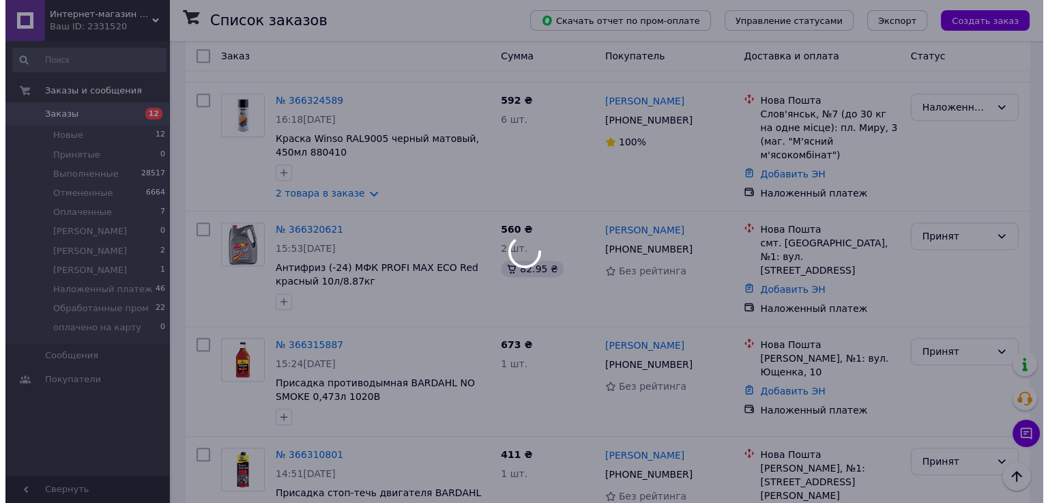
scroll to position [0, 0]
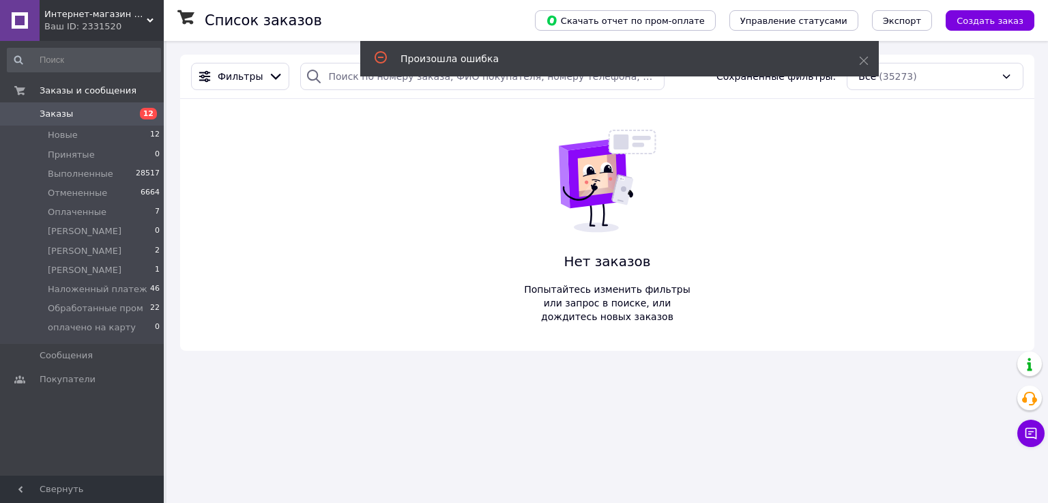
click at [68, 117] on span "Заказы" at bounding box center [83, 114] width 87 height 12
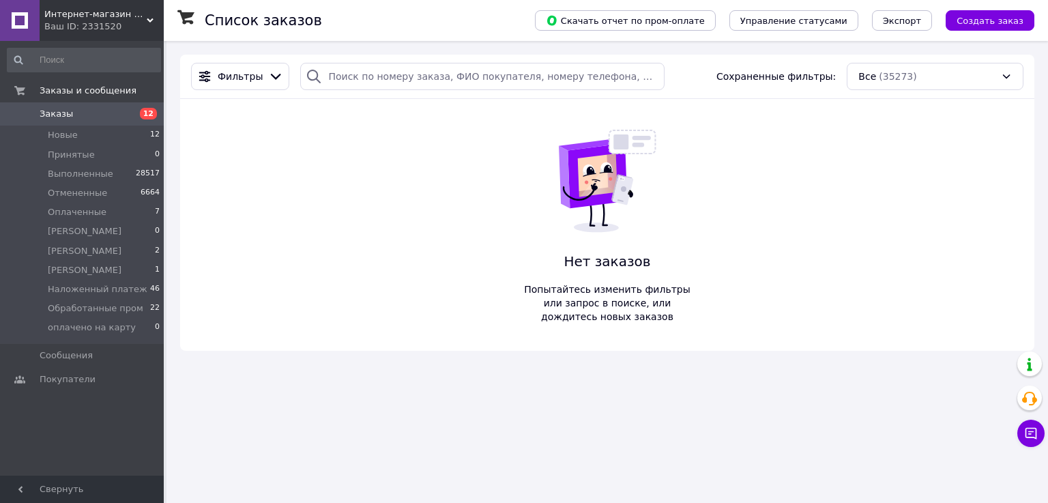
click at [76, 109] on span "Заказы" at bounding box center [83, 114] width 87 height 12
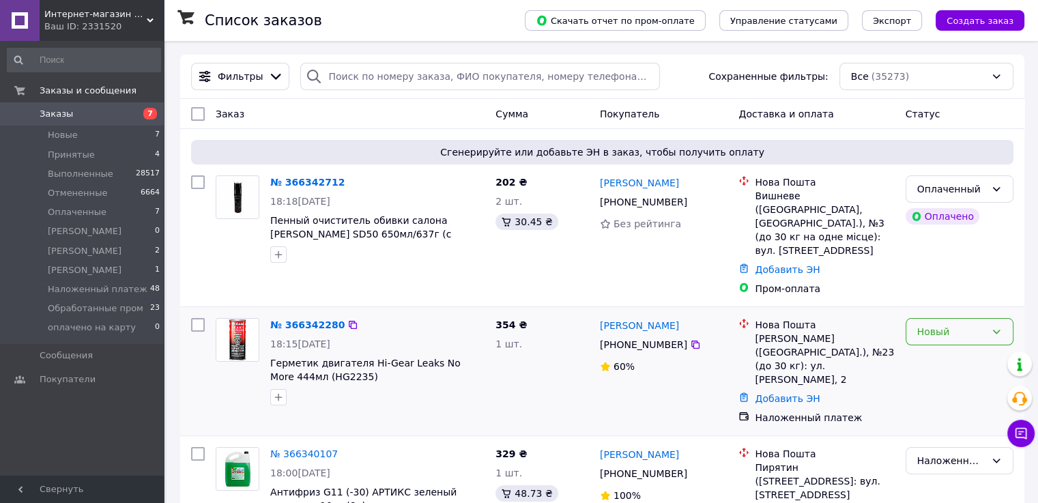
click at [931, 331] on div "Новый" at bounding box center [960, 331] width 108 height 27
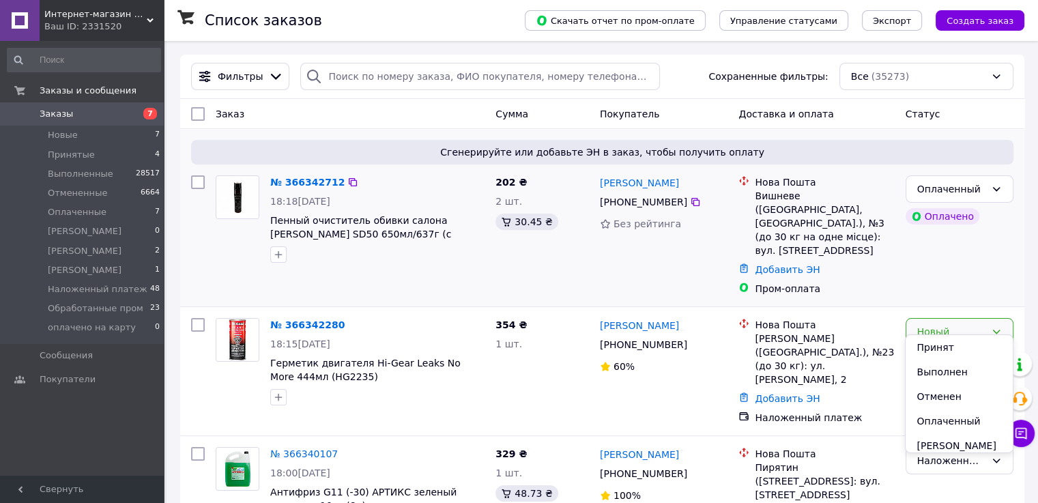
click at [583, 287] on div "202 ₴ 2 шт. 30.45 ₴" at bounding box center [542, 235] width 104 height 131
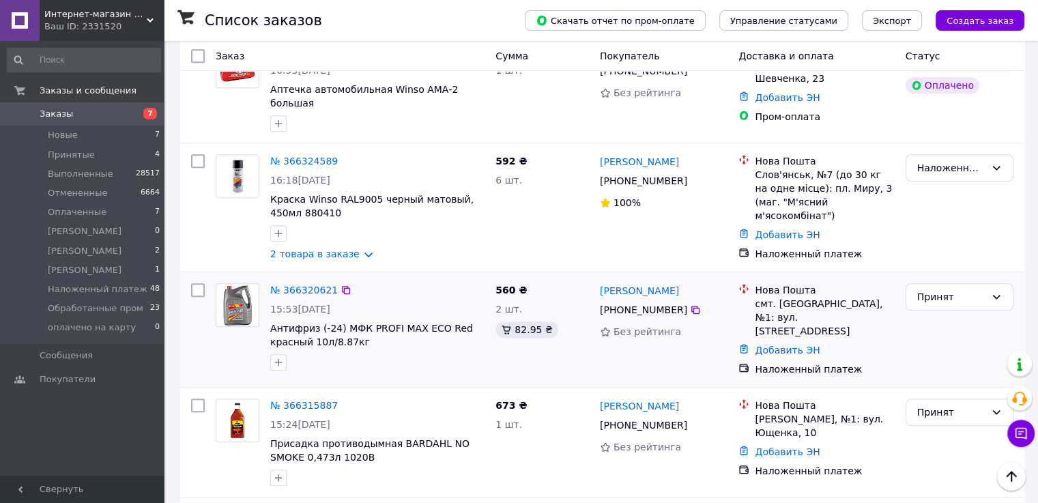
scroll to position [751, 0]
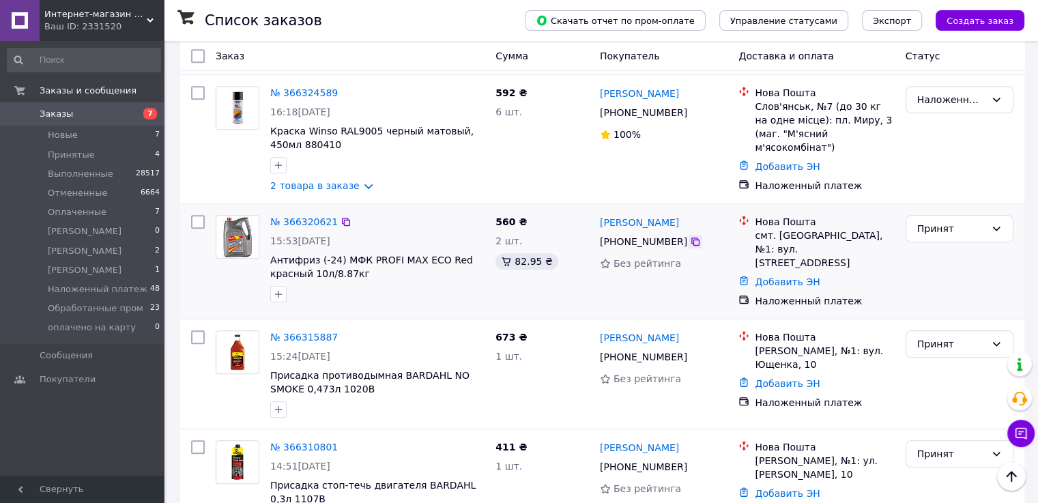
click at [690, 236] on icon at bounding box center [695, 241] width 11 height 11
click at [929, 215] on div "Принят" at bounding box center [960, 228] width 108 height 27
click at [939, 245] on li "Наложенный платеж" at bounding box center [959, 236] width 106 height 38
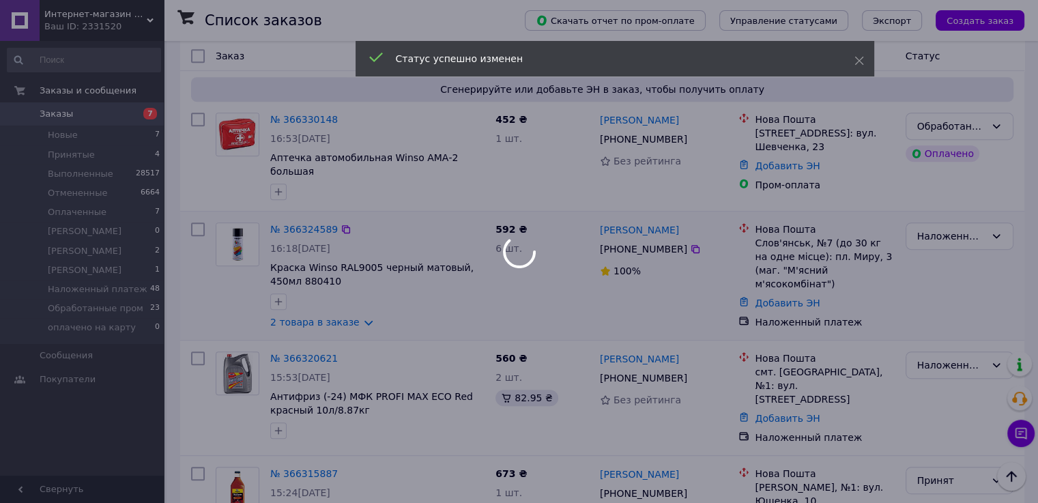
scroll to position [751, 0]
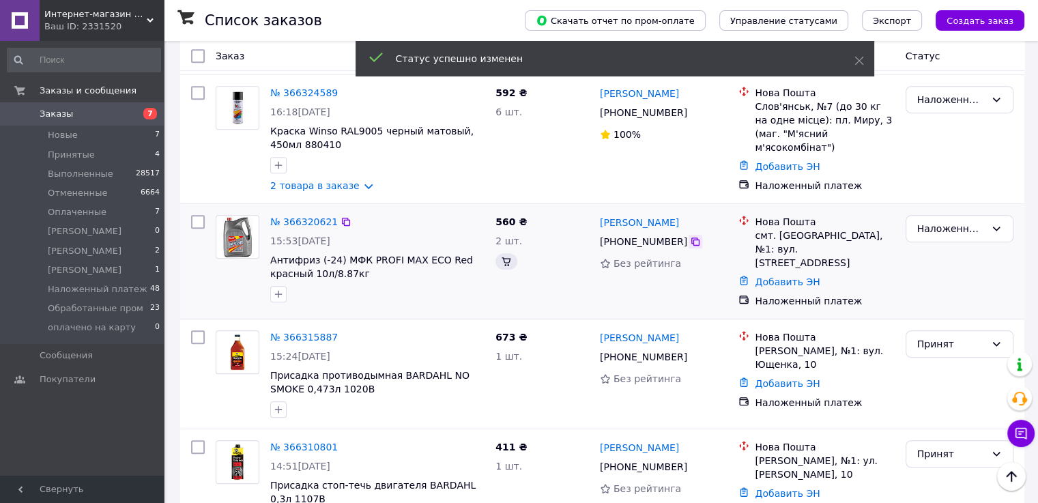
click at [691, 238] on icon at bounding box center [695, 242] width 8 height 8
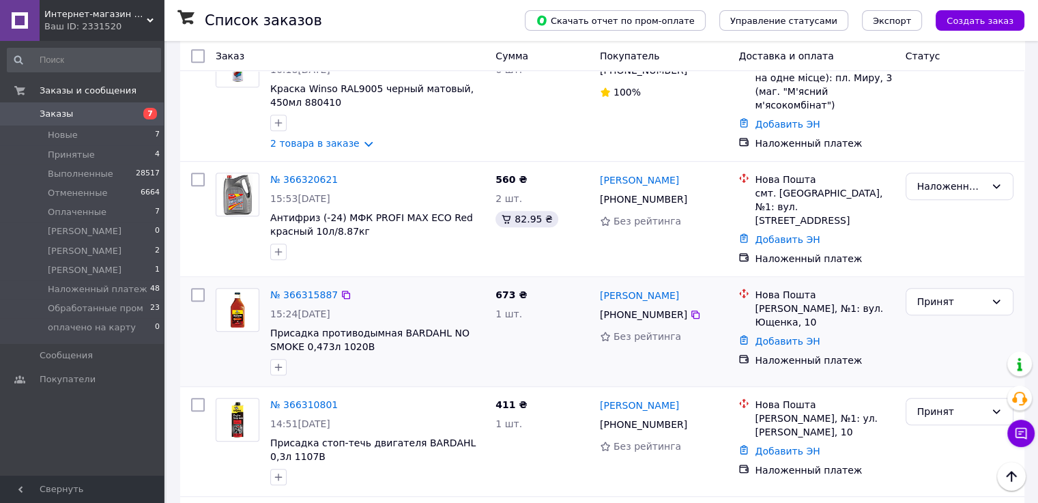
scroll to position [887, 0]
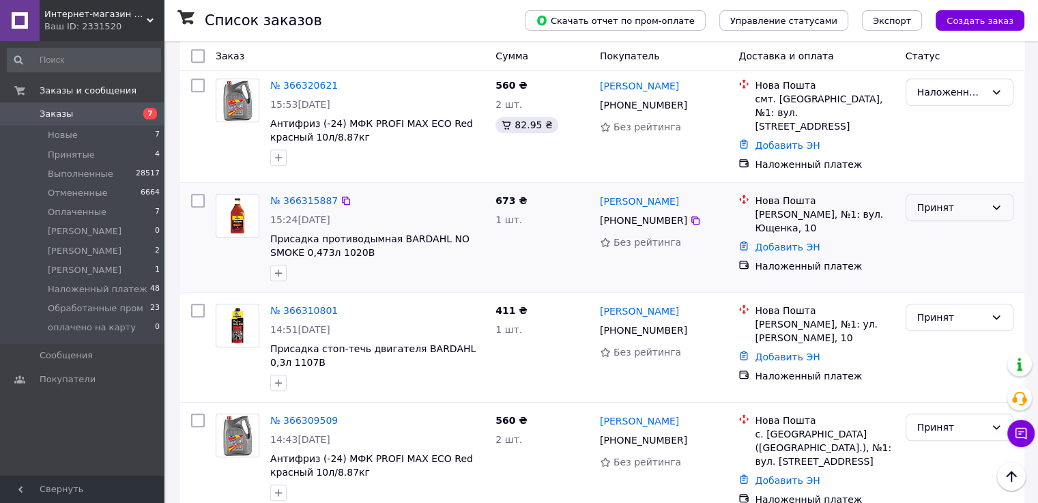
click at [947, 200] on div "Принят" at bounding box center [951, 207] width 68 height 15
click at [925, 210] on li "Наложенный платеж" at bounding box center [959, 201] width 106 height 38
click at [956, 304] on div "Принят" at bounding box center [960, 317] width 108 height 27
click at [928, 318] on li "Наложенный платеж" at bounding box center [959, 310] width 106 height 38
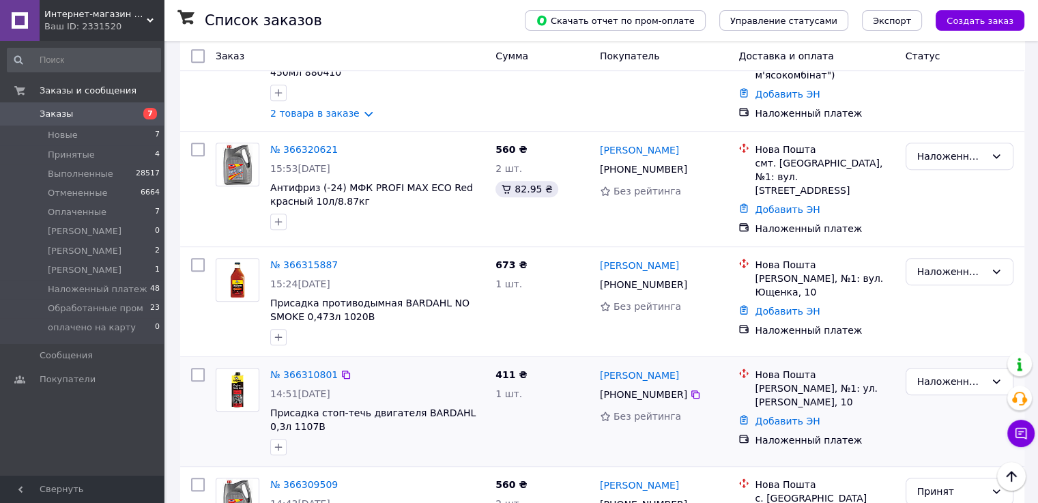
scroll to position [819, 0]
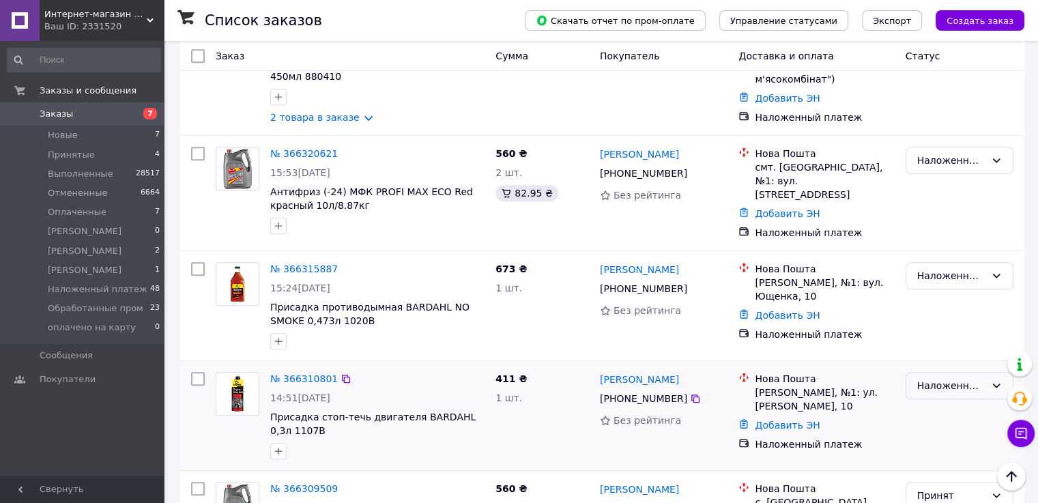
drag, startPoint x: 925, startPoint y: 328, endPoint x: 930, endPoint y: 333, distance: 7.3
click at [925, 372] on div "Наложенный платеж" at bounding box center [960, 385] width 108 height 27
click at [933, 398] on li "[PERSON_NAME]" at bounding box center [959, 385] width 106 height 25
click at [690, 283] on icon at bounding box center [695, 288] width 11 height 11
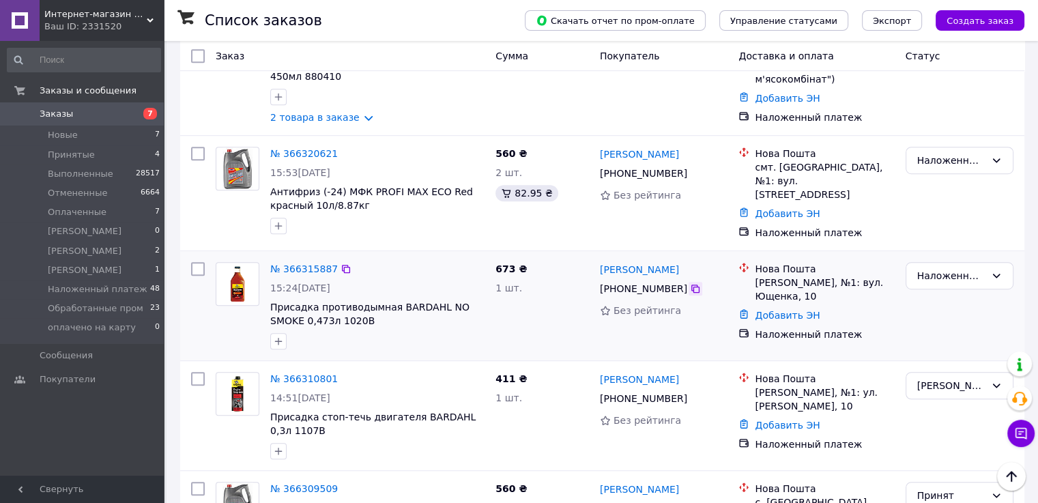
click at [690, 283] on icon at bounding box center [695, 288] width 11 height 11
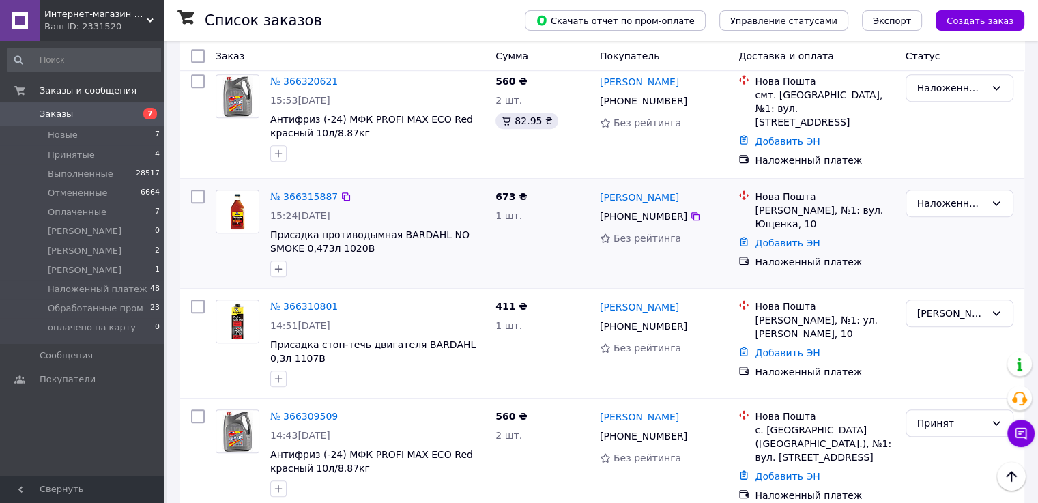
scroll to position [1024, 0]
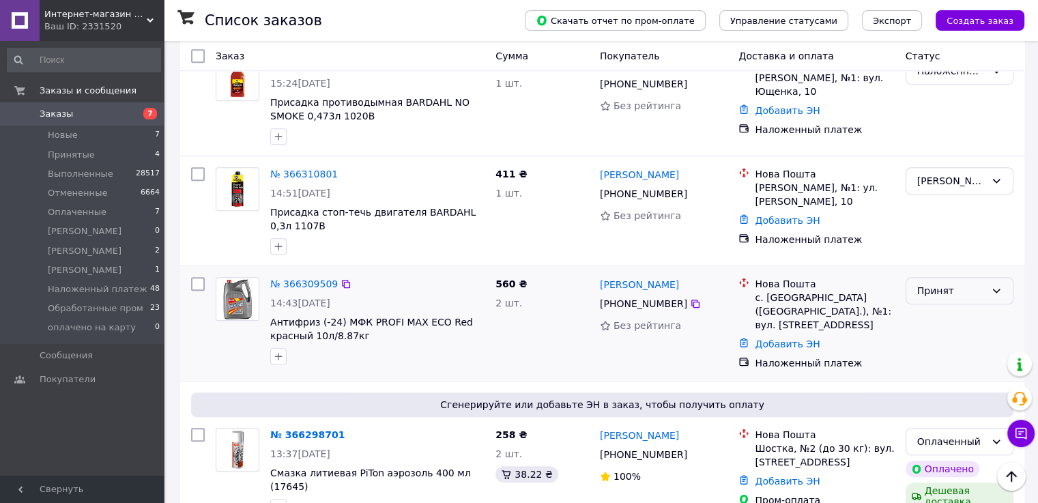
click at [931, 277] on div "Принят" at bounding box center [960, 290] width 108 height 27
click at [930, 307] on li "Наложенный платеж" at bounding box center [959, 292] width 106 height 38
click at [629, 278] on link "[PERSON_NAME]" at bounding box center [639, 285] width 79 height 14
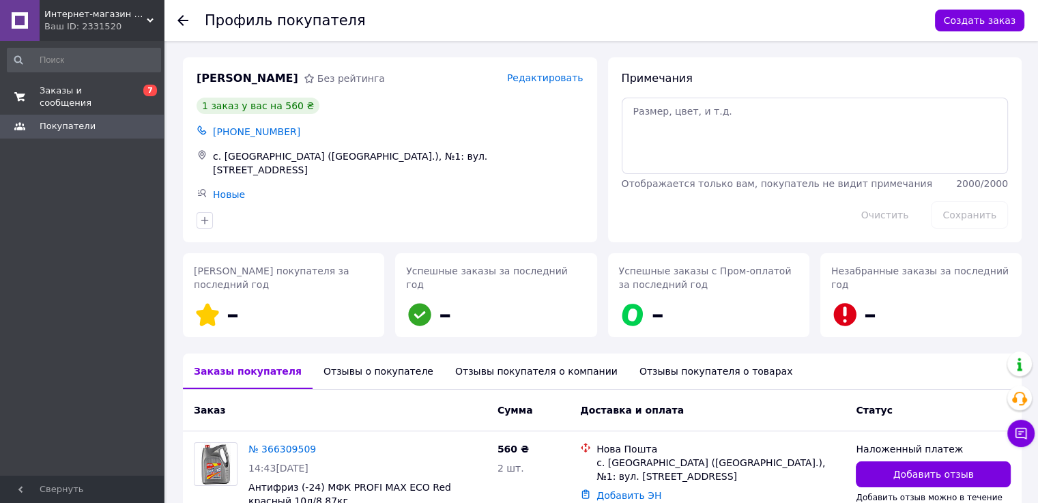
click at [74, 94] on span "Заказы и сообщения" at bounding box center [83, 97] width 87 height 25
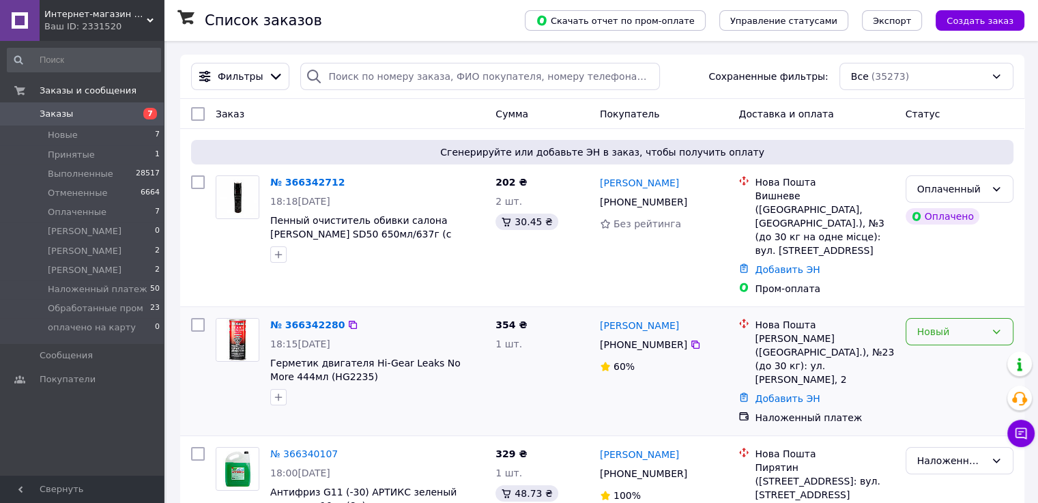
click at [947, 324] on div "Новый" at bounding box center [951, 331] width 68 height 15
click at [946, 349] on li "Принят" at bounding box center [959, 347] width 106 height 25
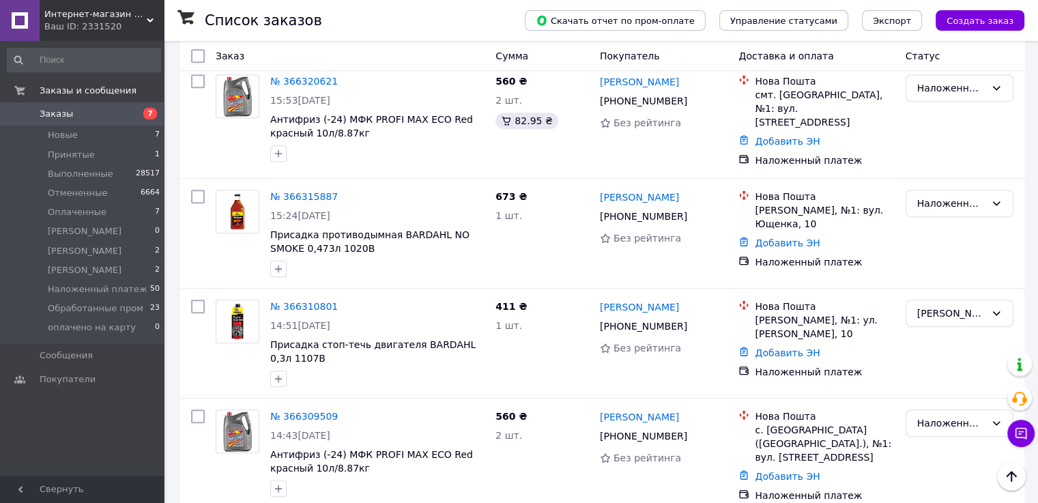
scroll to position [1024, 0]
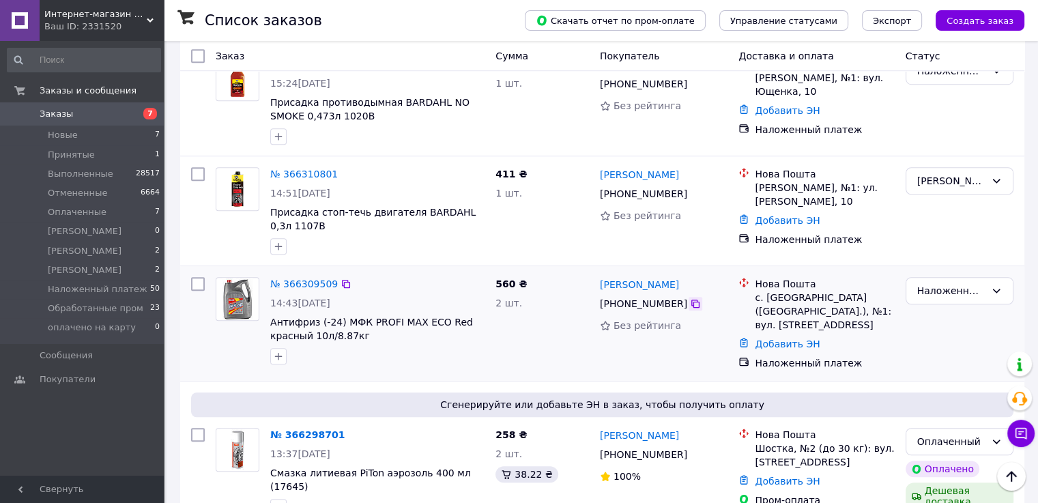
click at [690, 298] on icon at bounding box center [695, 303] width 11 height 11
drag, startPoint x: 689, startPoint y: 261, endPoint x: 639, endPoint y: 276, distance: 52.7
click at [690, 298] on icon at bounding box center [695, 303] width 11 height 11
click at [312, 278] on link "№ 366309509" at bounding box center [304, 283] width 68 height 11
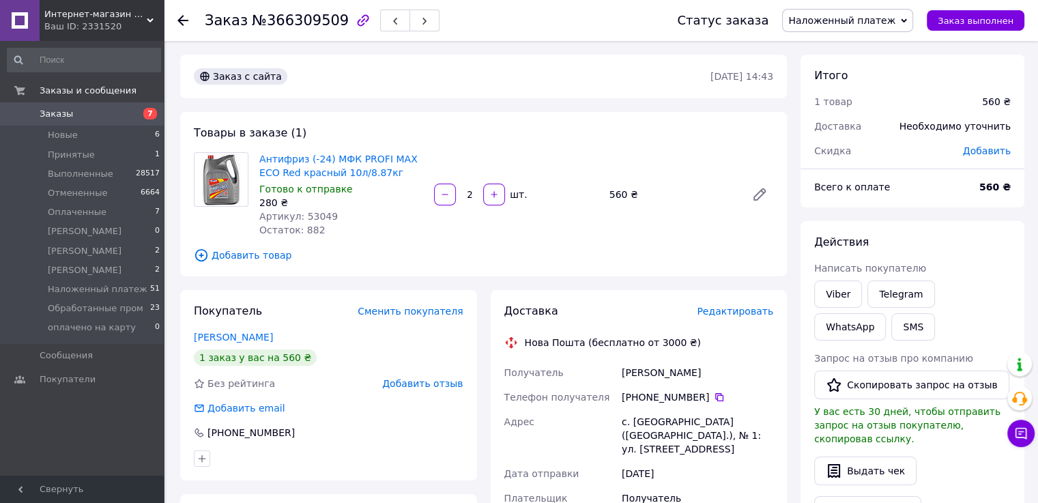
click at [62, 118] on span "Заказы" at bounding box center [56, 114] width 33 height 12
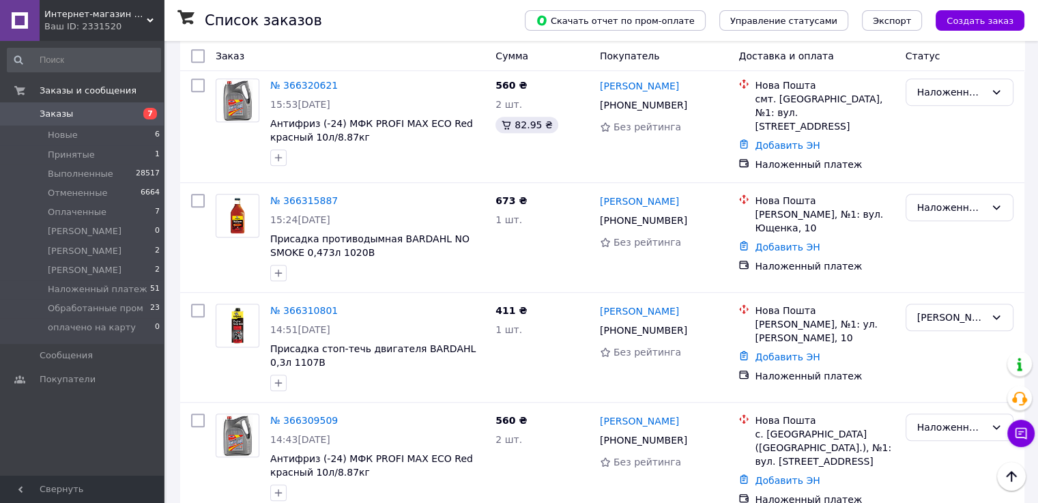
scroll to position [956, 0]
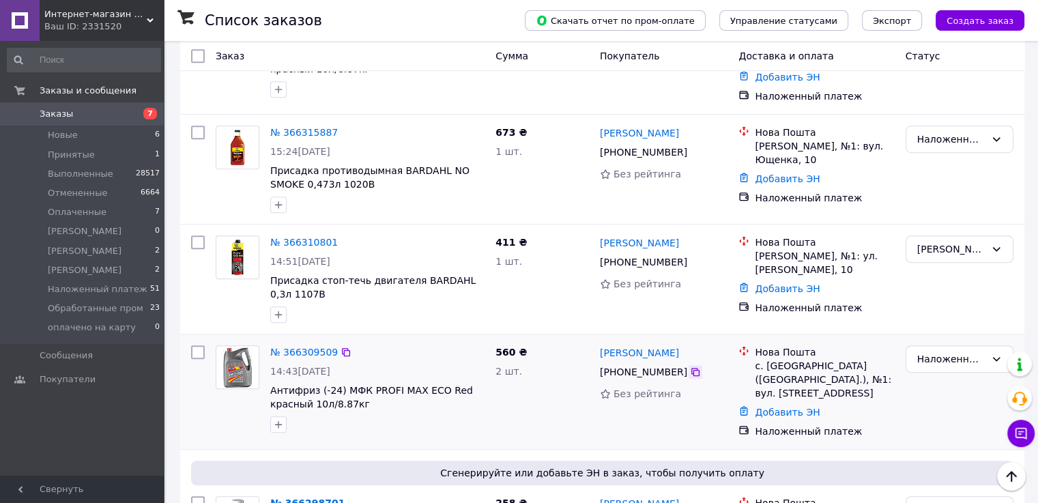
click at [691, 368] on icon at bounding box center [695, 372] width 8 height 8
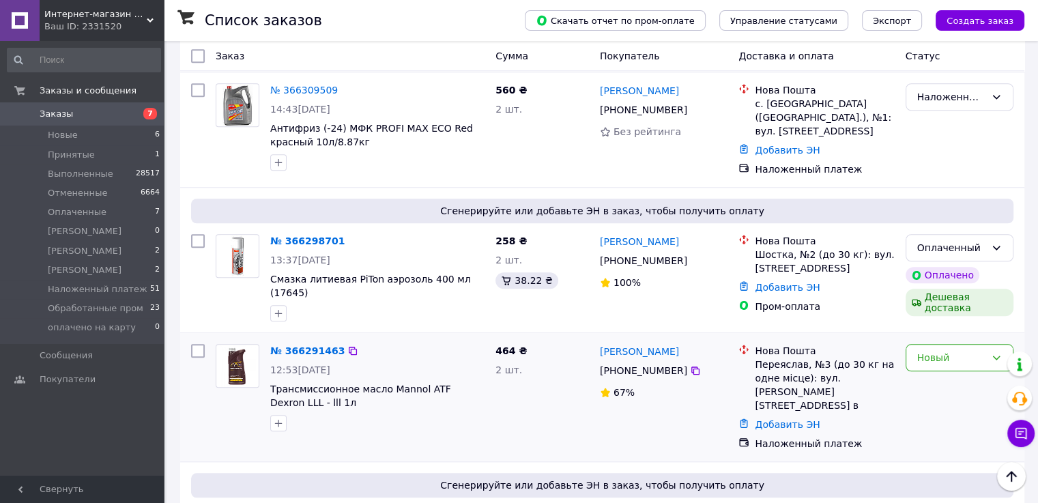
scroll to position [1229, 0]
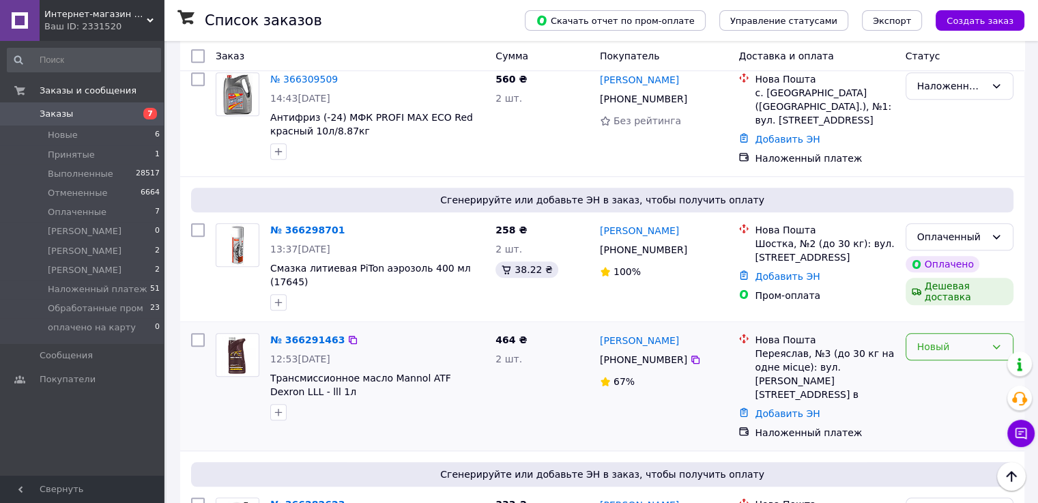
click at [929, 339] on div "Новый" at bounding box center [951, 346] width 68 height 15
click at [937, 320] on li "Принят" at bounding box center [959, 316] width 106 height 25
click at [691, 354] on icon at bounding box center [695, 359] width 11 height 11
click at [1005, 476] on icon "Наверх" at bounding box center [1011, 476] width 16 height 16
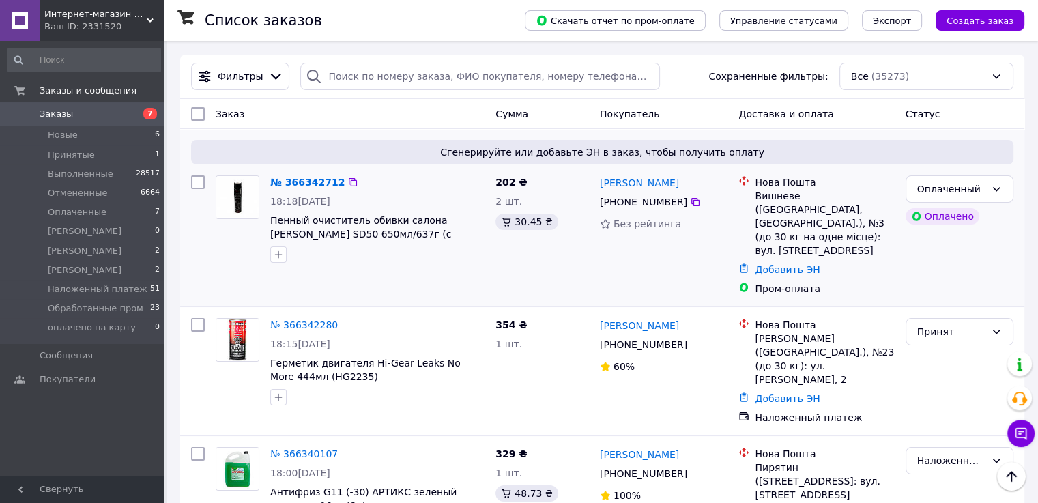
scroll to position [0, 0]
click at [691, 341] on icon at bounding box center [695, 345] width 8 height 8
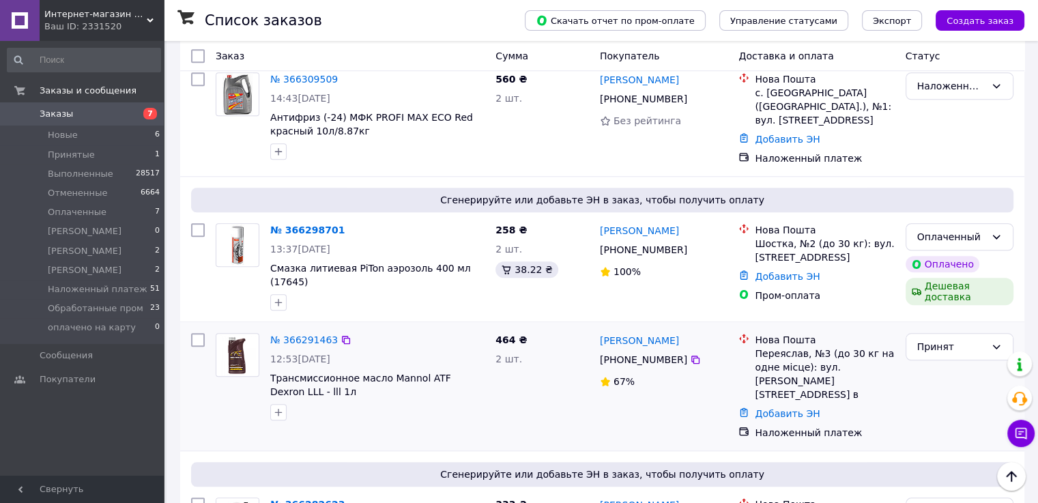
scroll to position [1160, 0]
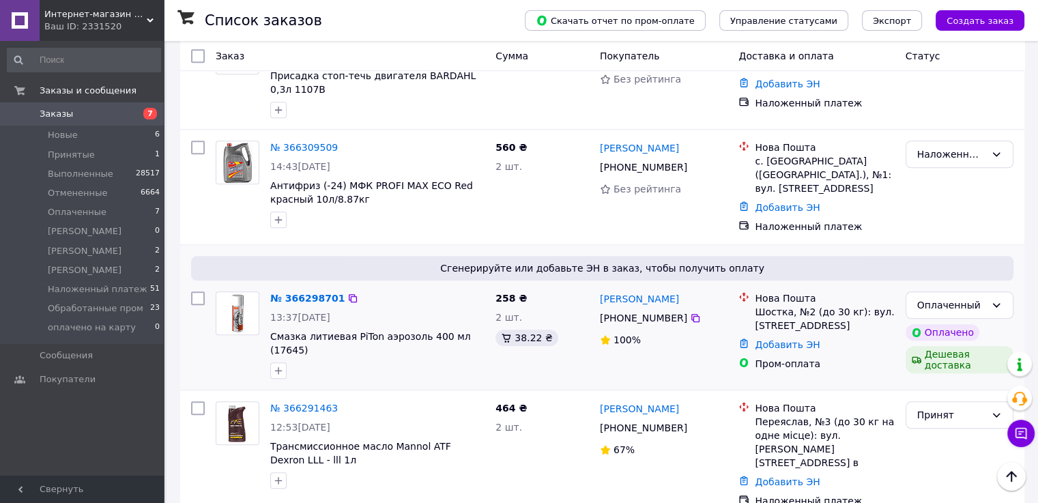
click at [1016, 286] on div "Оплаченный Оплачено Дешевая доставка" at bounding box center [959, 335] width 119 height 98
click at [994, 300] on icon at bounding box center [996, 305] width 11 height 11
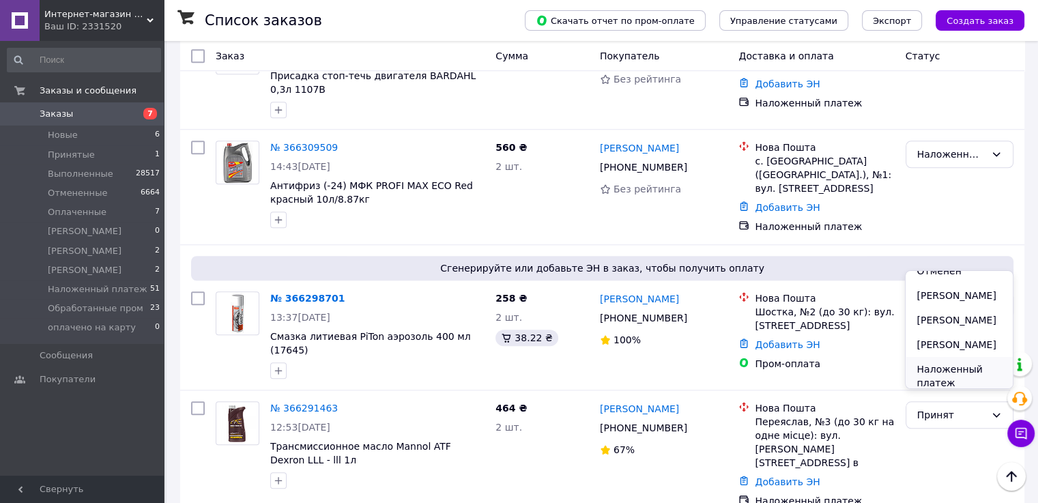
scroll to position [137, 0]
drag, startPoint x: 954, startPoint y: 353, endPoint x: 992, endPoint y: 332, distance: 43.7
click at [954, 353] on li "Обработанные пром" at bounding box center [959, 339] width 106 height 38
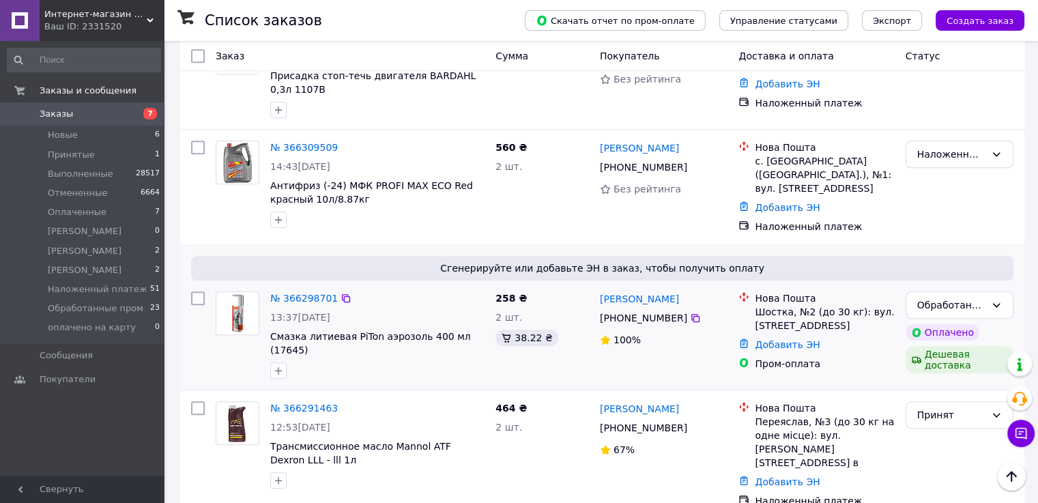
drag, startPoint x: 691, startPoint y: 267, endPoint x: 713, endPoint y: 267, distance: 21.8
click at [691, 313] on icon at bounding box center [695, 318] width 11 height 11
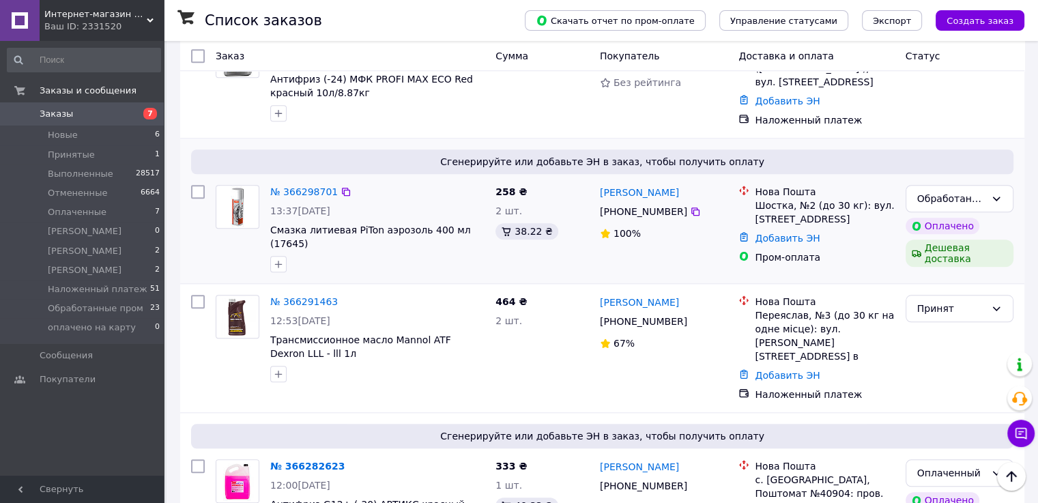
scroll to position [1297, 0]
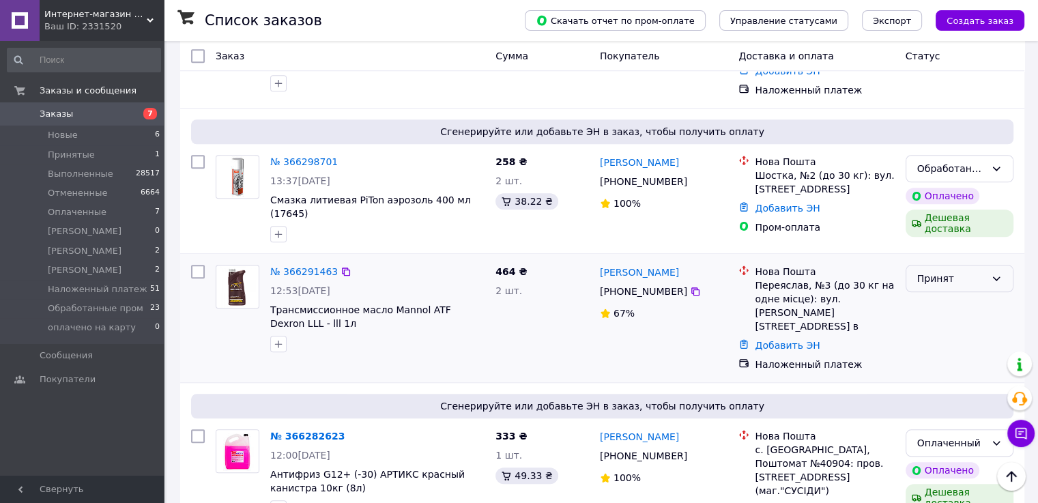
click at [951, 271] on div "Принят" at bounding box center [951, 278] width 68 height 15
click at [915, 247] on li "[PERSON_NAME]" at bounding box center [959, 235] width 106 height 25
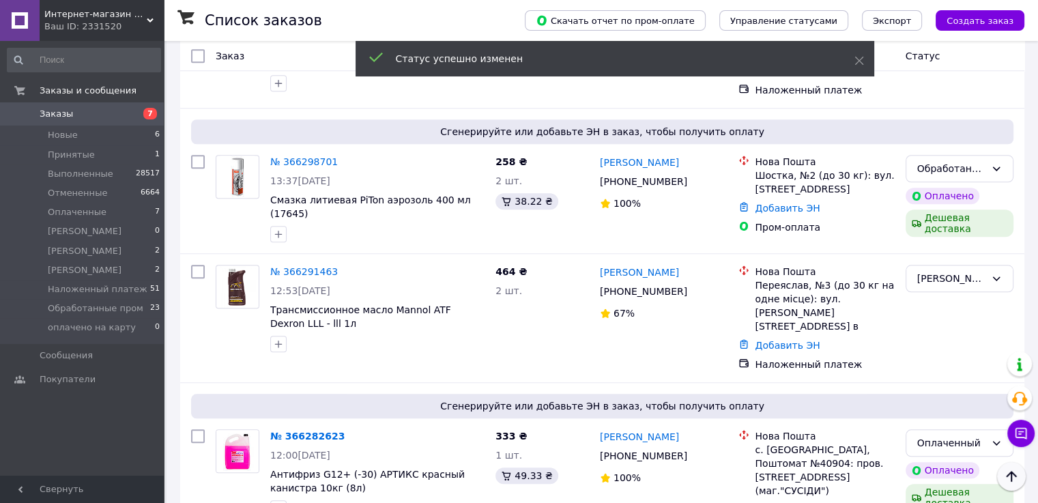
click at [1012, 479] on icon "Наверх" at bounding box center [1011, 476] width 10 height 11
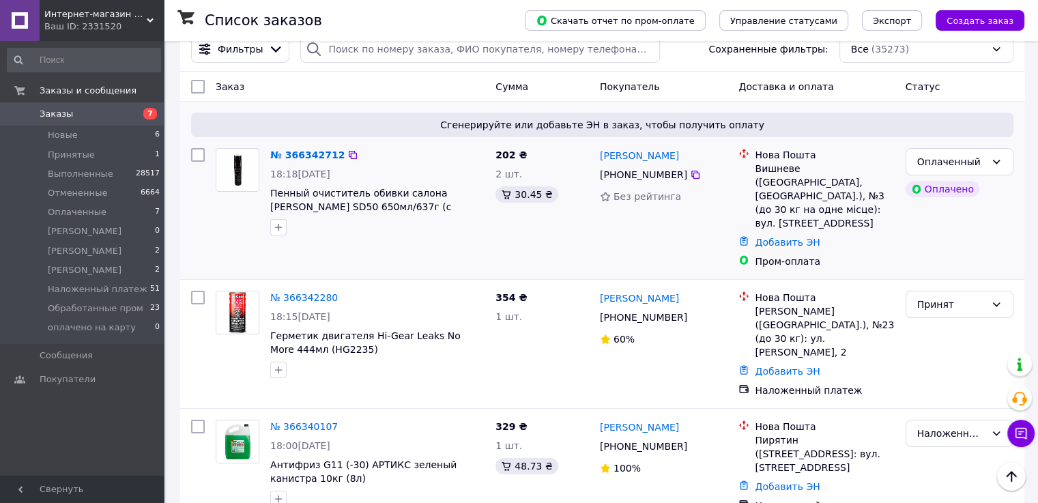
scroll to position [0, 0]
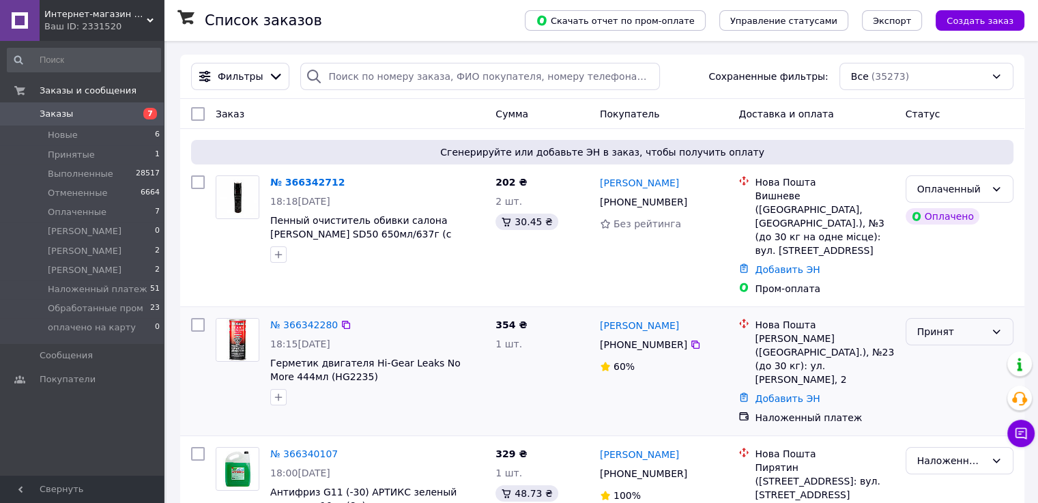
click at [954, 324] on div "Принят" at bounding box center [951, 331] width 68 height 15
click at [941, 392] on li "[PERSON_NAME]" at bounding box center [959, 380] width 106 height 25
click at [997, 196] on div "Оплаченный" at bounding box center [960, 188] width 108 height 27
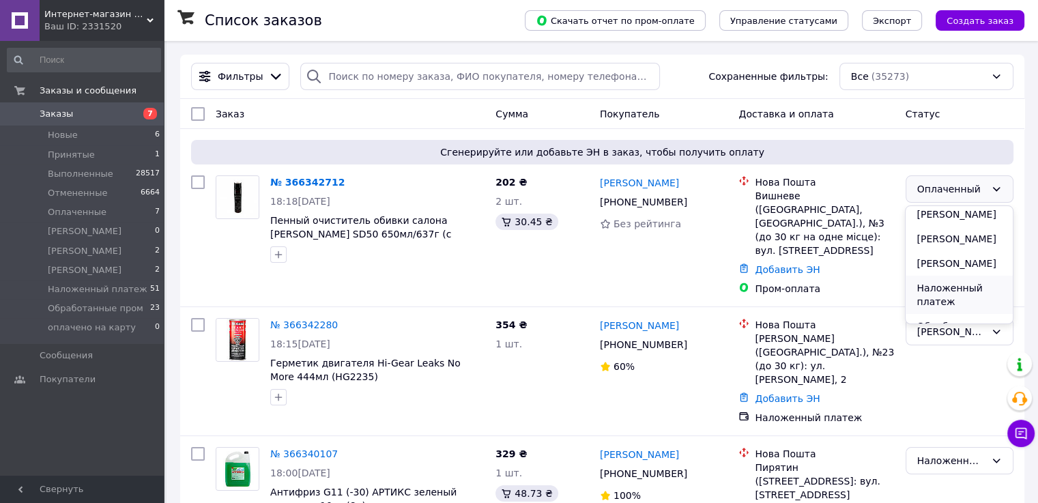
scroll to position [137, 0]
click at [952, 287] on li "Обработанные пром" at bounding box center [959, 274] width 106 height 38
drag, startPoint x: 685, startPoint y: 203, endPoint x: 717, endPoint y: 195, distance: 32.4
click at [691, 203] on icon at bounding box center [695, 202] width 8 height 8
click at [690, 206] on icon at bounding box center [695, 202] width 11 height 11
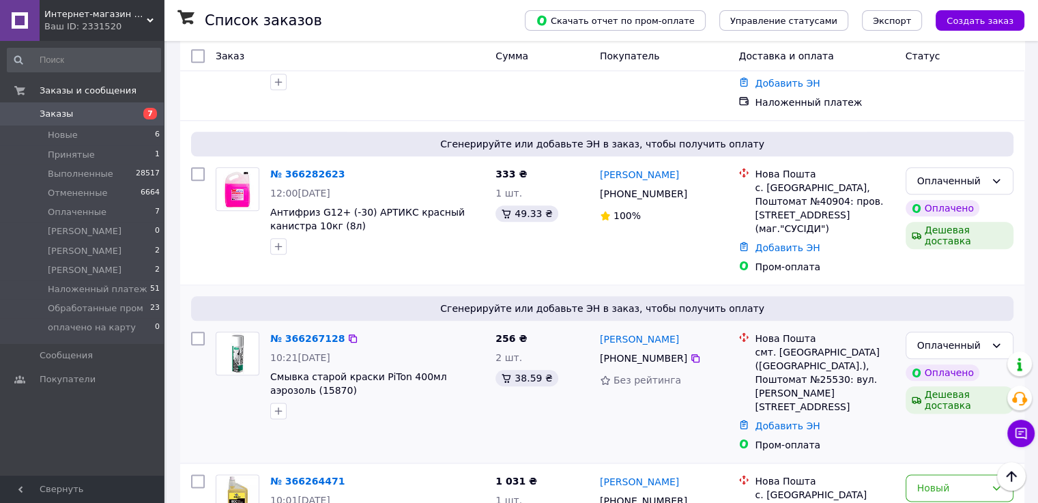
scroll to position [1570, 0]
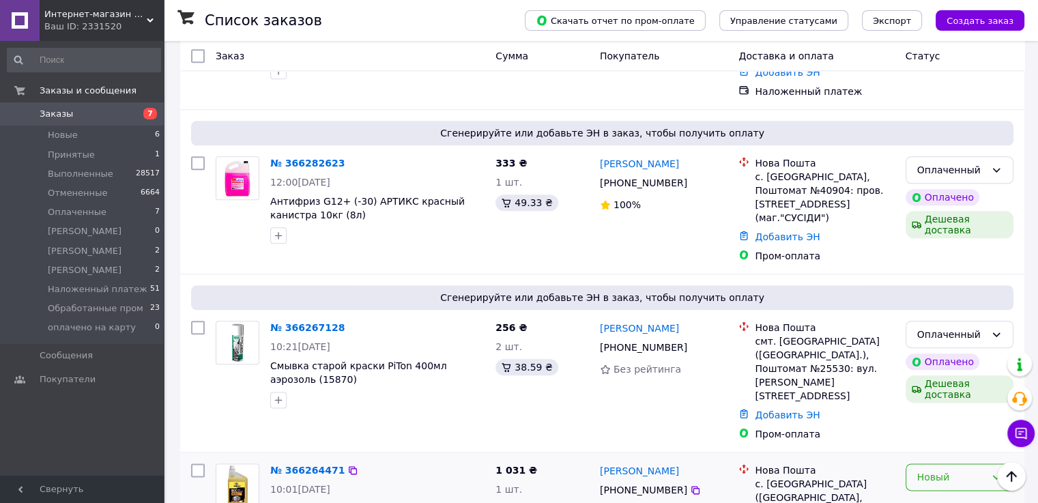
click at [985, 470] on div "Новый" at bounding box center [951, 477] width 68 height 15
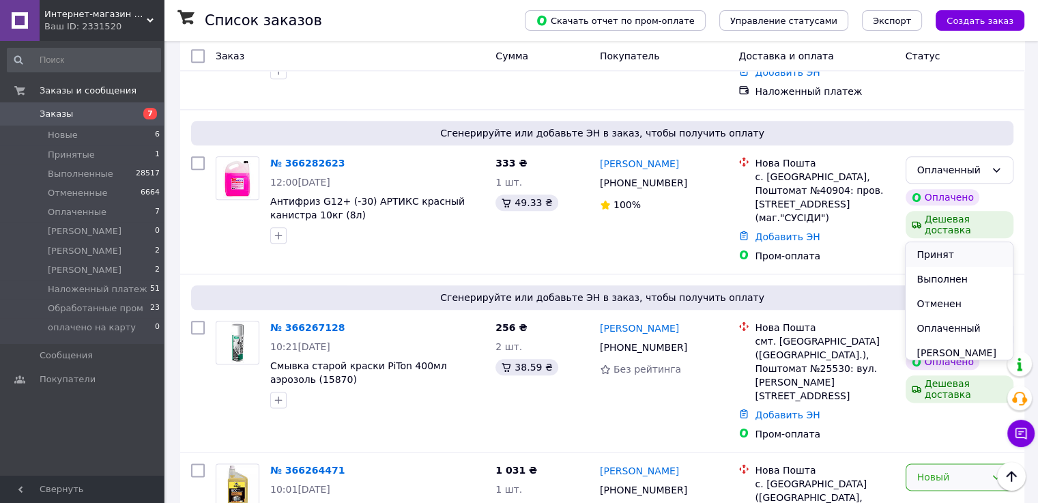
click at [933, 257] on li "Принят" at bounding box center [959, 254] width 106 height 25
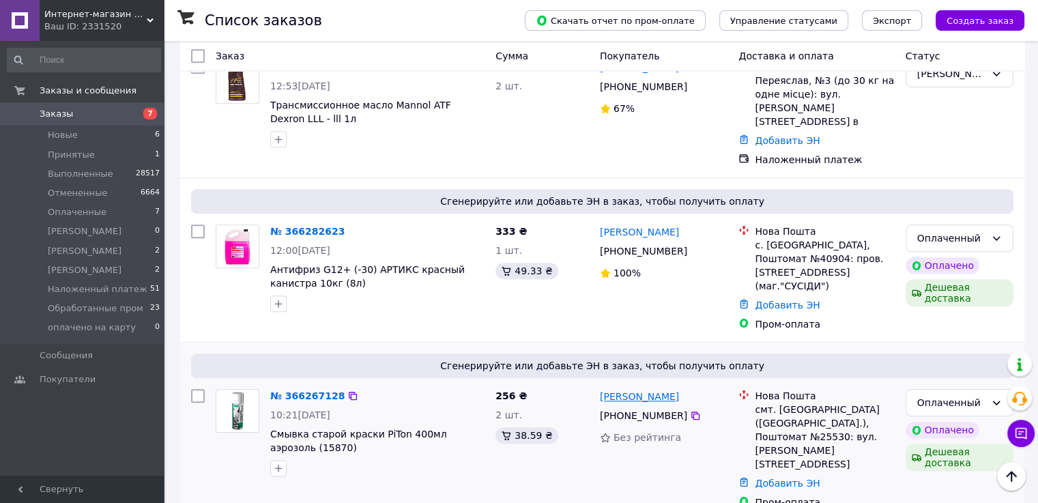
scroll to position [1433, 0]
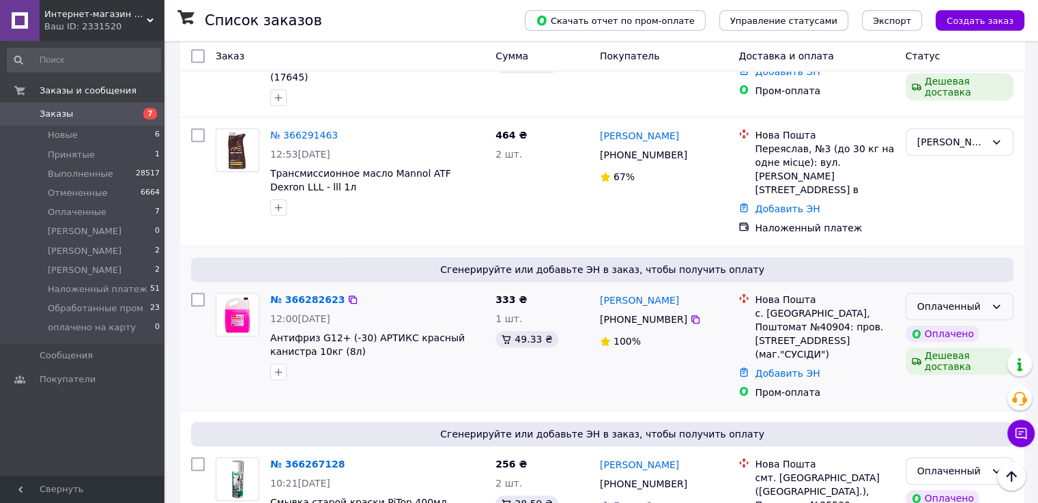
click at [998, 301] on icon at bounding box center [996, 306] width 11 height 11
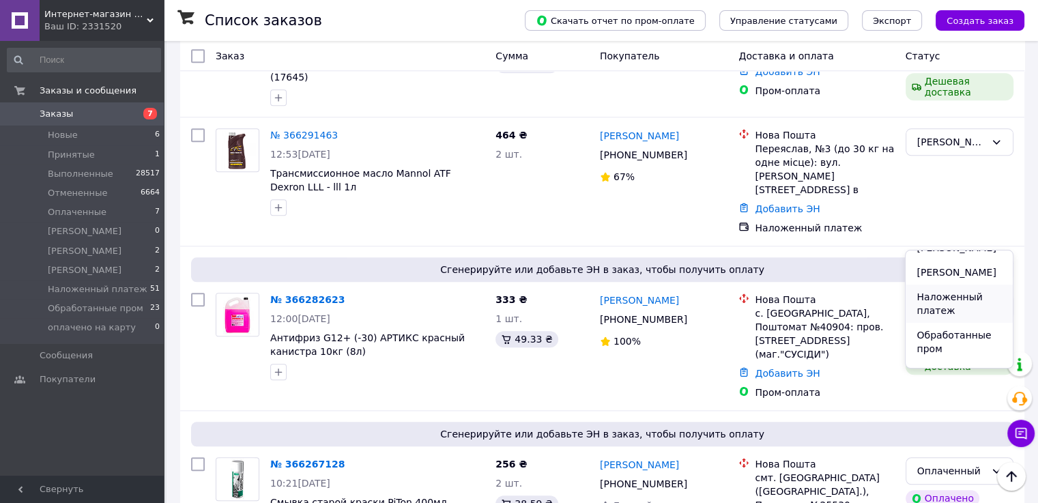
scroll to position [137, 0]
click at [947, 332] on li "Обработанные пром" at bounding box center [959, 319] width 106 height 38
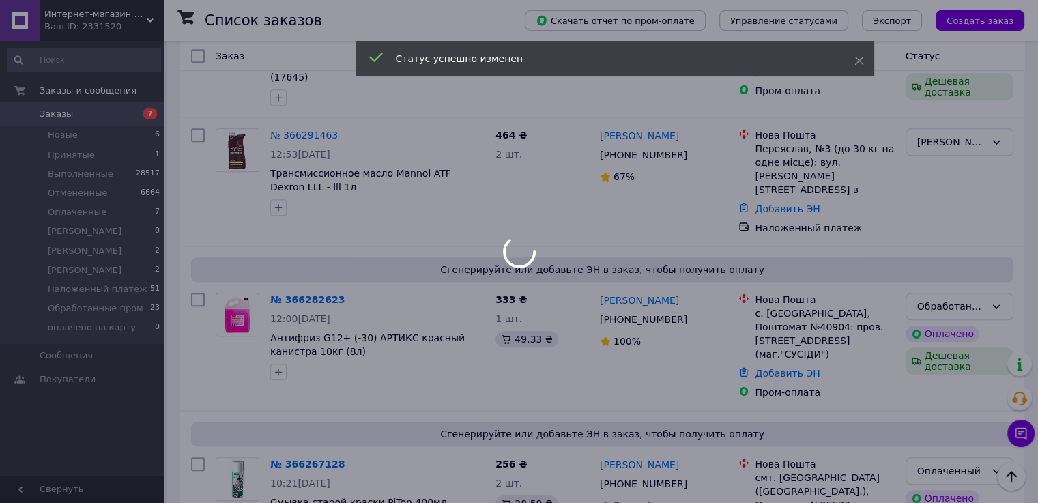
scroll to position [1502, 0]
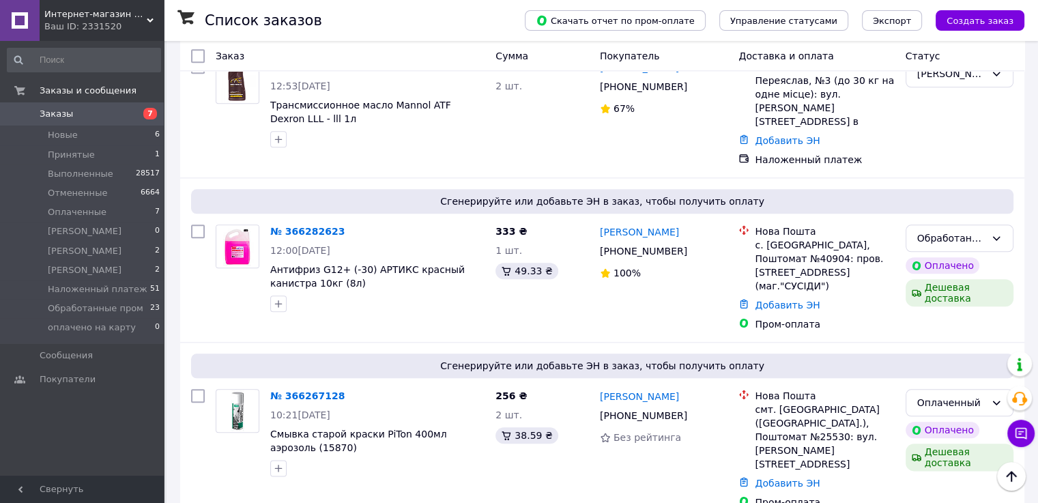
click at [965, 395] on div "Оплаченный" at bounding box center [951, 402] width 68 height 15
click at [944, 388] on li "Обработанные пром" at bounding box center [959, 393] width 106 height 38
click at [690, 246] on icon at bounding box center [695, 251] width 11 height 11
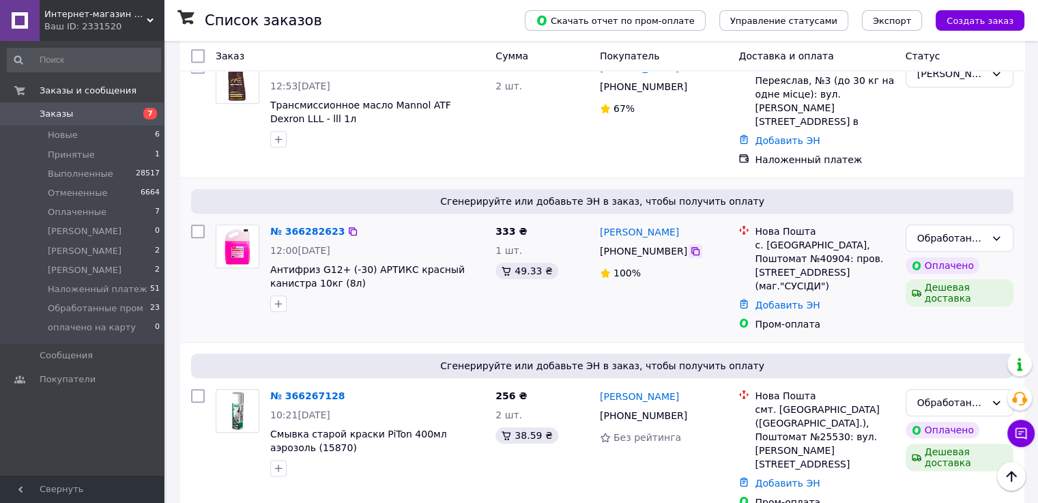
click at [690, 246] on icon at bounding box center [695, 251] width 11 height 11
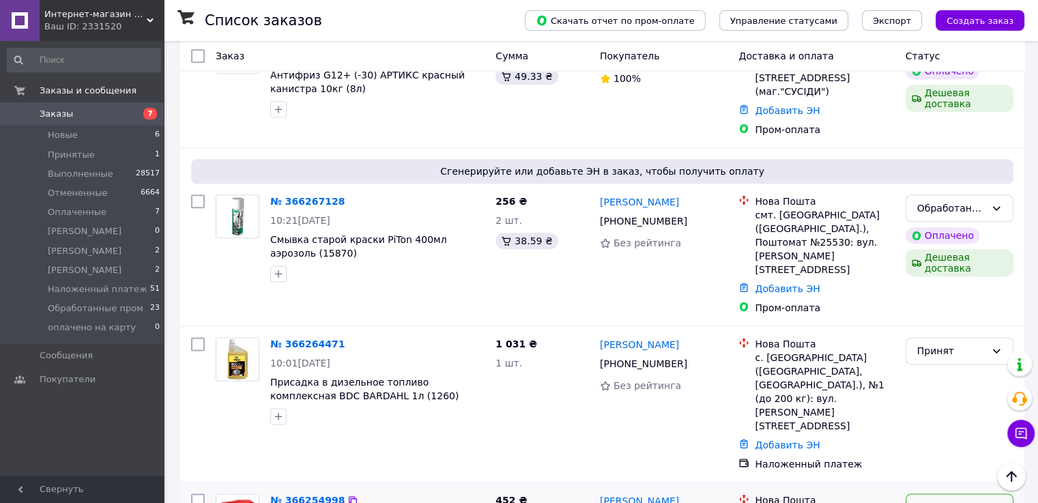
scroll to position [1706, 0]
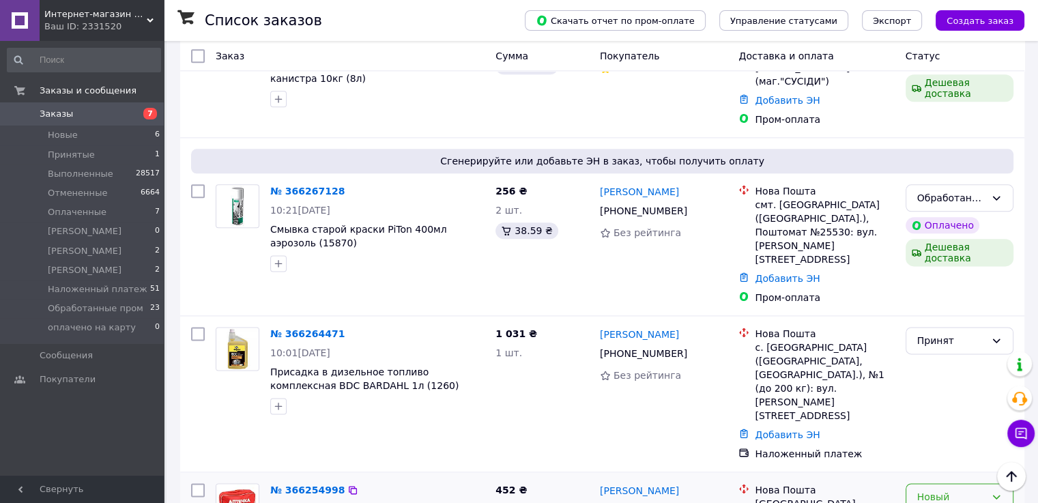
click at [968, 489] on div "Новый" at bounding box center [951, 496] width 68 height 15
click at [958, 380] on li "Принят" at bounding box center [959, 384] width 106 height 25
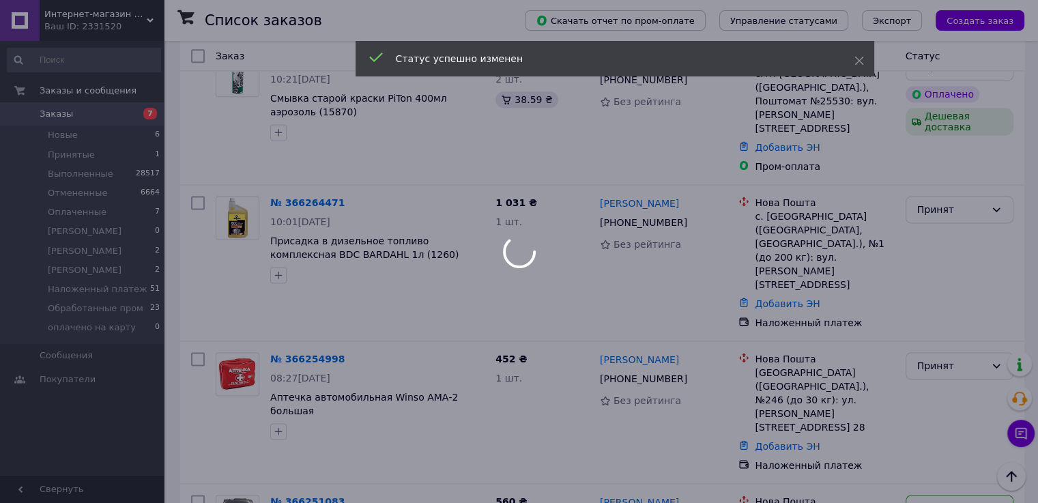
scroll to position [1843, 0]
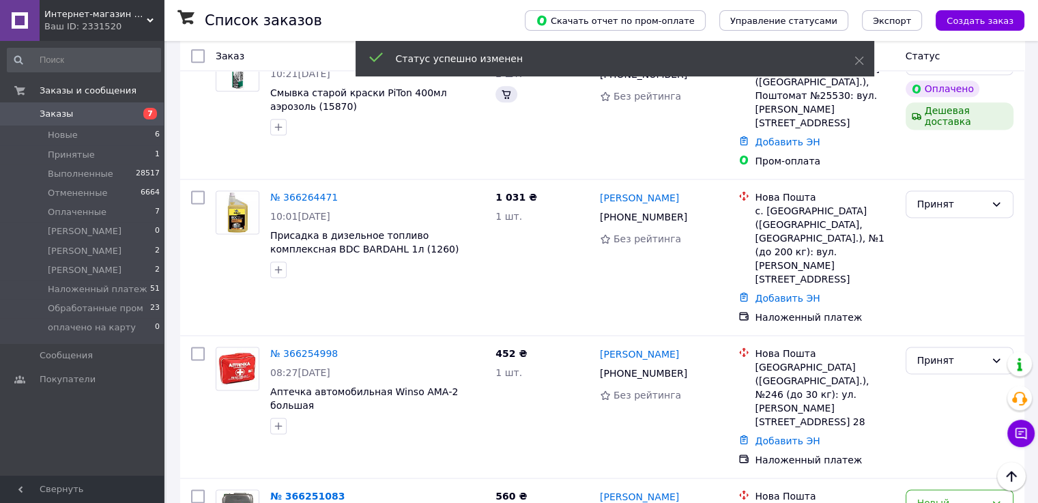
click at [936, 496] on div "Новый" at bounding box center [951, 503] width 68 height 15
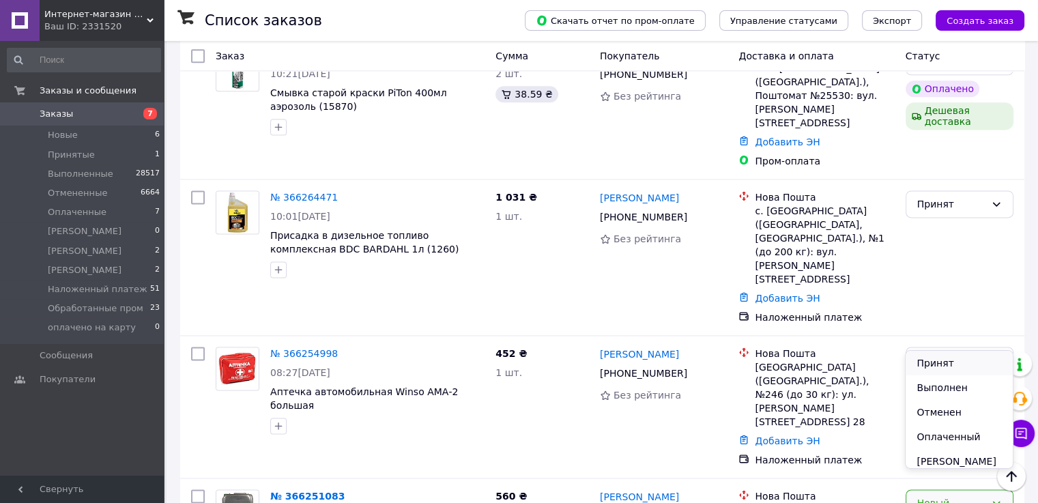
click at [942, 360] on li "Принят" at bounding box center [959, 363] width 106 height 25
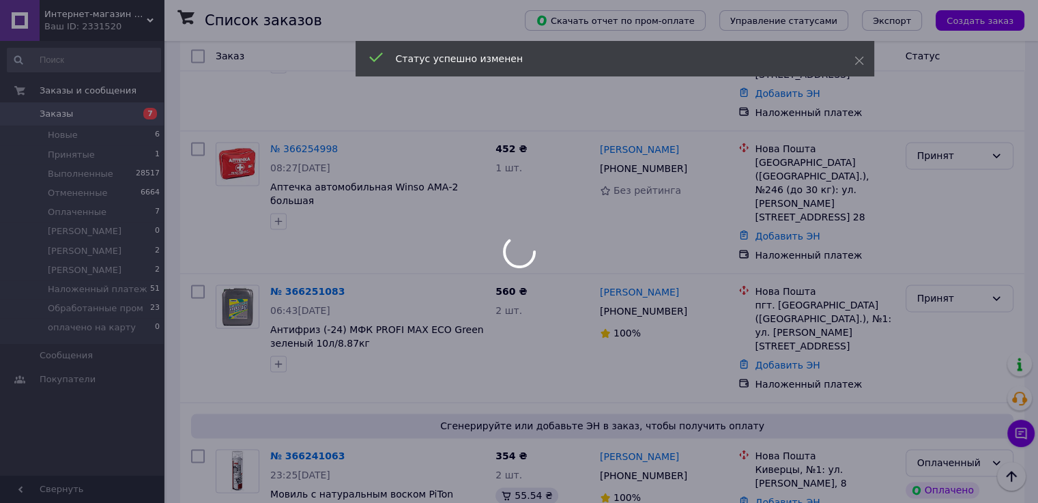
scroll to position [2184, 0]
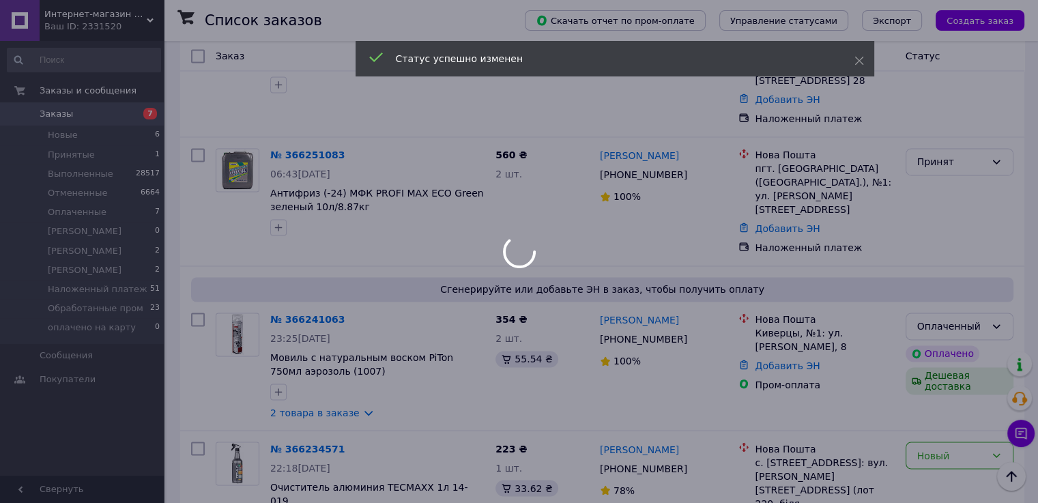
click at [946, 268] on div at bounding box center [519, 251] width 1038 height 503
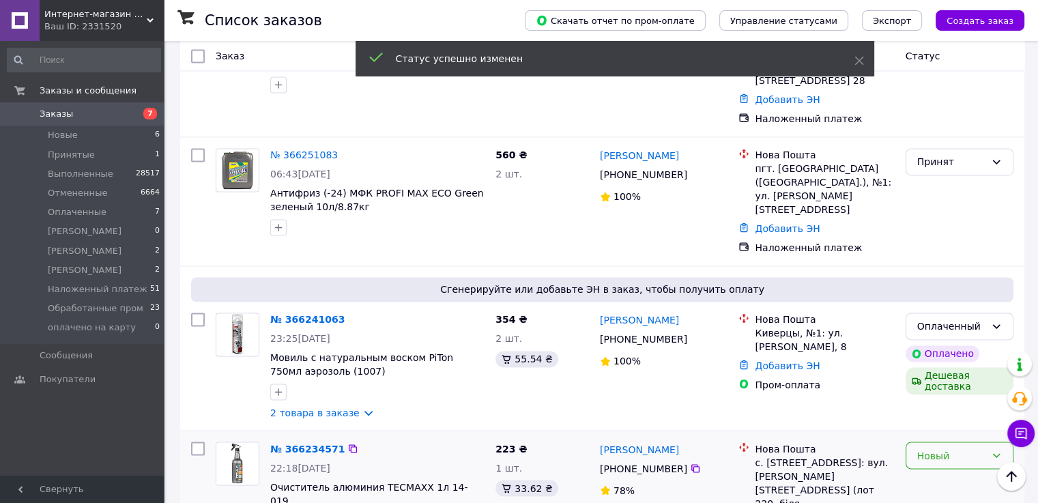
click at [941, 448] on div "Новый" at bounding box center [951, 455] width 68 height 15
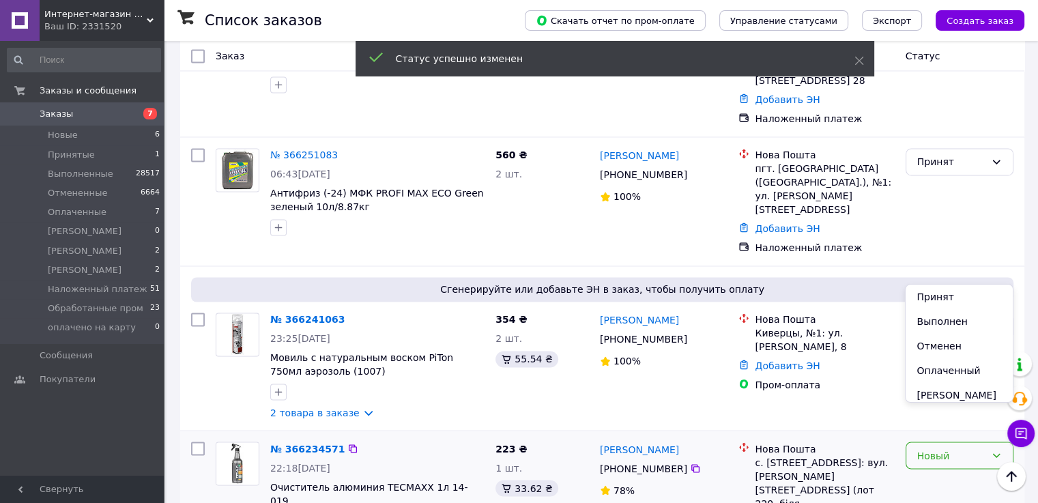
click at [936, 288] on li "Принят" at bounding box center [959, 297] width 106 height 25
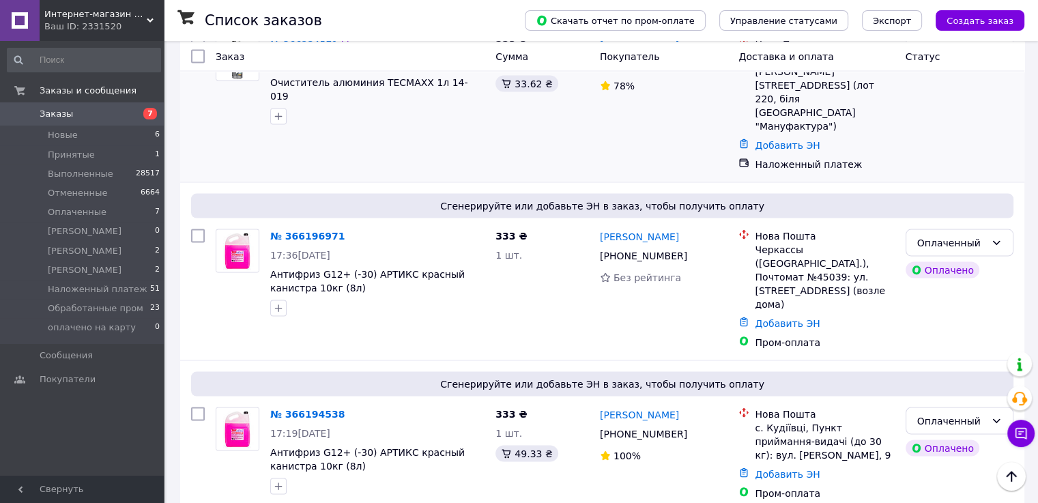
scroll to position [2594, 0]
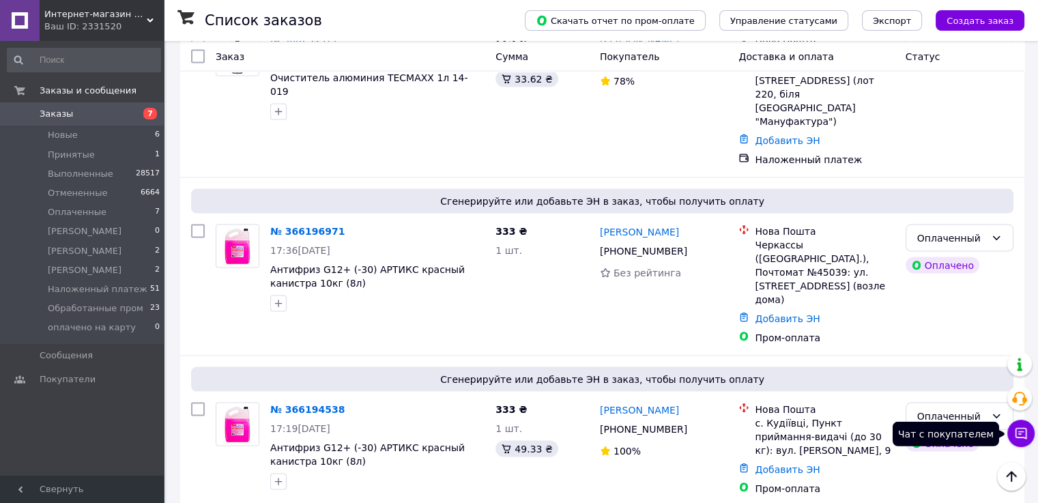
click at [1016, 437] on icon at bounding box center [1022, 434] width 12 height 12
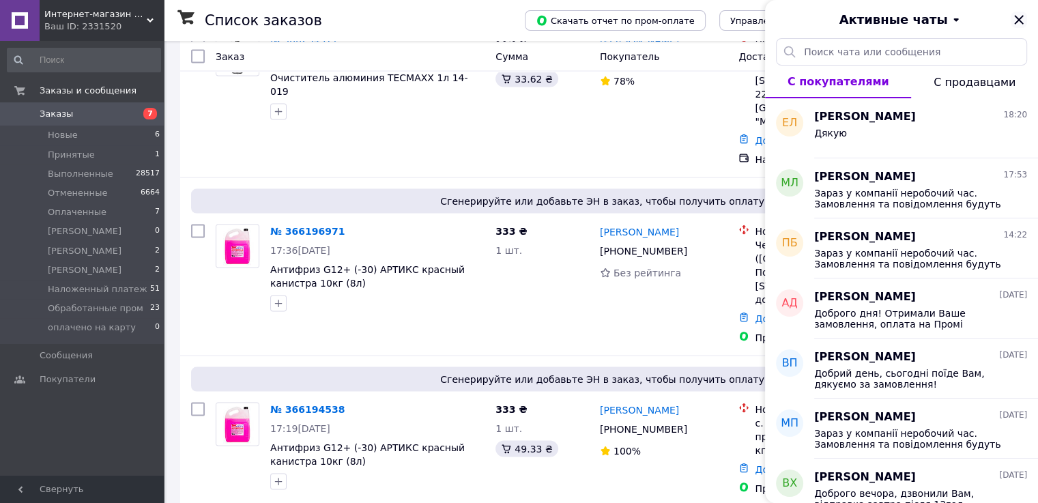
click at [1016, 18] on icon "Закрыть" at bounding box center [1019, 20] width 16 height 16
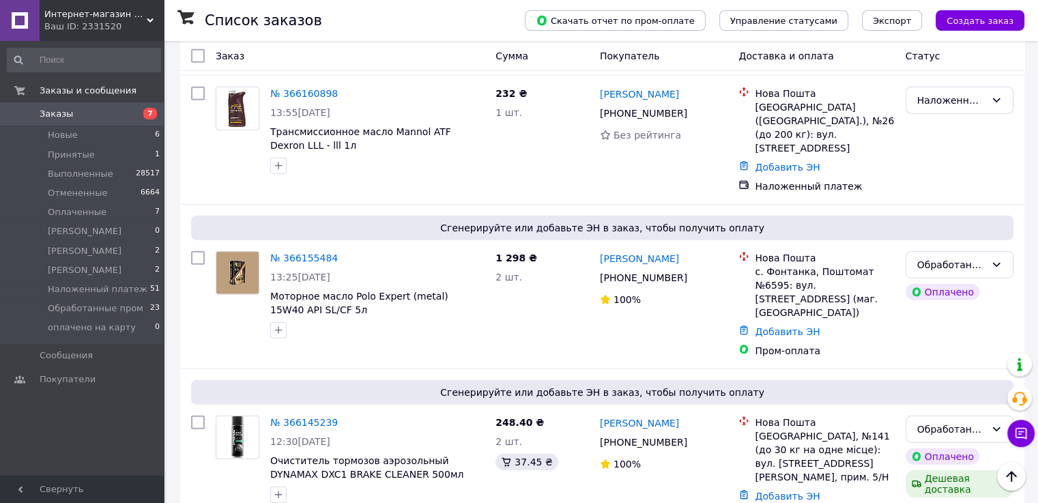
scroll to position [3345, 0]
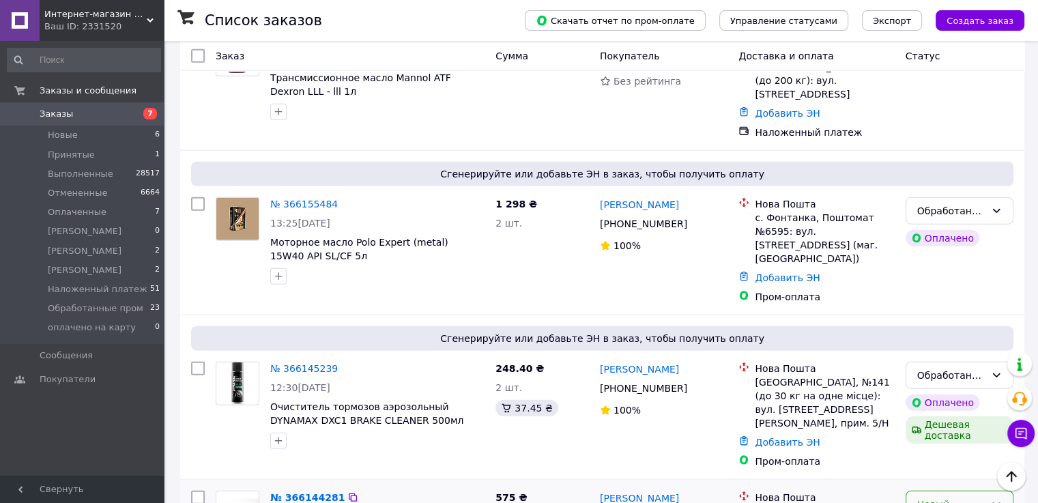
click at [965, 497] on div "Новый" at bounding box center [951, 504] width 68 height 15
click at [972, 237] on li "Принят" at bounding box center [959, 230] width 106 height 25
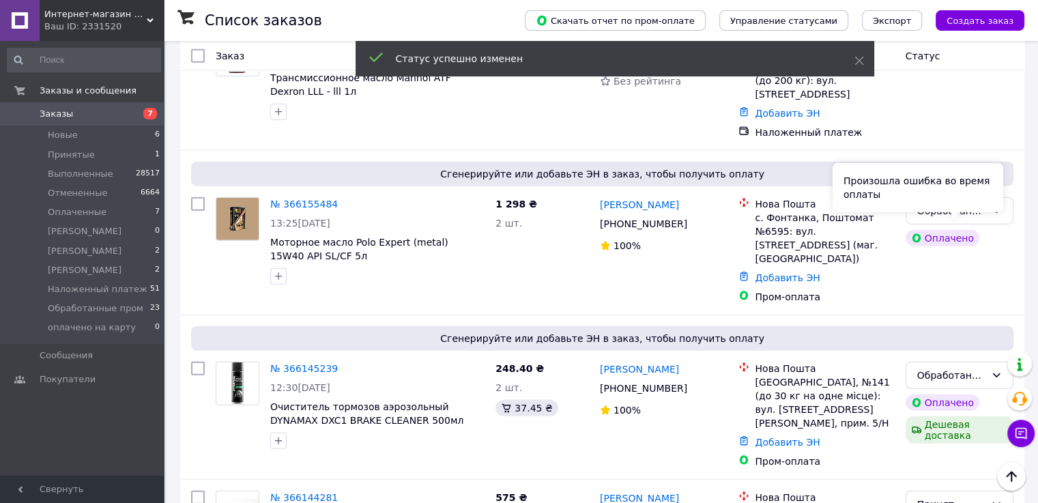
click at [958, 199] on div "Произошла ошибка во время оплаты" at bounding box center [918, 187] width 171 height 49
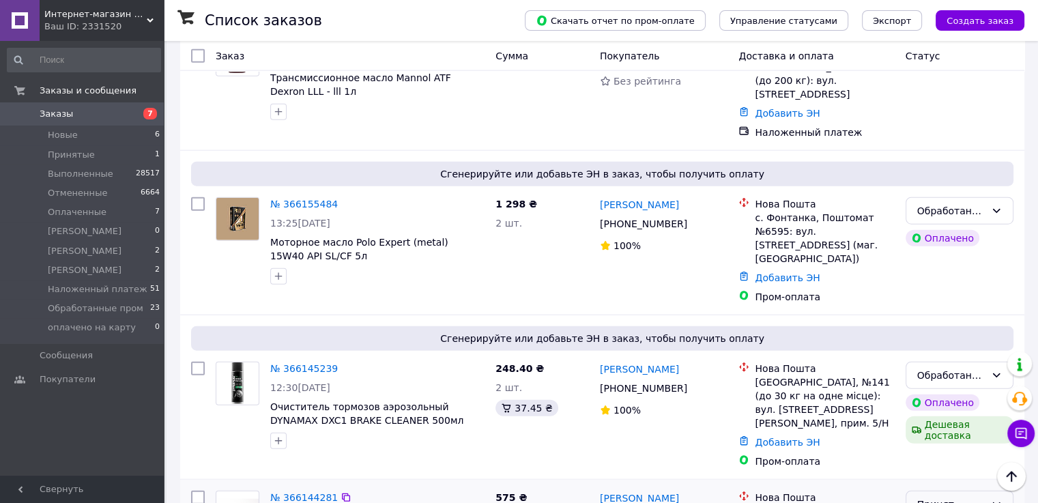
click at [1001, 499] on icon at bounding box center [996, 504] width 11 height 11
click at [938, 261] on li "Отменен" at bounding box center [959, 255] width 106 height 25
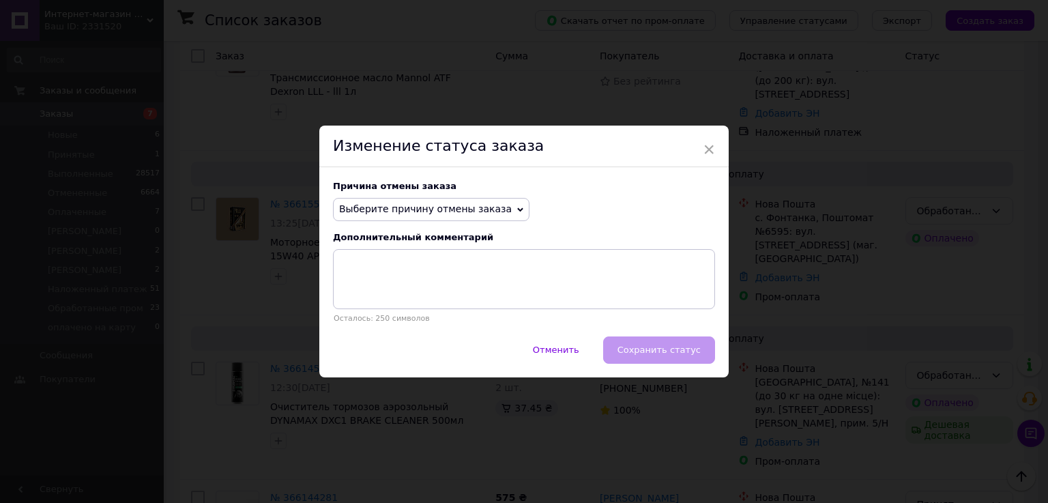
click at [466, 212] on span "Выберите причину отмены заказа" at bounding box center [425, 208] width 173 height 11
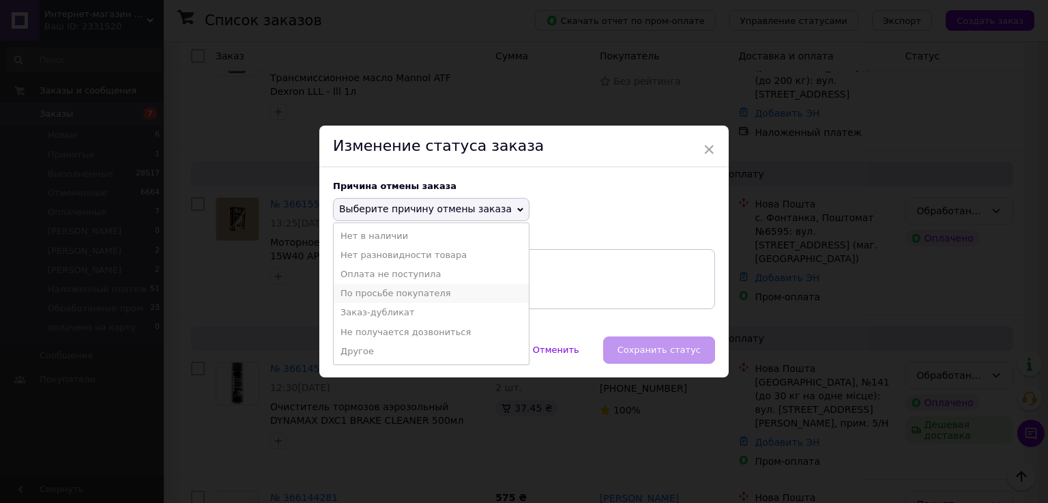
click at [411, 298] on li "По просьбе покупателя" at bounding box center [431, 293] width 195 height 19
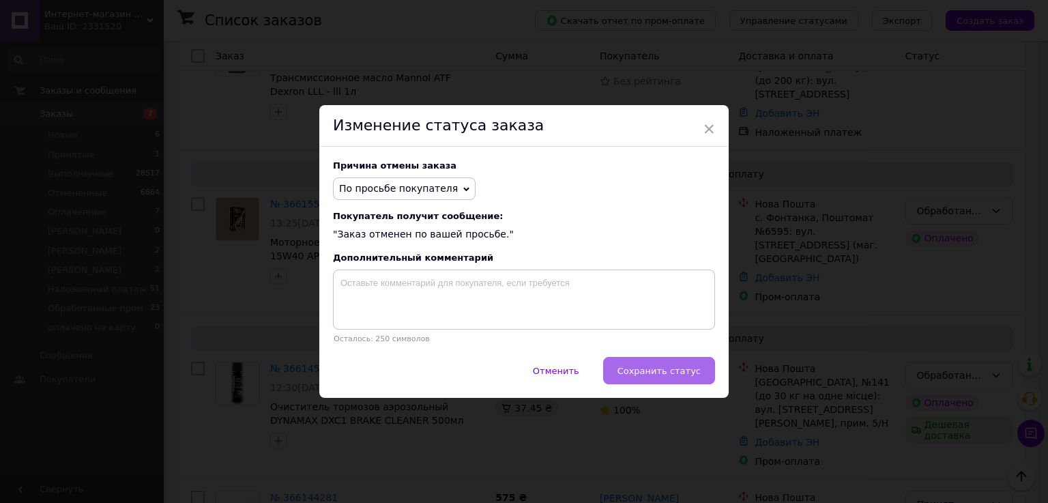
click at [676, 383] on button "Сохранить статус" at bounding box center [659, 370] width 112 height 27
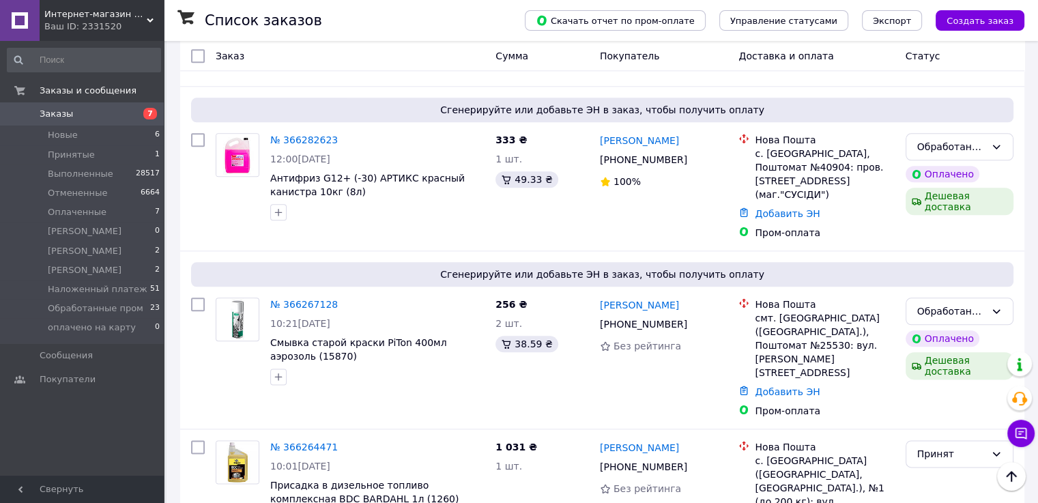
scroll to position [1570, 0]
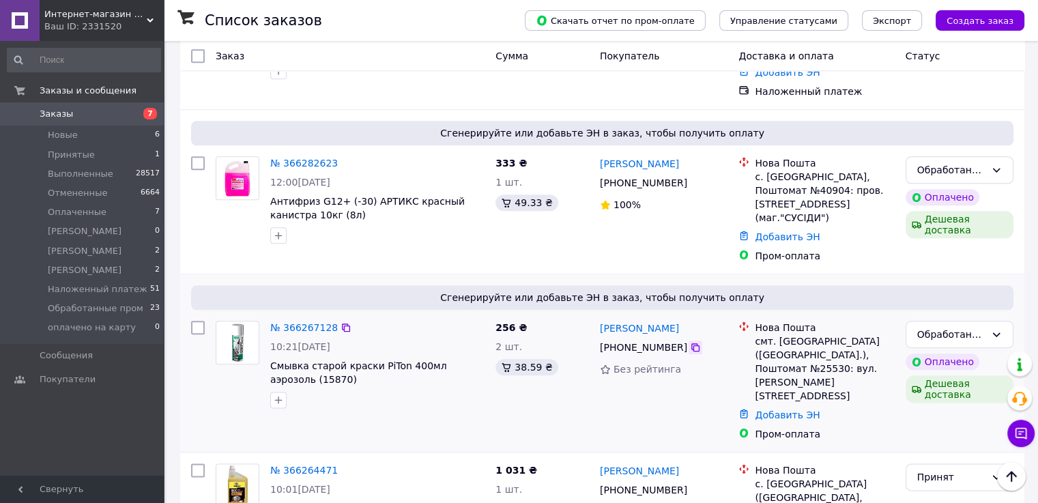
click at [690, 342] on icon at bounding box center [695, 347] width 11 height 11
click at [960, 470] on div "Принят" at bounding box center [951, 477] width 68 height 15
click at [952, 470] on div "Принят" at bounding box center [951, 477] width 68 height 15
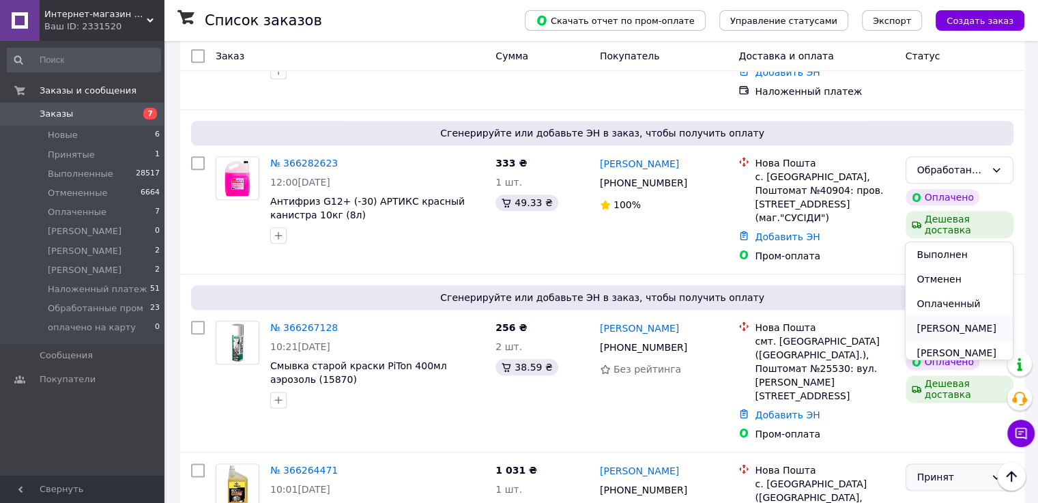
scroll to position [137, 0]
click at [940, 291] on li "Наложенный платеж" at bounding box center [959, 272] width 106 height 38
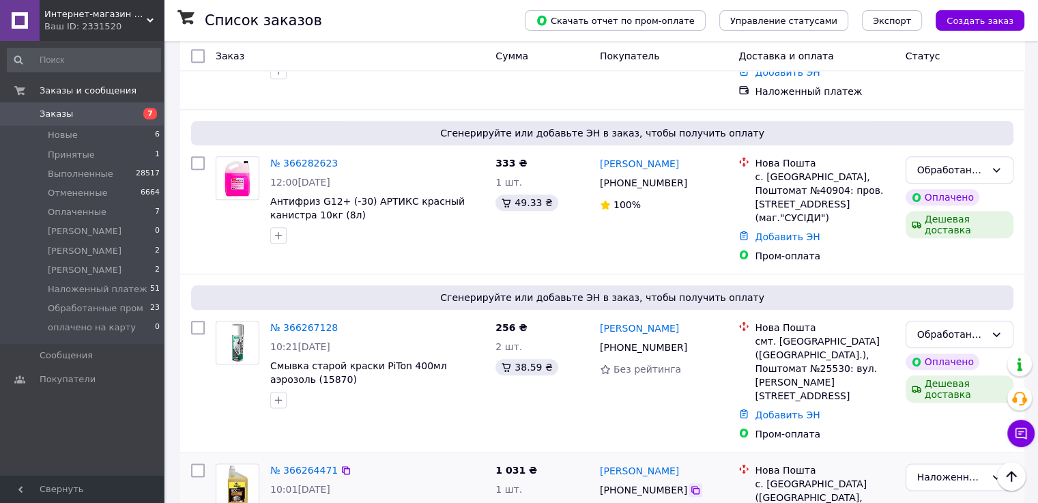
click at [691, 486] on icon at bounding box center [695, 490] width 8 height 8
click at [691, 343] on icon at bounding box center [695, 347] width 8 height 8
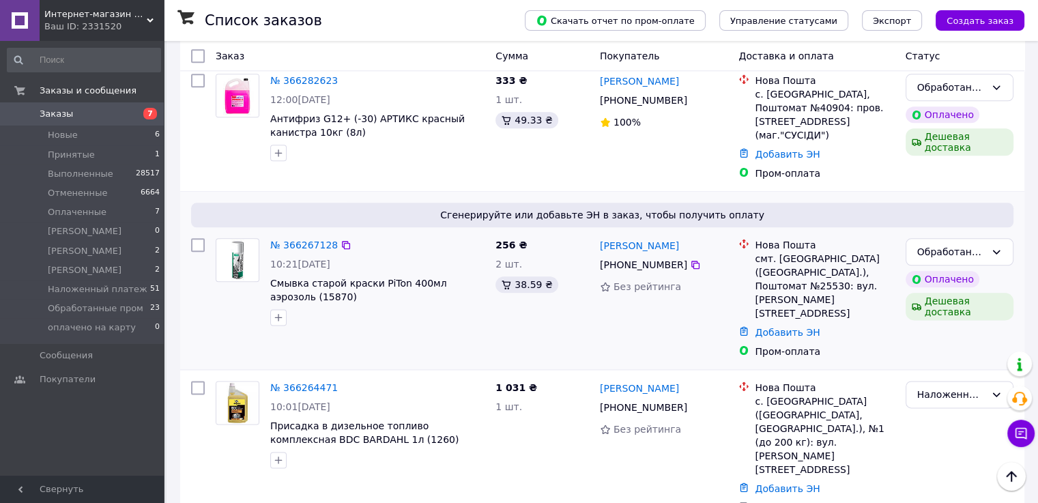
scroll to position [1706, 0]
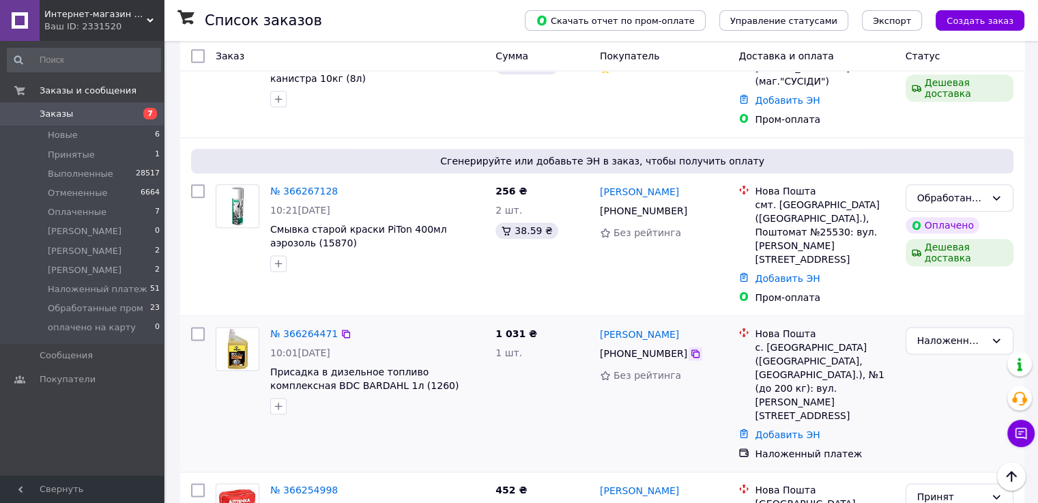
click at [689, 347] on div at bounding box center [696, 354] width 14 height 14
click at [690, 348] on icon at bounding box center [695, 353] width 11 height 11
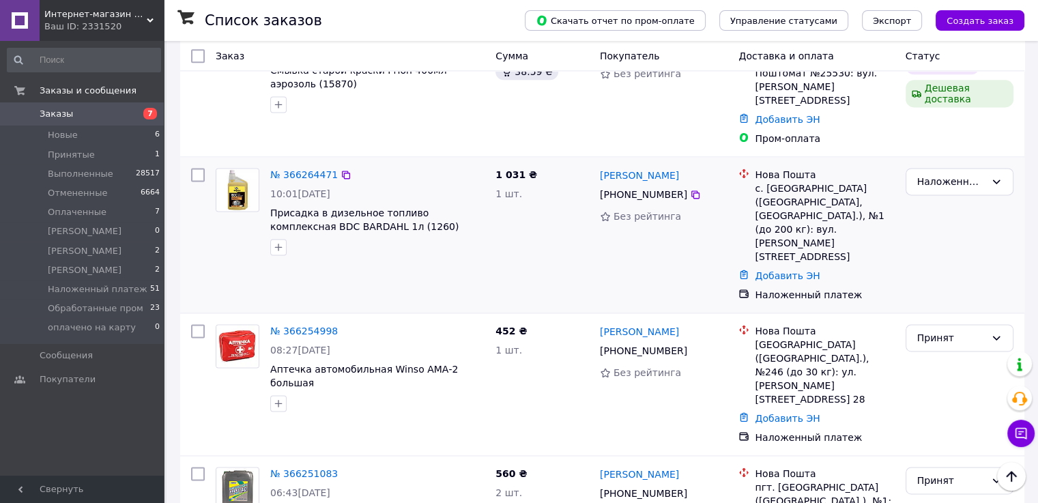
scroll to position [1911, 0]
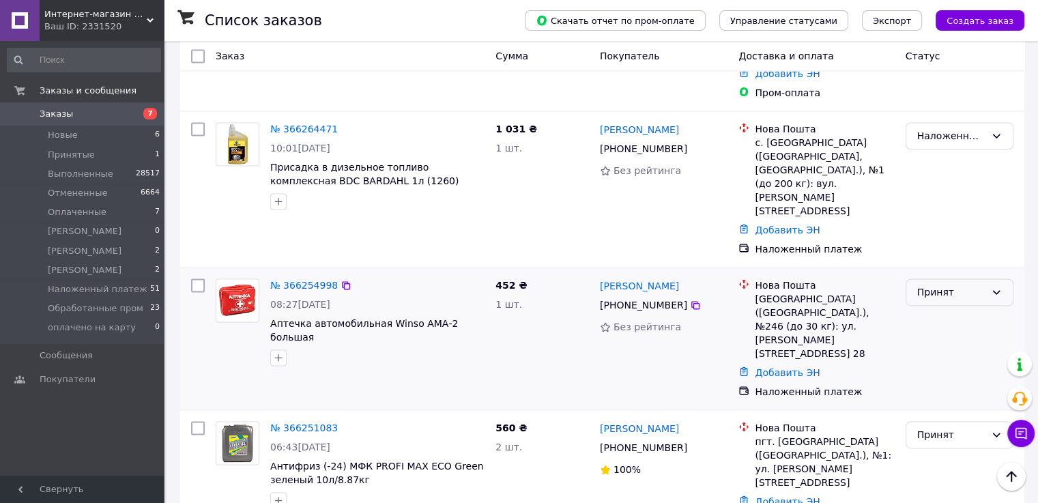
click at [930, 285] on div "Принят" at bounding box center [951, 292] width 68 height 15
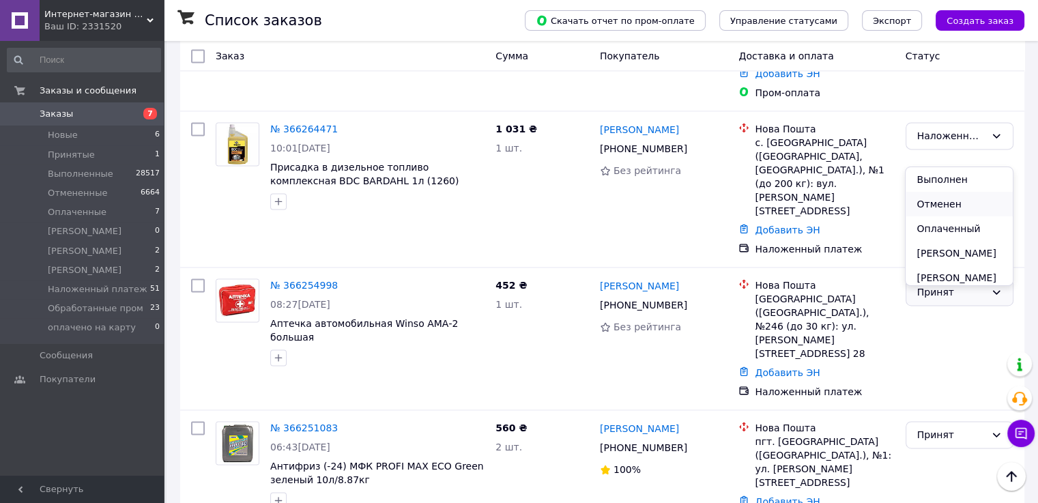
scroll to position [137, 0]
click at [941, 212] on li "Наложенный платеж" at bounding box center [959, 197] width 106 height 38
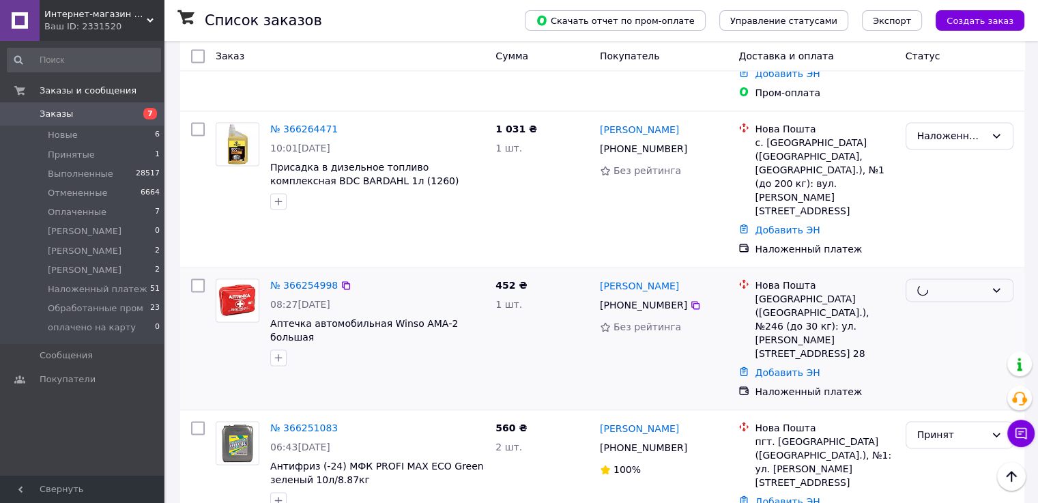
scroll to position [1979, 0]
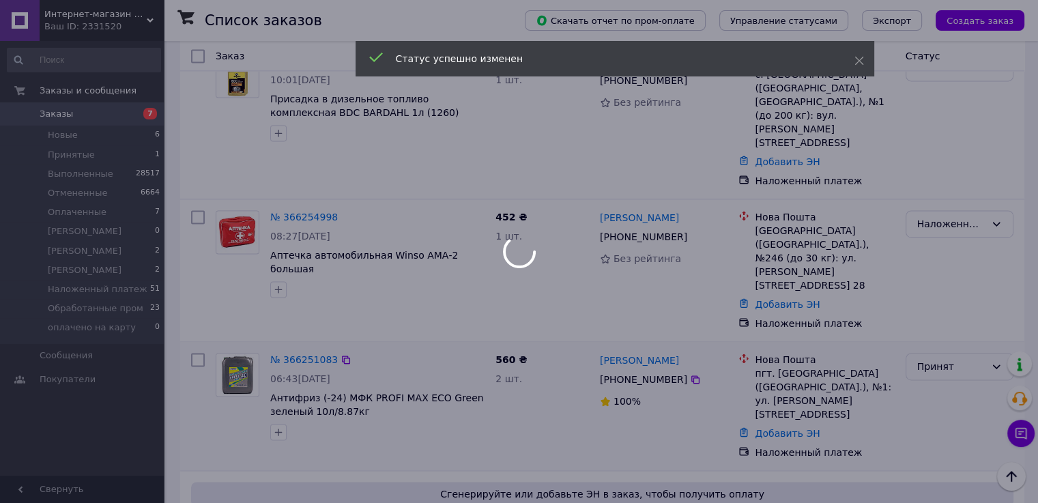
click at [926, 359] on div "Принят" at bounding box center [951, 366] width 68 height 15
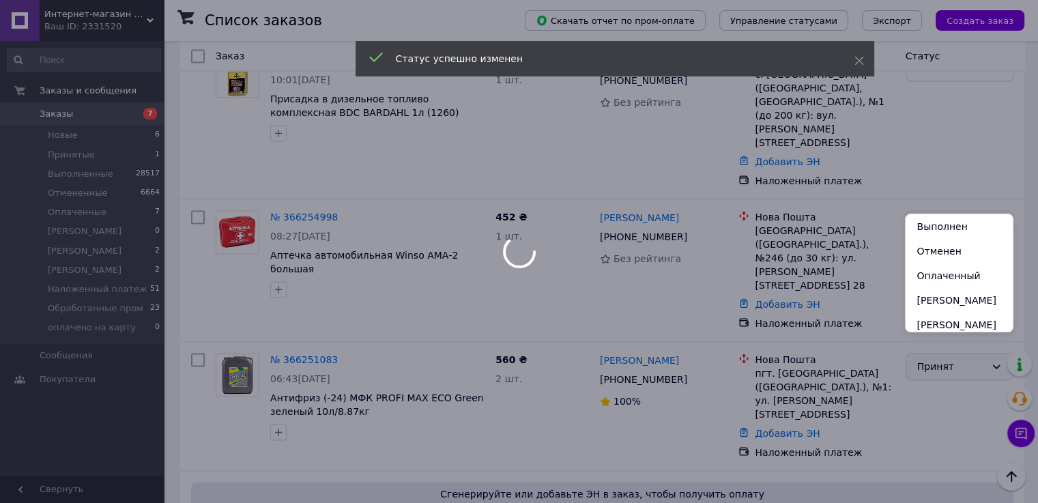
scroll to position [158, 0]
click at [927, 241] on li "Наложенный платеж" at bounding box center [959, 236] width 106 height 38
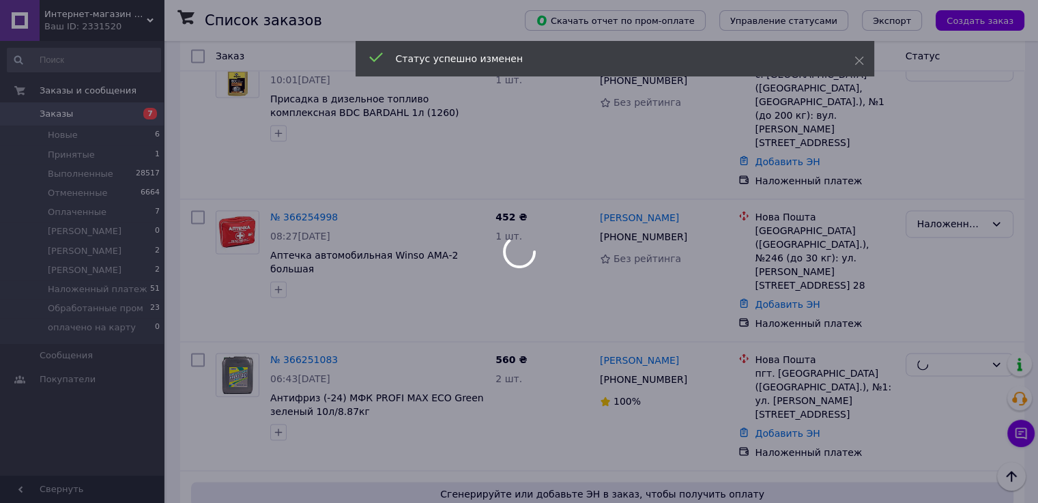
scroll to position [1843, 0]
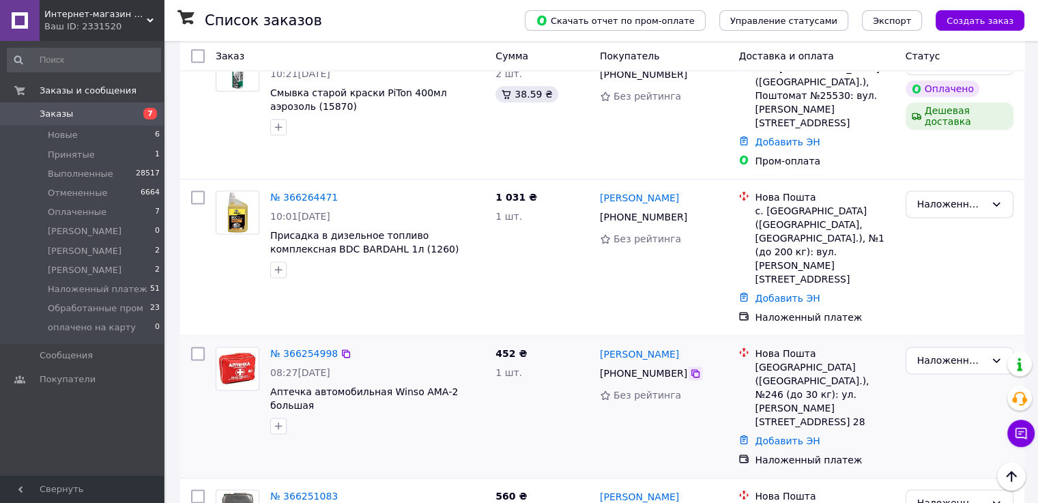
click at [690, 368] on icon at bounding box center [695, 373] width 11 height 11
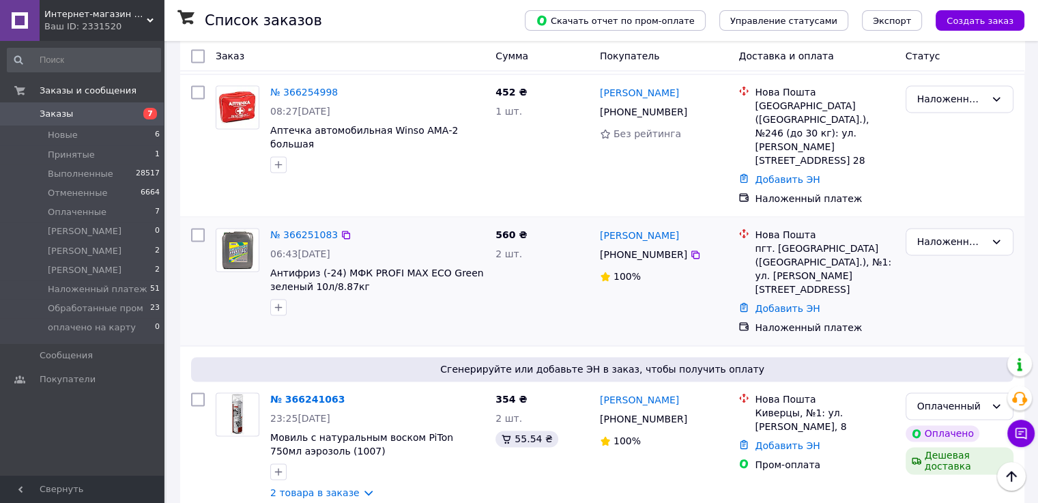
scroll to position [2184, 0]
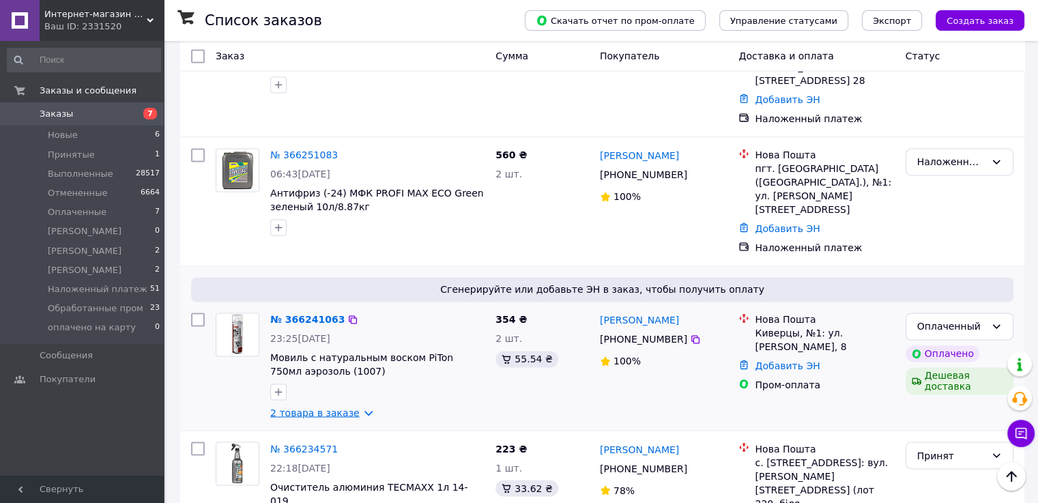
click at [284, 407] on link "2 товара в заказе" at bounding box center [314, 412] width 89 height 11
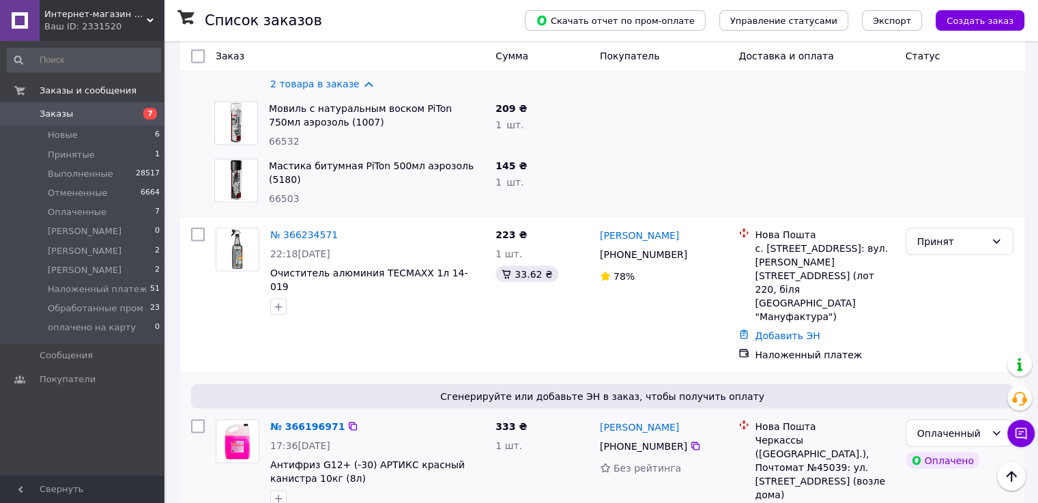
scroll to position [2594, 0]
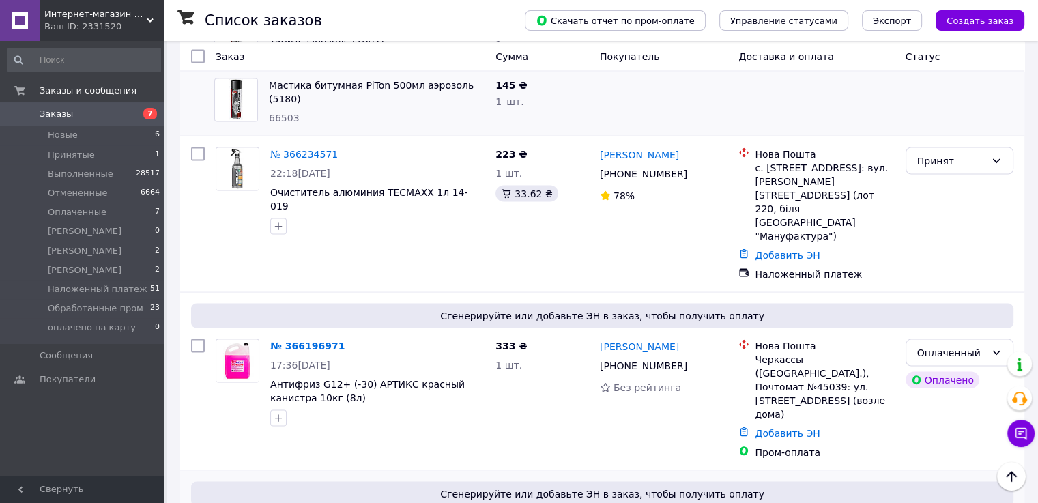
click at [949, 339] on li "Обработанные пром" at bounding box center [959, 349] width 106 height 38
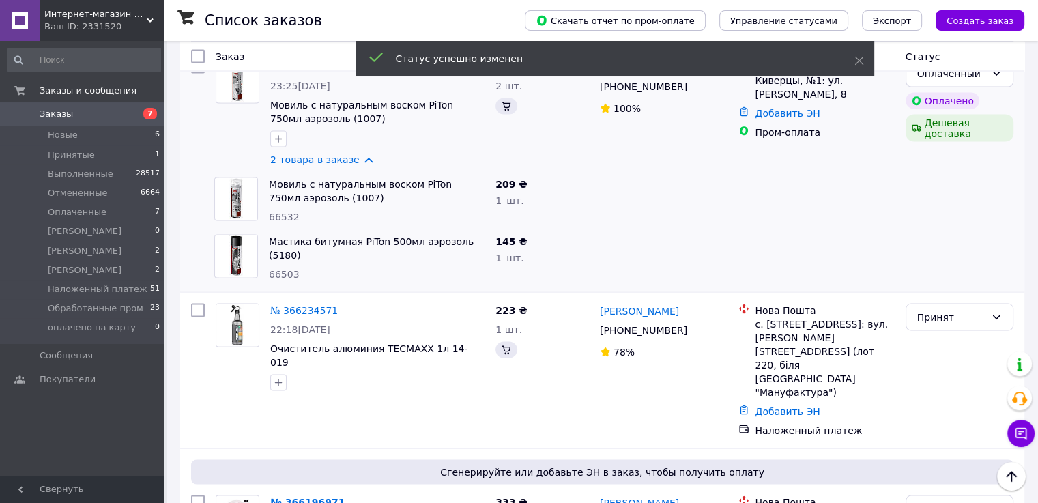
scroll to position [2708, 0]
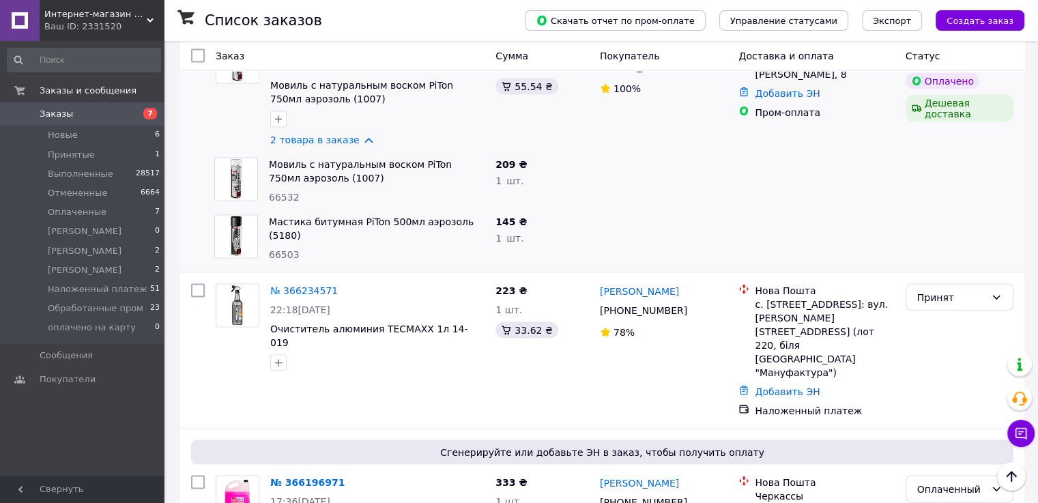
scroll to position [2572, 0]
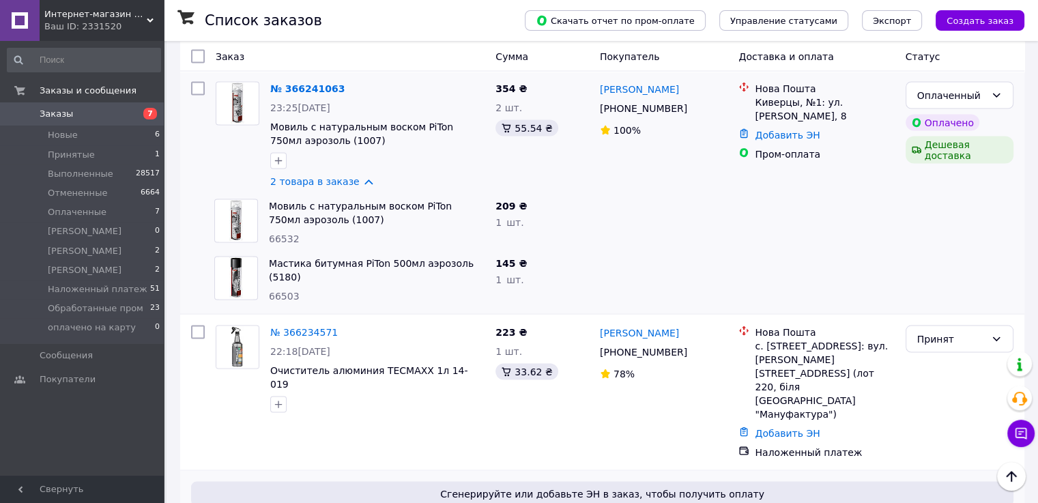
click at [945, 330] on li "Обработанные пром" at bounding box center [959, 334] width 106 height 38
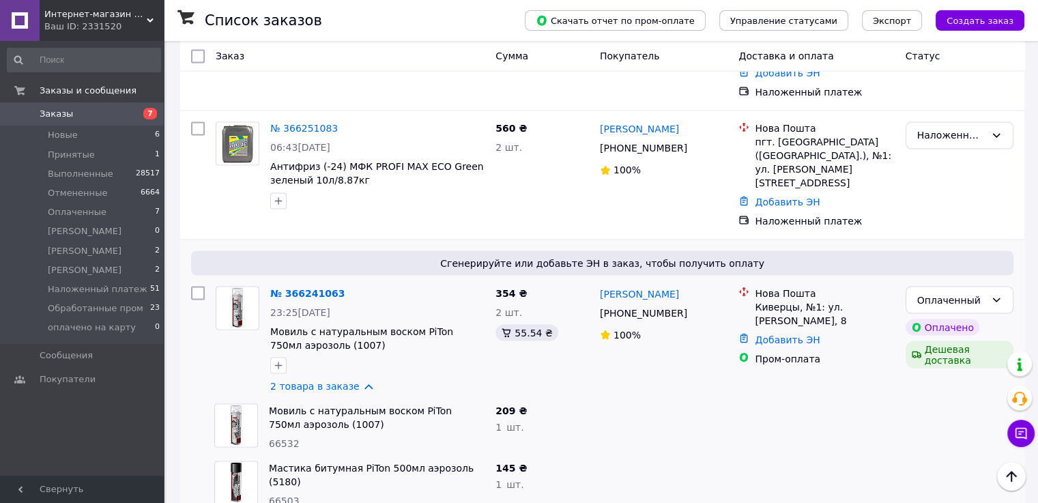
scroll to position [2299, 0]
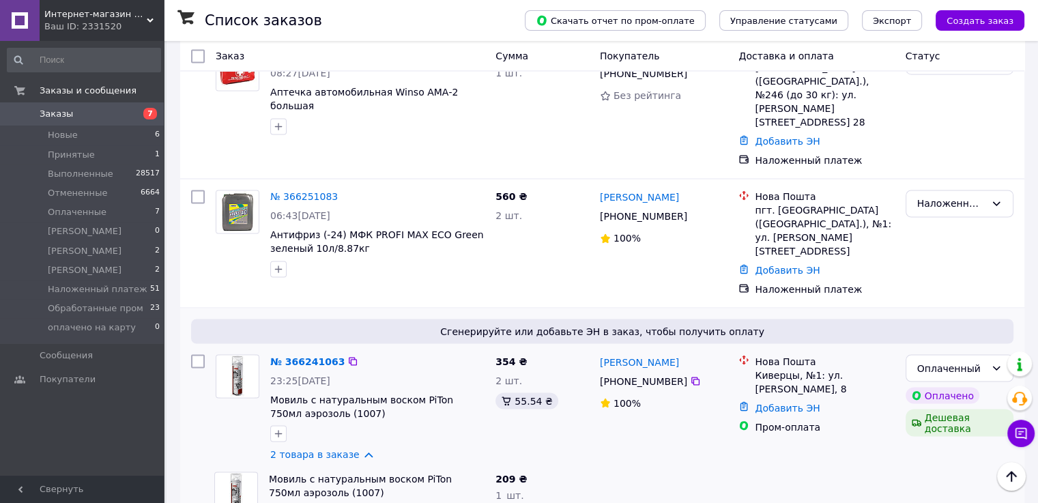
drag, startPoint x: 687, startPoint y: 155, endPoint x: 698, endPoint y: 155, distance: 10.9
click at [690, 375] on icon at bounding box center [695, 380] width 11 height 11
click at [691, 377] on icon at bounding box center [695, 381] width 8 height 8
click at [993, 362] on icon at bounding box center [996, 367] width 11 height 11
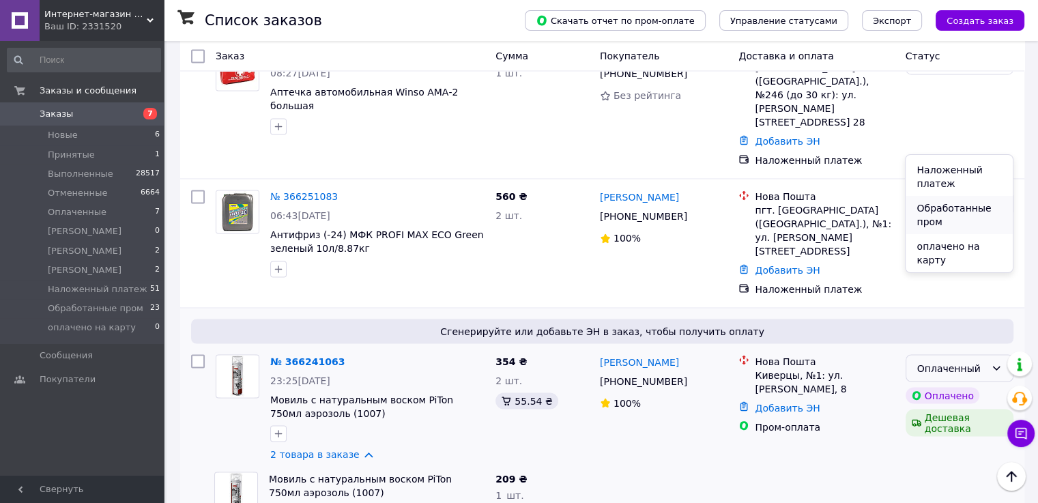
click at [948, 206] on li "Обработанные пром" at bounding box center [959, 215] width 106 height 38
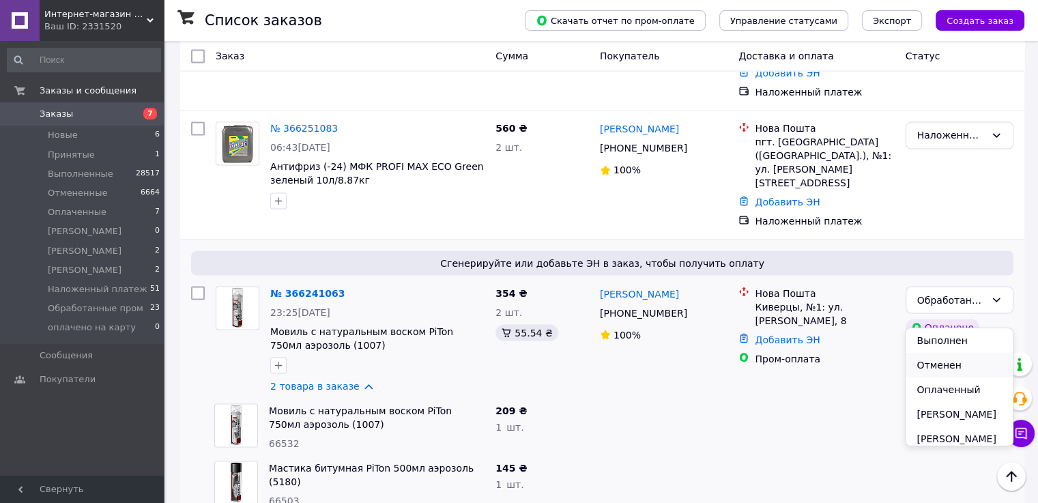
scroll to position [137, 0]
click at [941, 377] on li "Наложенный платеж" at bounding box center [959, 358] width 106 height 38
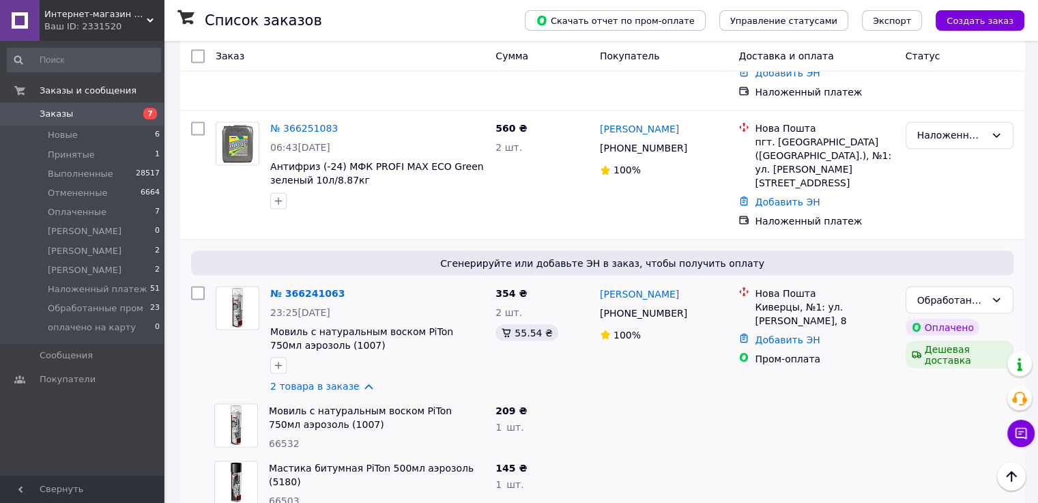
click at [321, 380] on link "2 товара в заказе" at bounding box center [314, 385] width 89 height 11
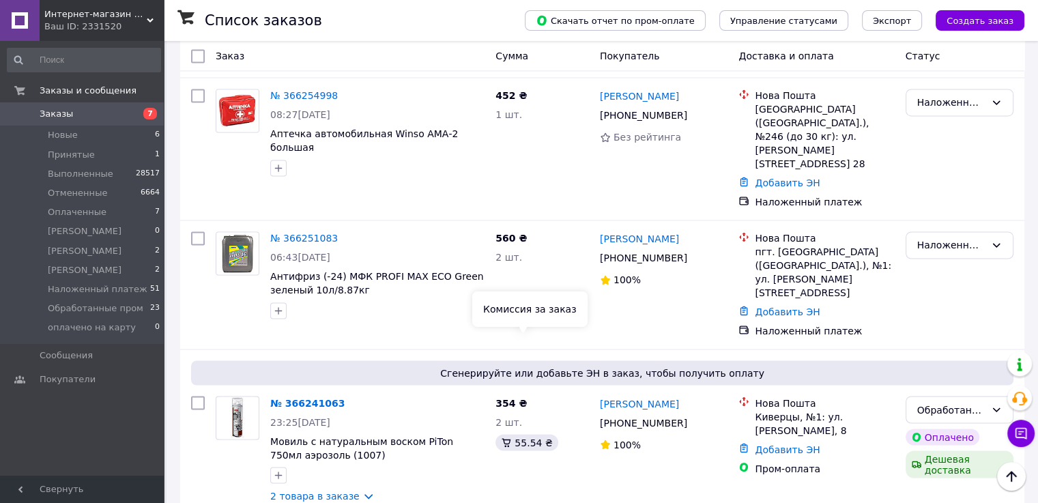
scroll to position [2231, 0]
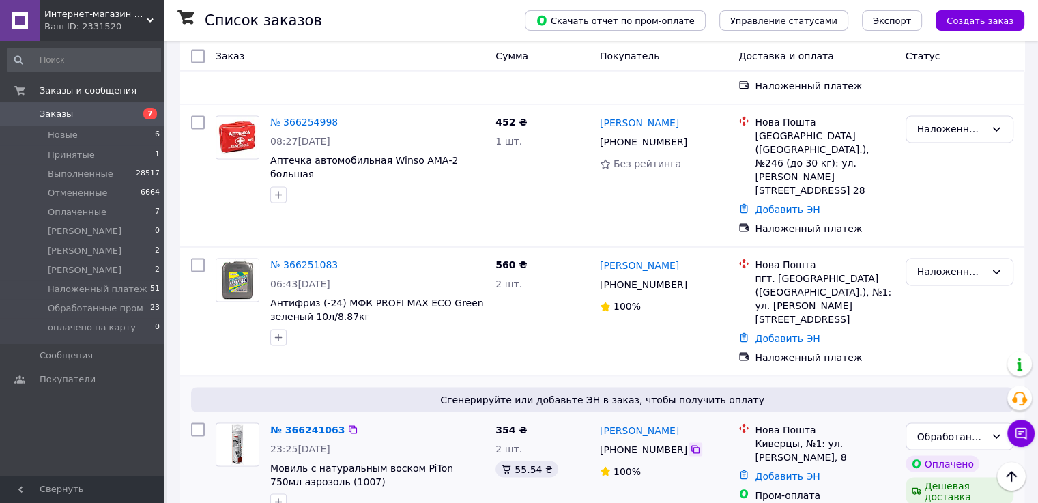
click at [691, 444] on icon at bounding box center [695, 449] width 11 height 11
click at [103, 116] on span "Заказы" at bounding box center [83, 114] width 87 height 12
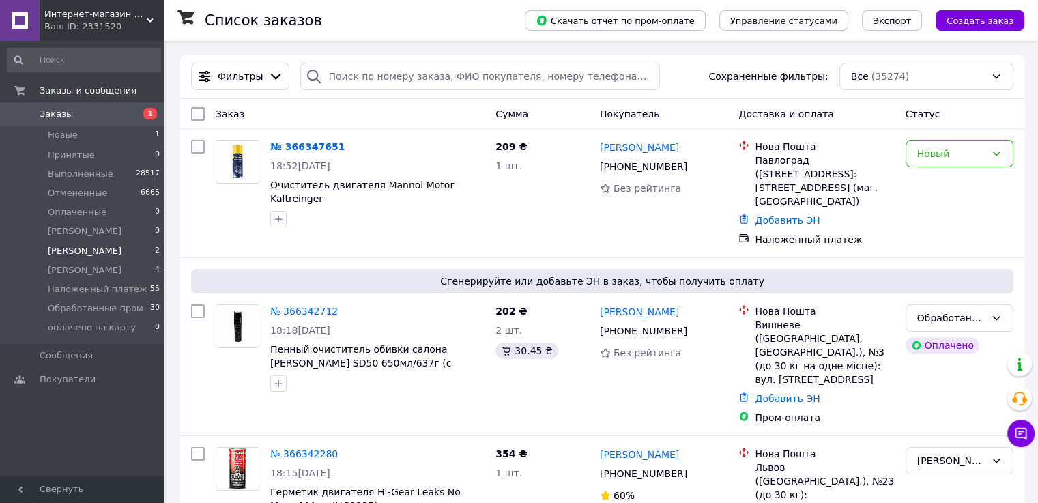
click at [91, 254] on span "[PERSON_NAME]" at bounding box center [85, 251] width 74 height 12
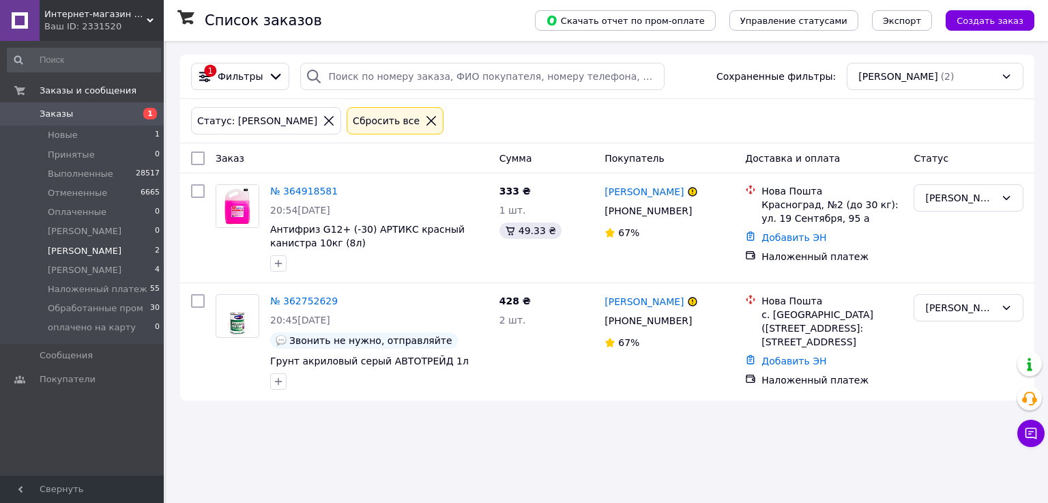
click at [105, 115] on span "Заказы" at bounding box center [83, 114] width 87 height 12
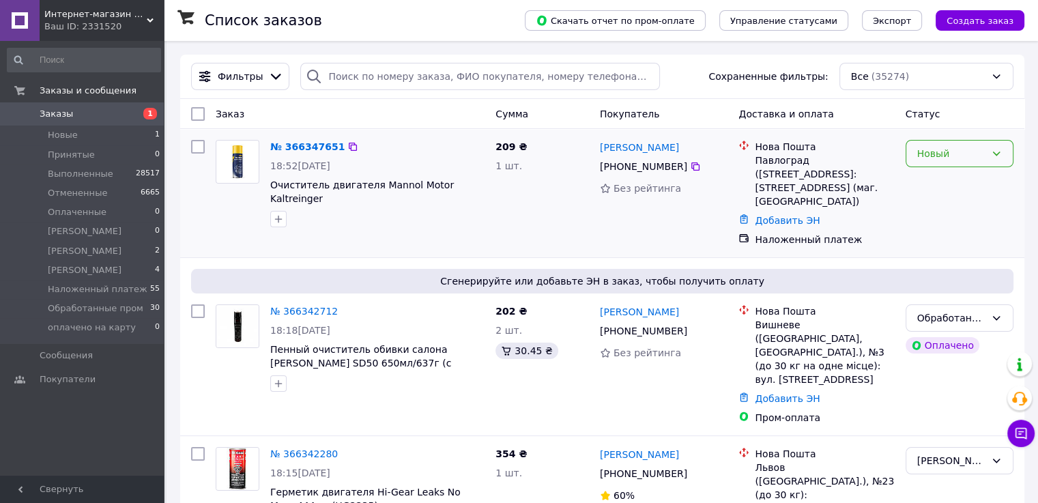
click at [937, 156] on div "Новый" at bounding box center [951, 153] width 68 height 15
click at [939, 181] on li "Принят" at bounding box center [959, 183] width 106 height 25
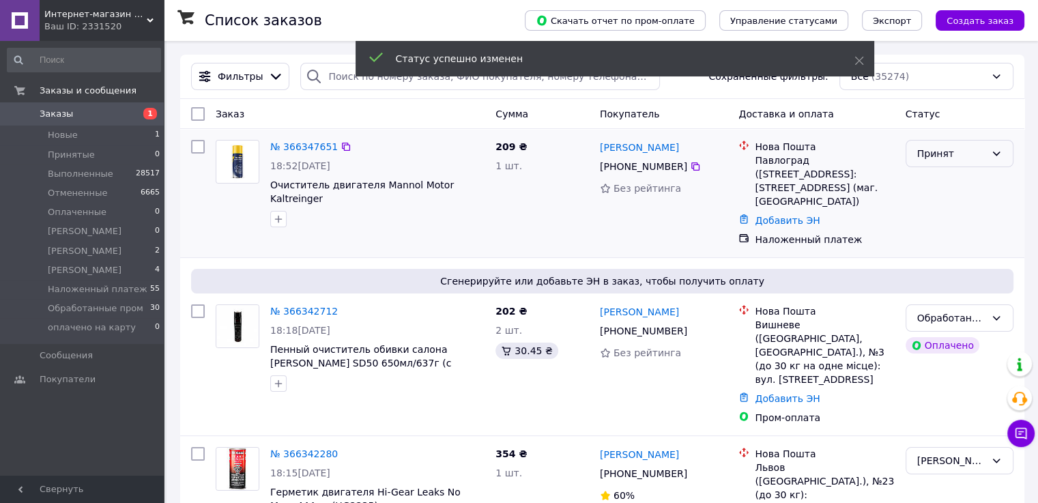
click at [949, 156] on div "Принят" at bounding box center [951, 153] width 68 height 15
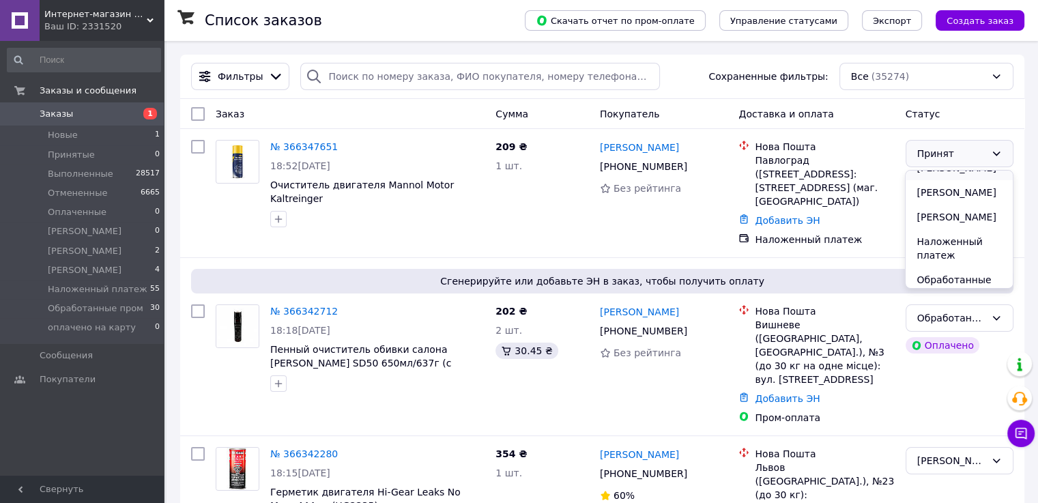
scroll to position [158, 0]
click at [937, 199] on li "Наложенный платеж" at bounding box center [959, 192] width 106 height 38
click at [691, 170] on icon at bounding box center [695, 166] width 11 height 11
click at [691, 171] on icon at bounding box center [695, 166] width 8 height 8
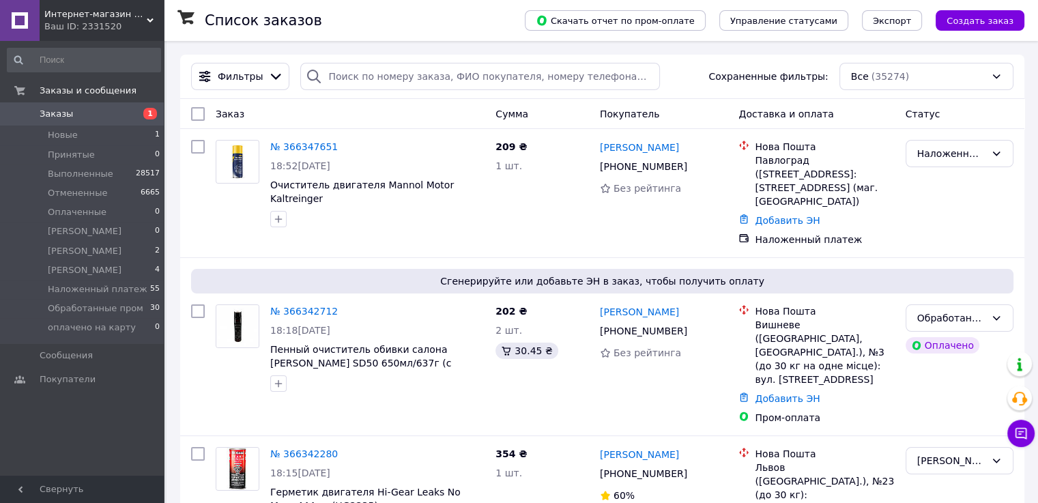
click at [160, 20] on div "Ваш ID: 2331520" at bounding box center [103, 26] width 119 height 12
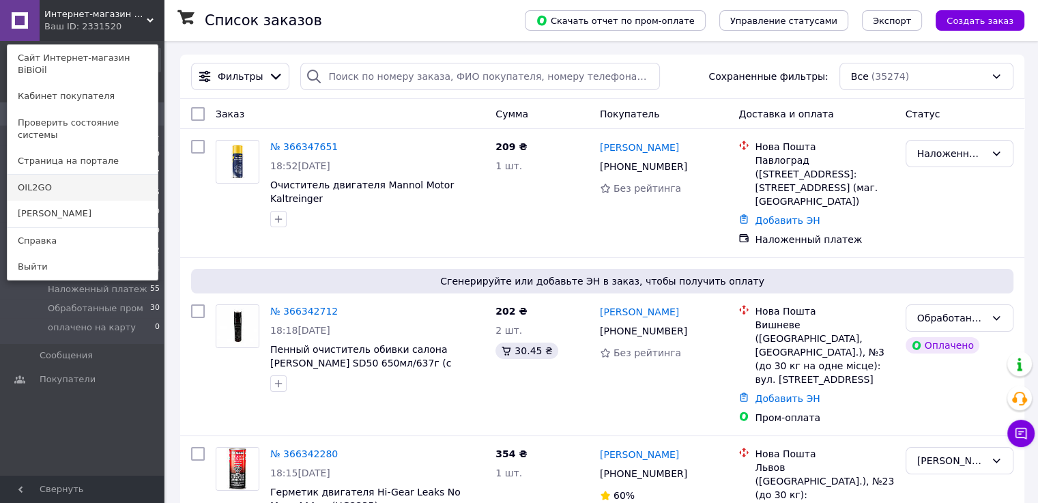
click at [89, 175] on link "OIL2GO" at bounding box center [83, 188] width 150 height 26
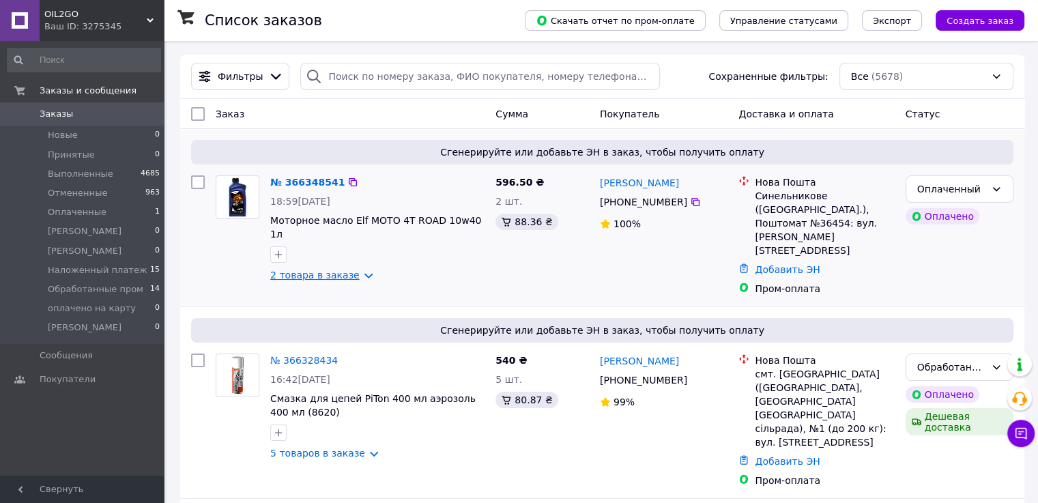
click at [294, 270] on link "2 товара в заказе" at bounding box center [314, 275] width 89 height 11
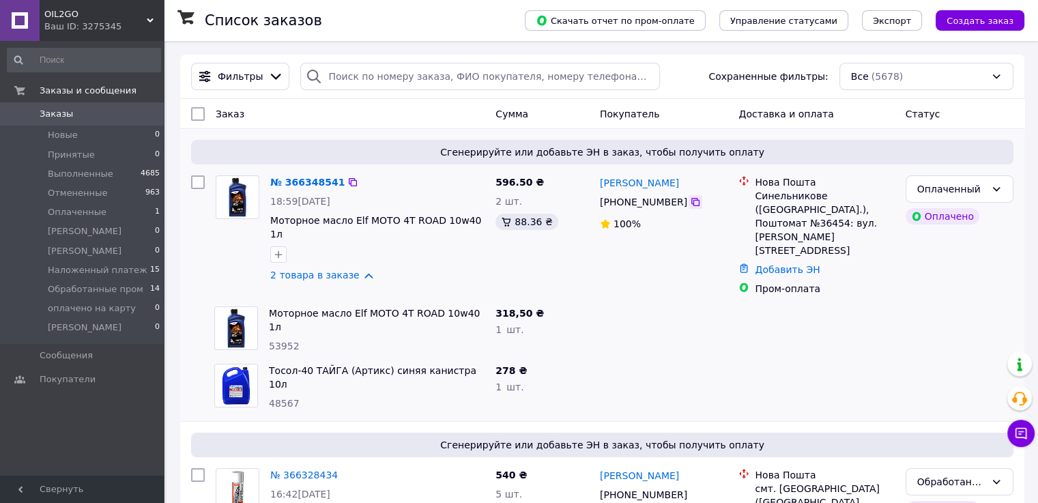
click at [690, 207] on icon at bounding box center [695, 202] width 11 height 11
click at [982, 190] on div "Оплаченный" at bounding box center [951, 189] width 68 height 15
click at [941, 264] on li "Обработанные пром" at bounding box center [959, 250] width 106 height 38
click at [690, 203] on icon at bounding box center [695, 202] width 11 height 11
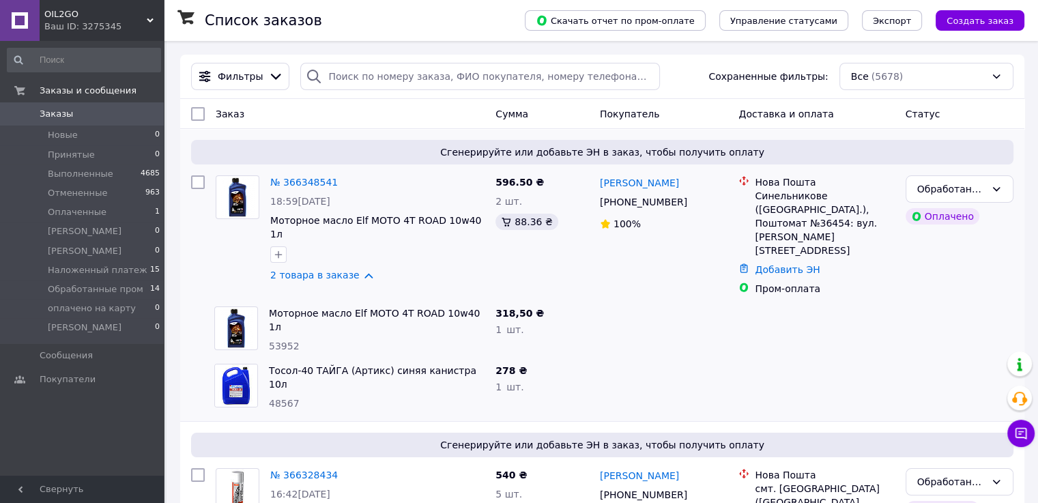
click at [139, 16] on span "OIL2GO" at bounding box center [95, 14] width 102 height 12
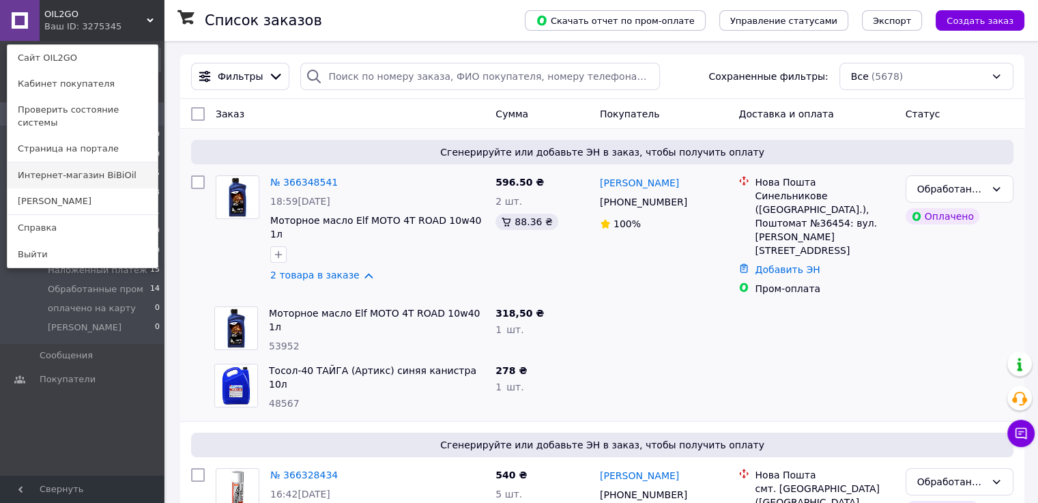
click at [101, 165] on link "Интернет-магазин BiBiOil" at bounding box center [83, 175] width 150 height 26
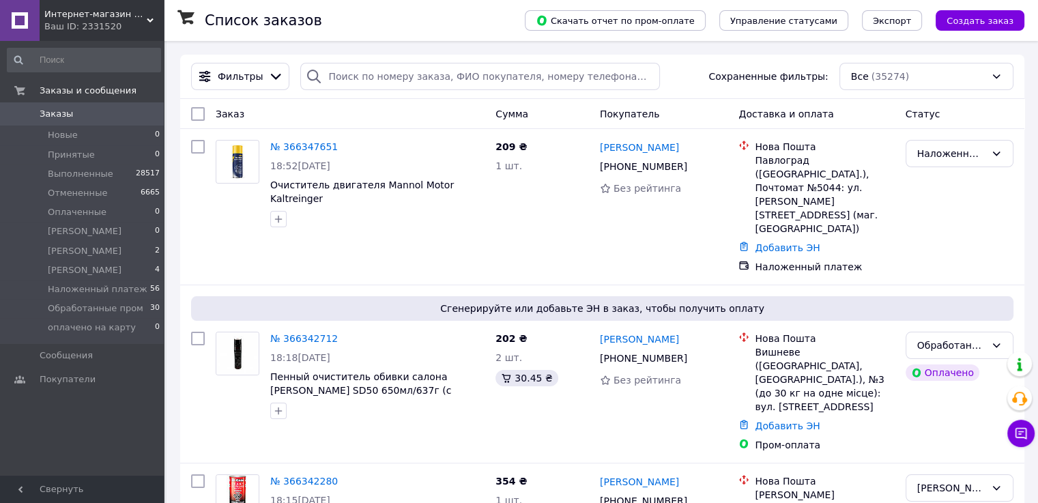
click at [123, 21] on div "Ваш ID: 2331520" at bounding box center [103, 26] width 119 height 12
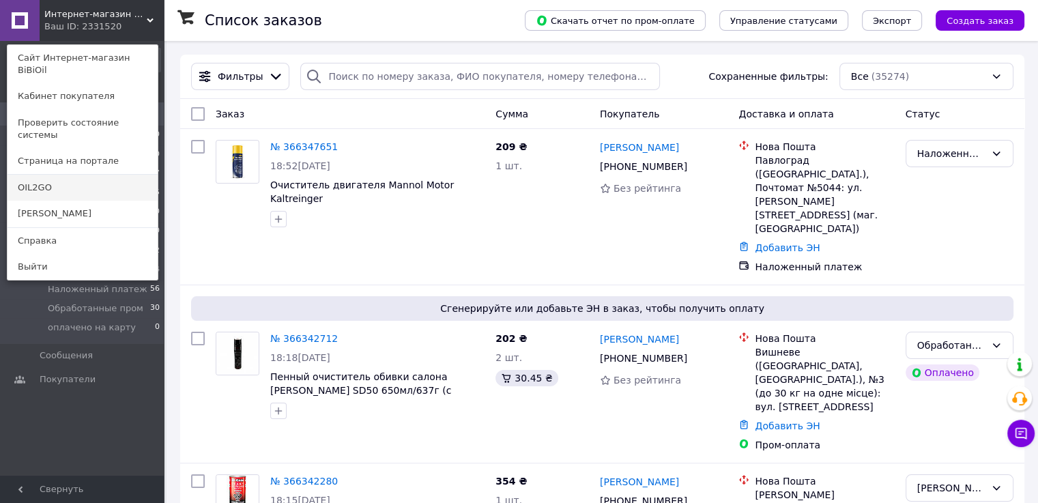
click at [94, 175] on link "OIL2GO" at bounding box center [83, 188] width 150 height 26
